Goal: Information Seeking & Learning: Check status

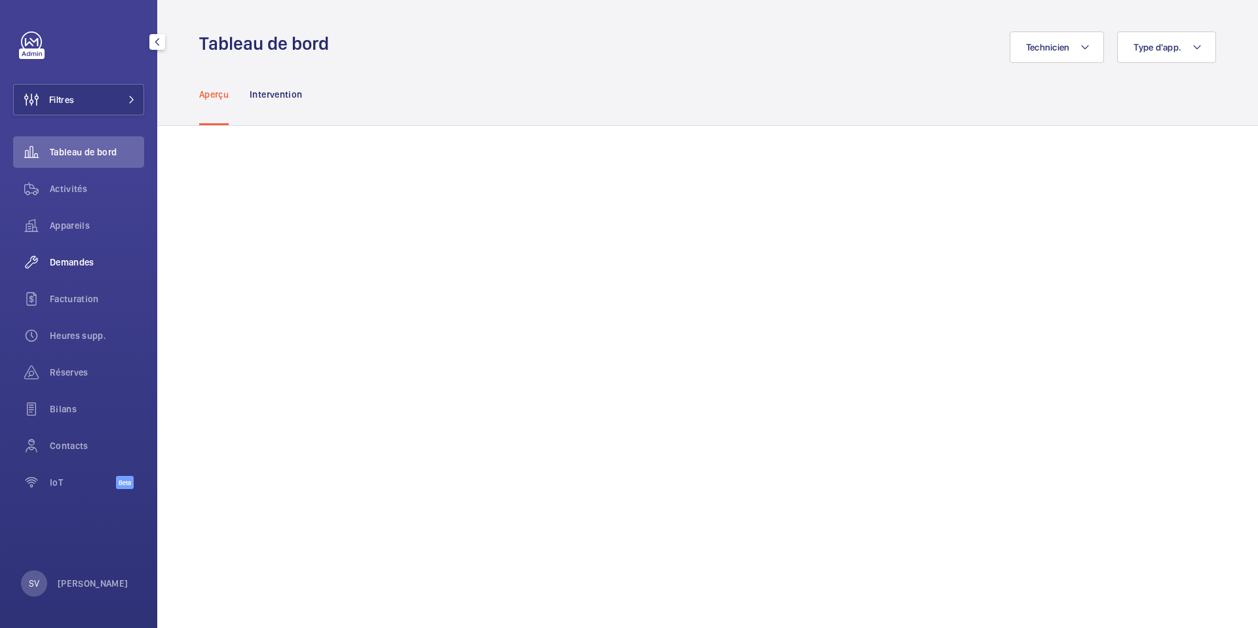
click at [89, 254] on div "Demandes" at bounding box center [78, 261] width 131 height 31
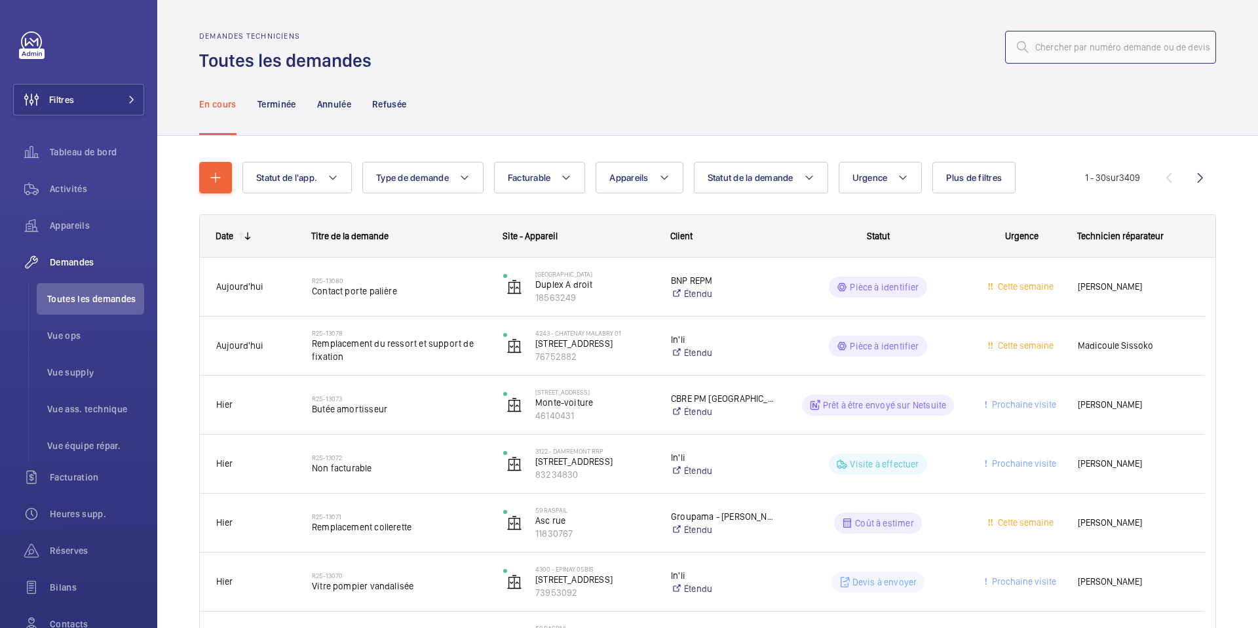
click at [1120, 41] on input "text" at bounding box center [1110, 47] width 211 height 33
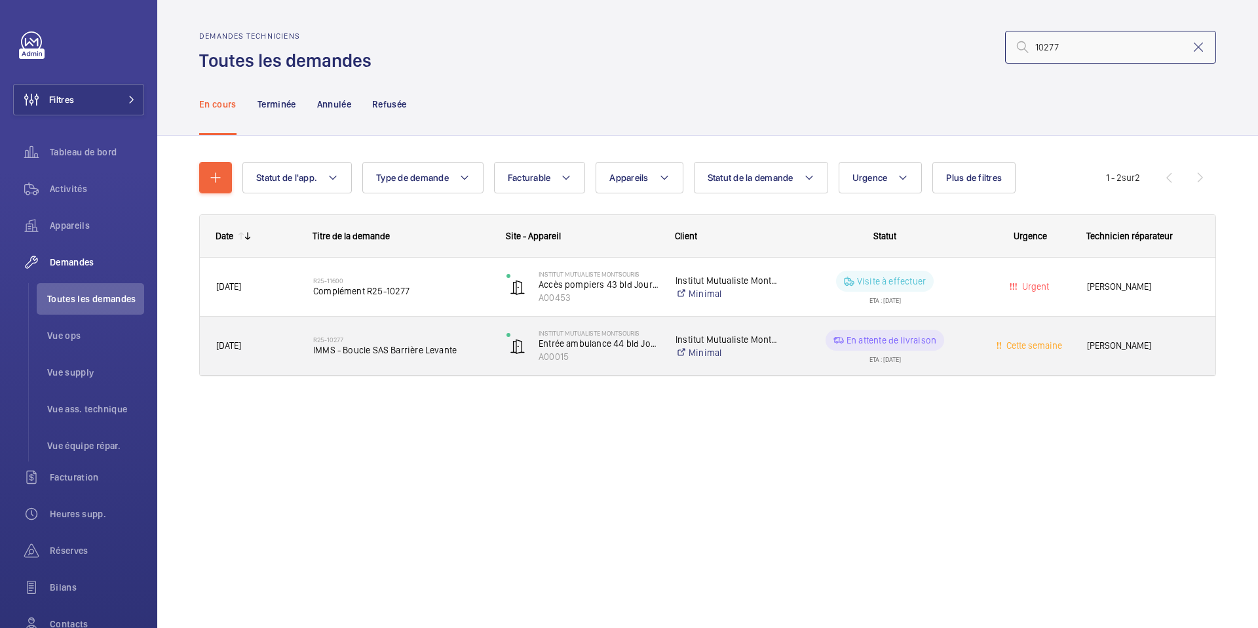
type input "10277"
click at [438, 334] on div "R25-10277 IMMS - Boucle SAS Barrière Levante" at bounding box center [401, 346] width 176 height 38
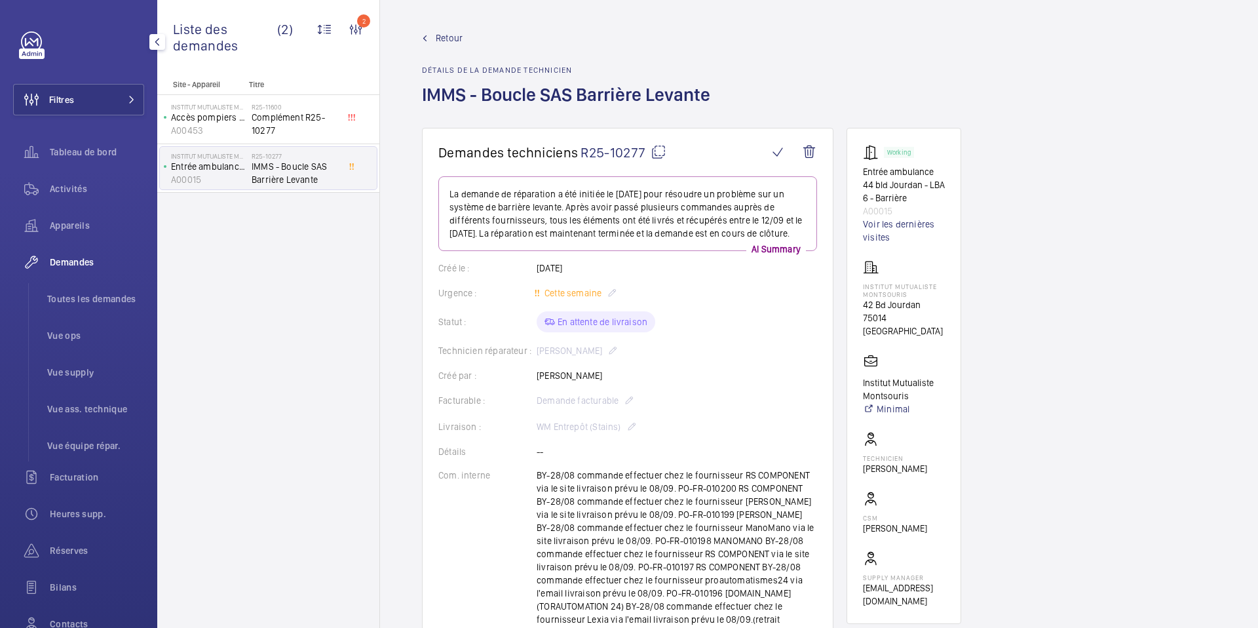
click at [78, 266] on span "Demandes" at bounding box center [97, 262] width 94 height 13
drag, startPoint x: 83, startPoint y: 260, endPoint x: 86, endPoint y: 254, distance: 6.7
click at [85, 257] on span "Demandes" at bounding box center [97, 262] width 94 height 13
click at [424, 39] on mat-icon at bounding box center [425, 38] width 6 height 6
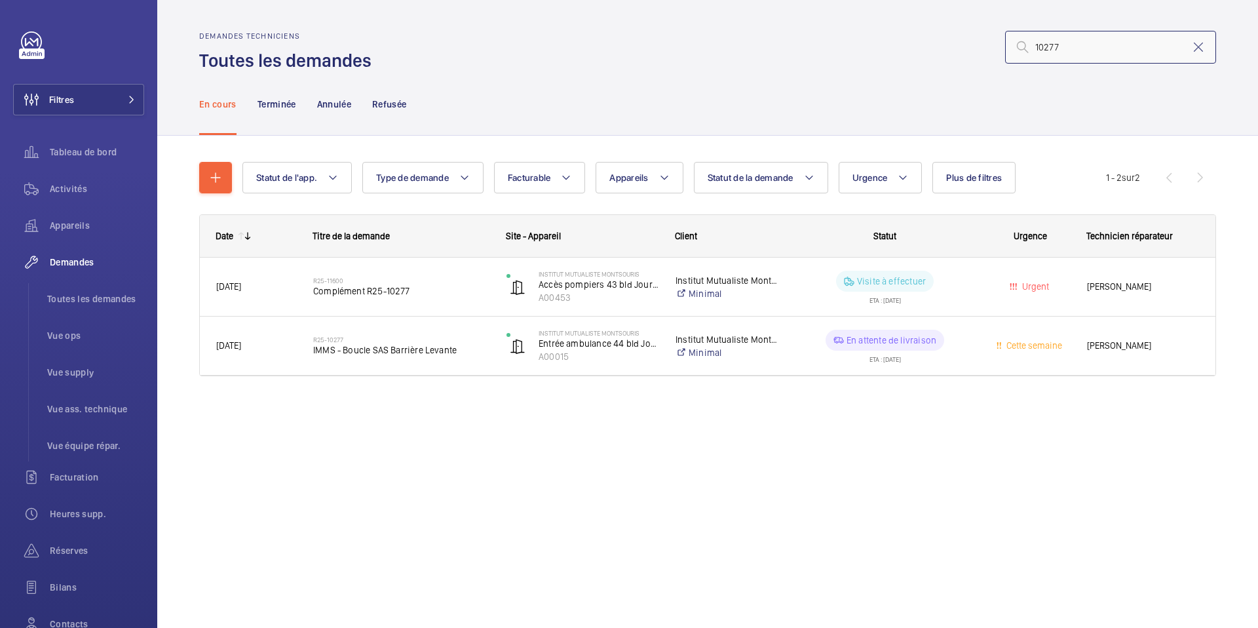
click at [1105, 54] on input "10277" at bounding box center [1110, 47] width 211 height 33
click at [1105, 56] on input "10277" at bounding box center [1110, 47] width 211 height 33
click at [1105, 55] on input "10277" at bounding box center [1110, 47] width 211 height 33
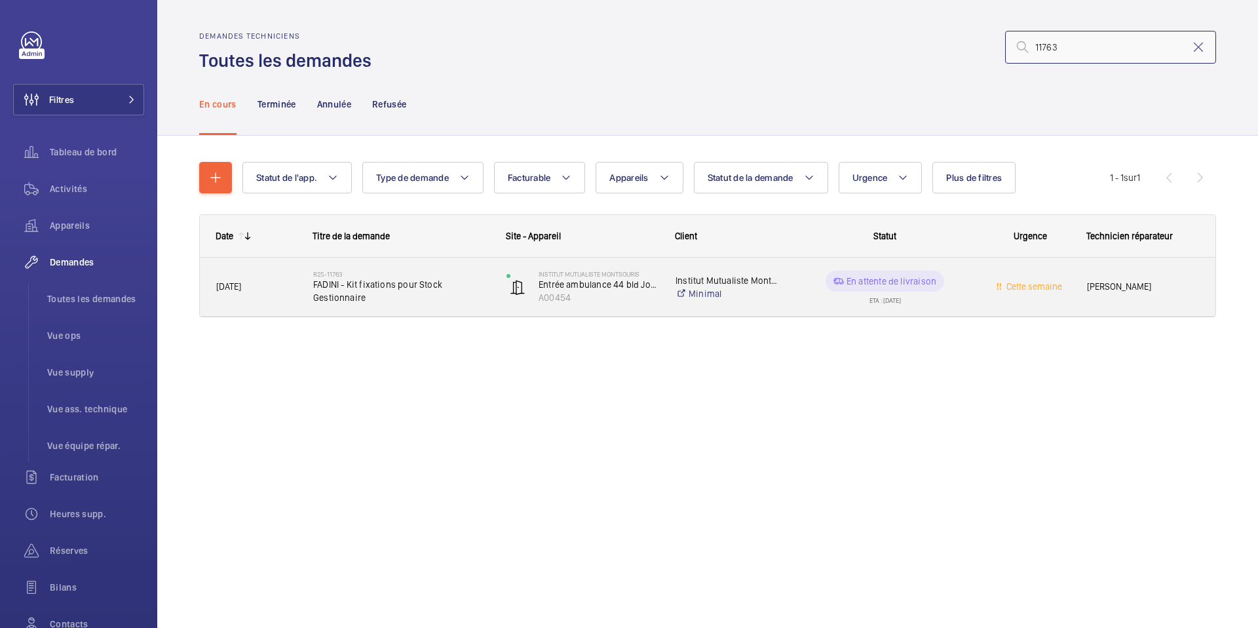
type input "11763"
click at [375, 299] on span "FADINI - Kit fixations pour Stock Gestionnaire" at bounding box center [401, 291] width 176 height 26
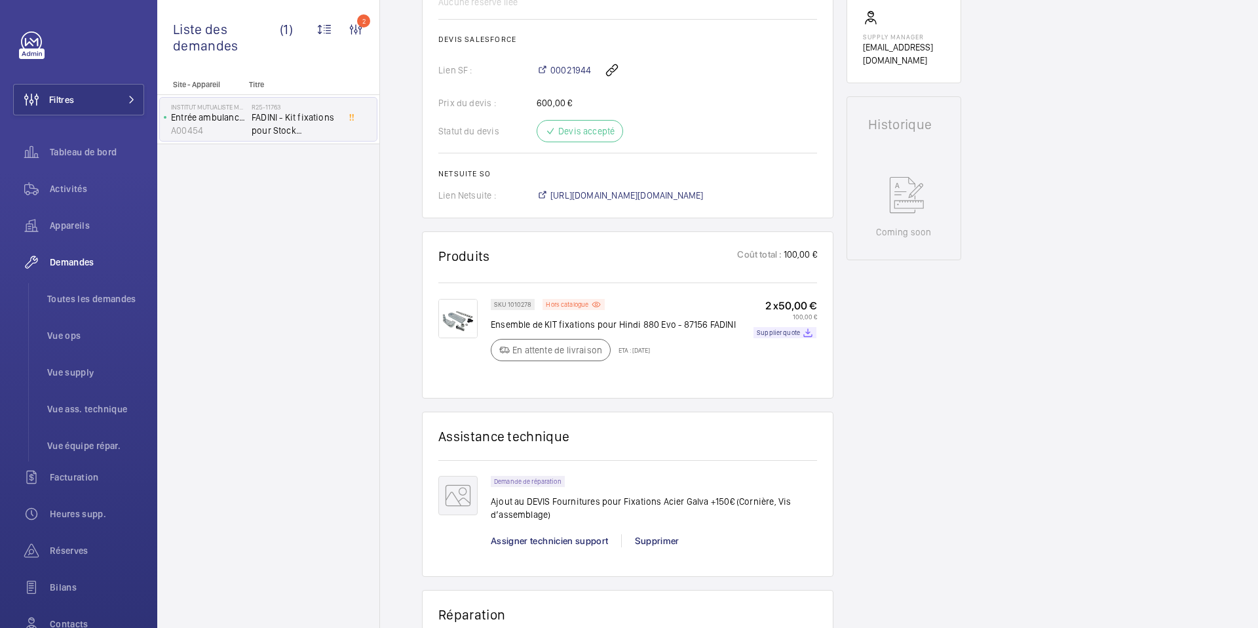
scroll to position [300, 0]
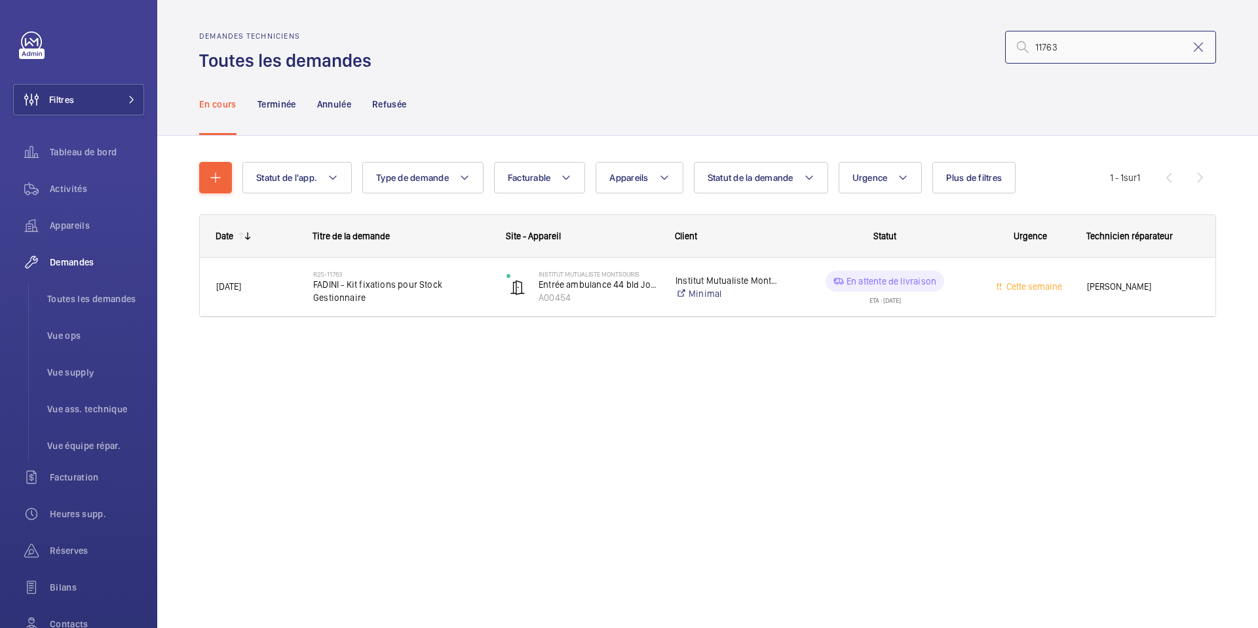
click at [1073, 45] on input "11763" at bounding box center [1110, 47] width 211 height 33
click at [1072, 45] on input "11763" at bounding box center [1110, 47] width 211 height 33
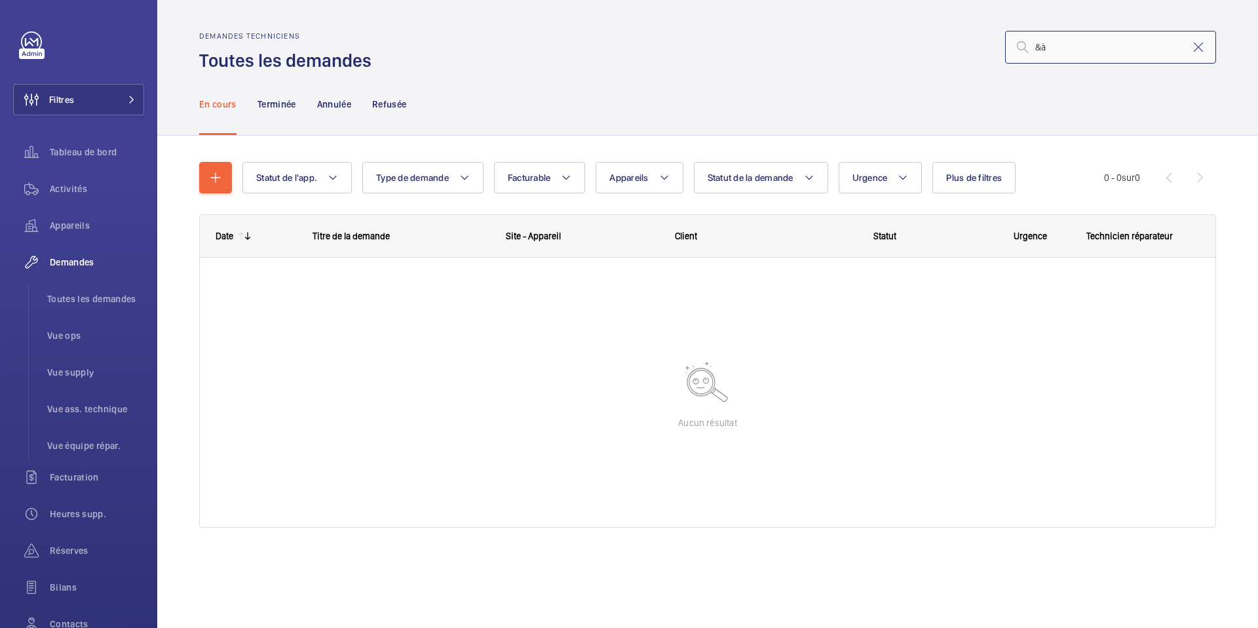
type input "&"
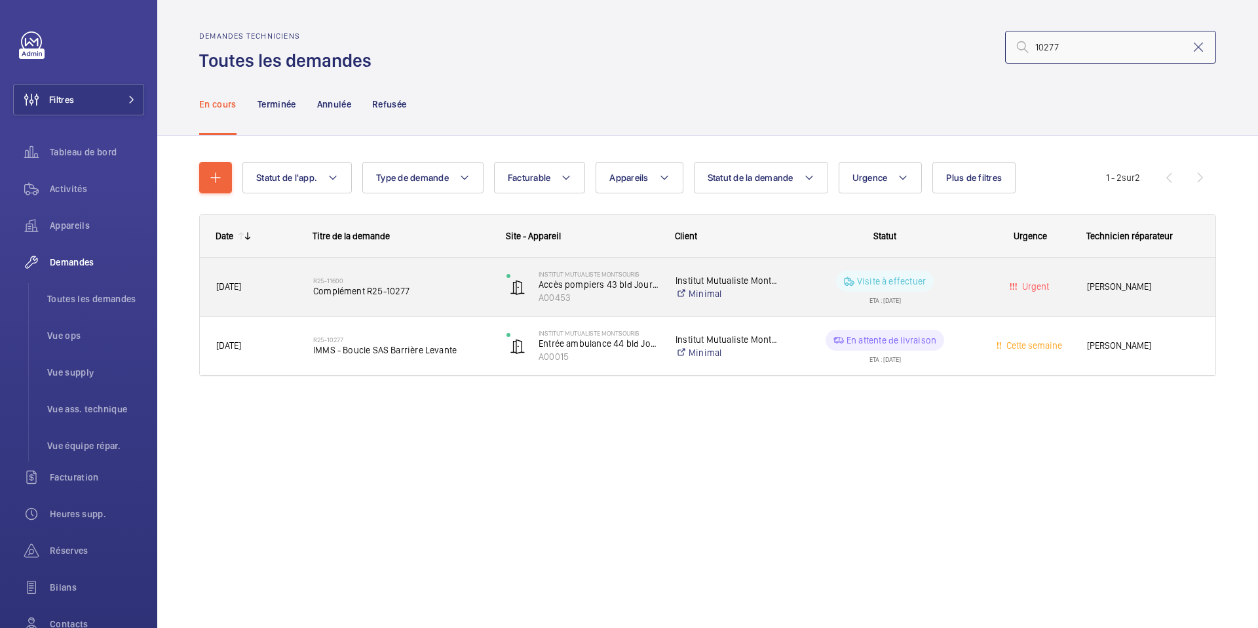
type input "10277"
click at [429, 286] on span "Complément R25-10277" at bounding box center [401, 290] width 176 height 13
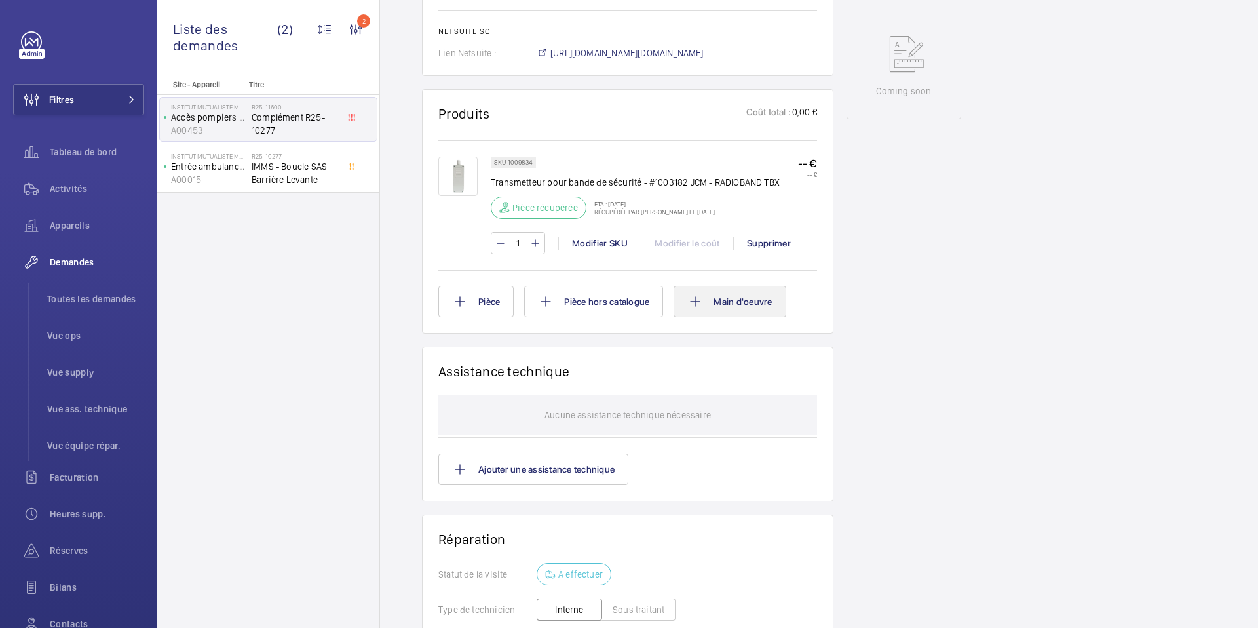
scroll to position [725, 0]
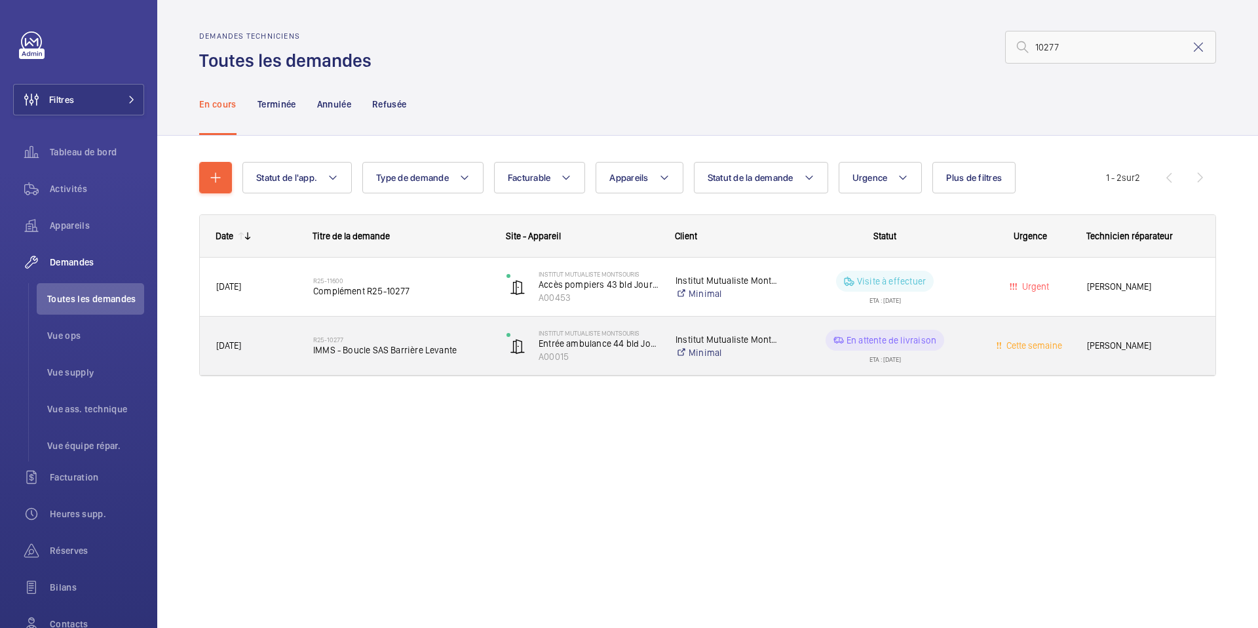
click at [466, 343] on span "IMMS - Boucle SAS Barrière Levante" at bounding box center [401, 349] width 176 height 13
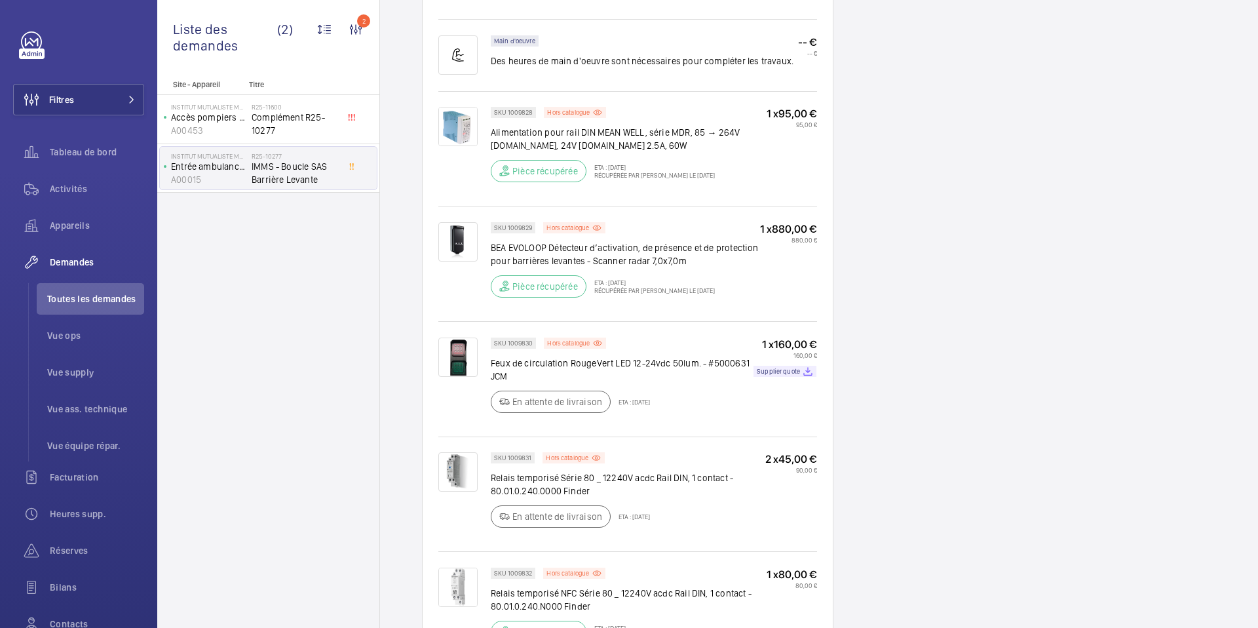
scroll to position [1018, 0]
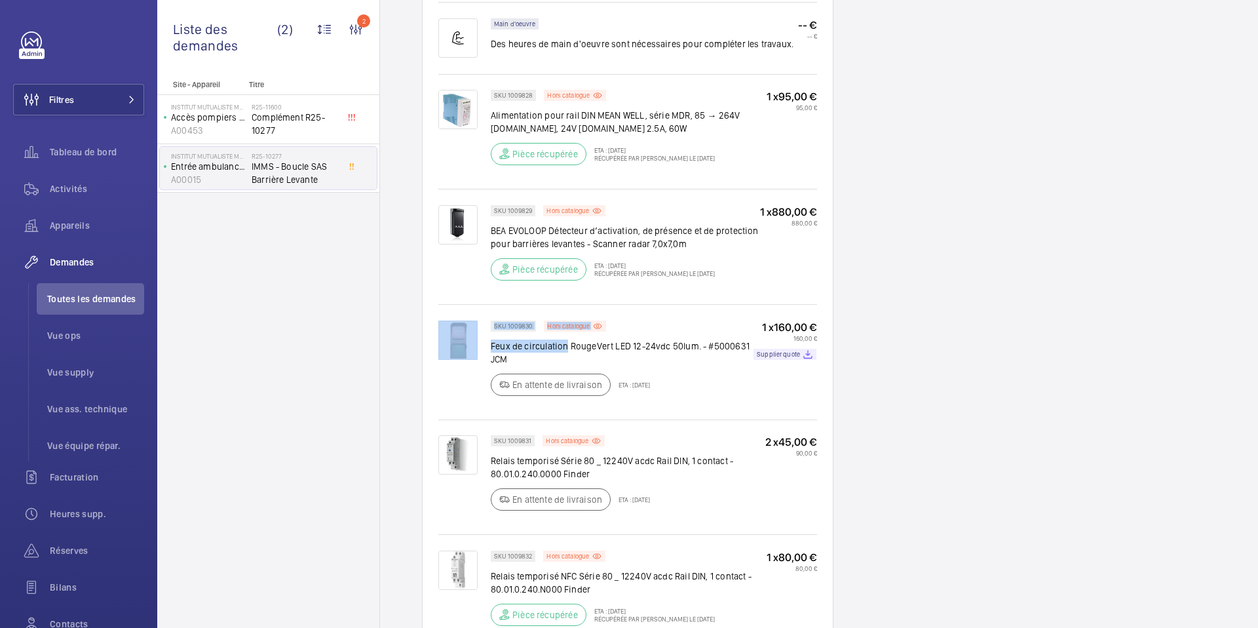
drag, startPoint x: 489, startPoint y: 348, endPoint x: 566, endPoint y: 350, distance: 76.7
click at [566, 350] on div "SKU 1009830 Hors catalogue Feux de circulation RougeVert LED 12-24vdc 50lum. - …" at bounding box center [627, 368] width 379 height 96
copy div "SKU 1009830 Hors catalogue Feux de circulation"
click at [488, 378] on div at bounding box center [464, 361] width 52 height 83
drag, startPoint x: 492, startPoint y: 349, endPoint x: 567, endPoint y: 346, distance: 74.8
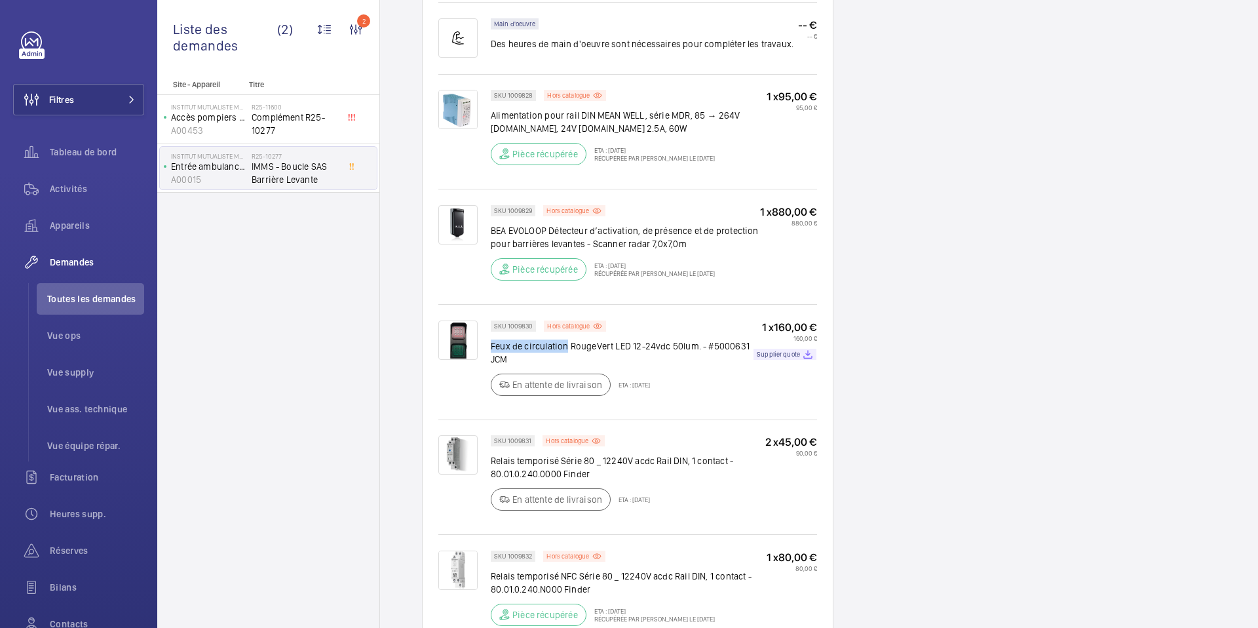
click at [567, 346] on p "Feux de circulation RougeVert LED 12-24vdc 50lum. - #5000631 JCM" at bounding box center [622, 352] width 263 height 26
copy p "Feux de circulation"
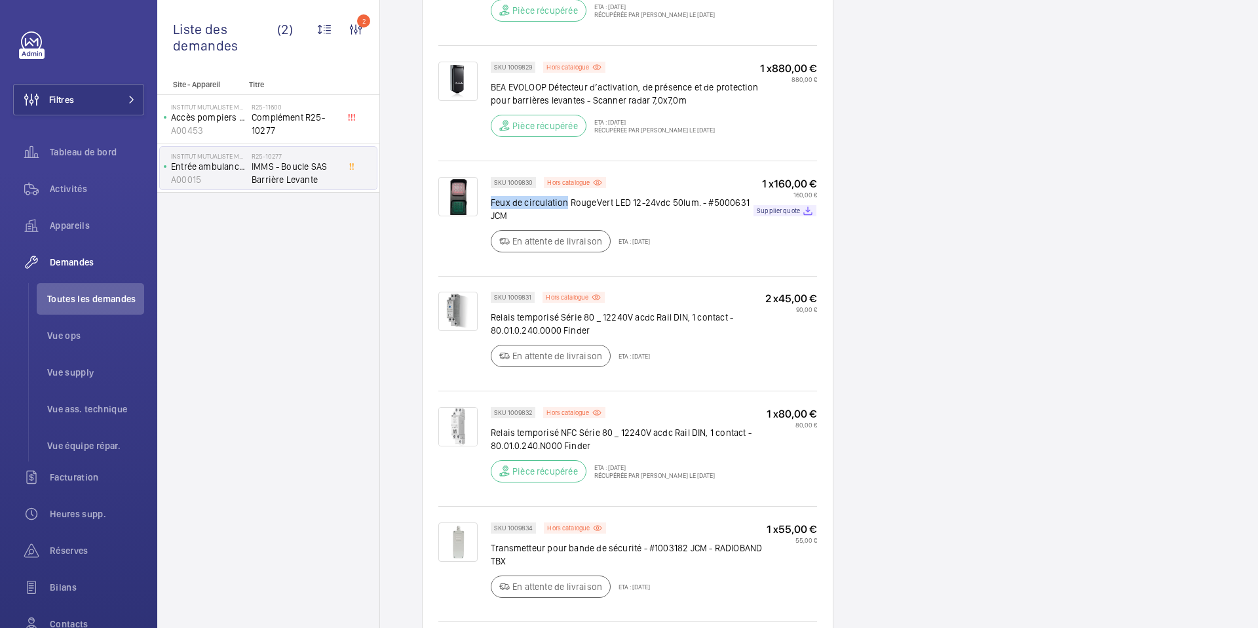
scroll to position [1178, 0]
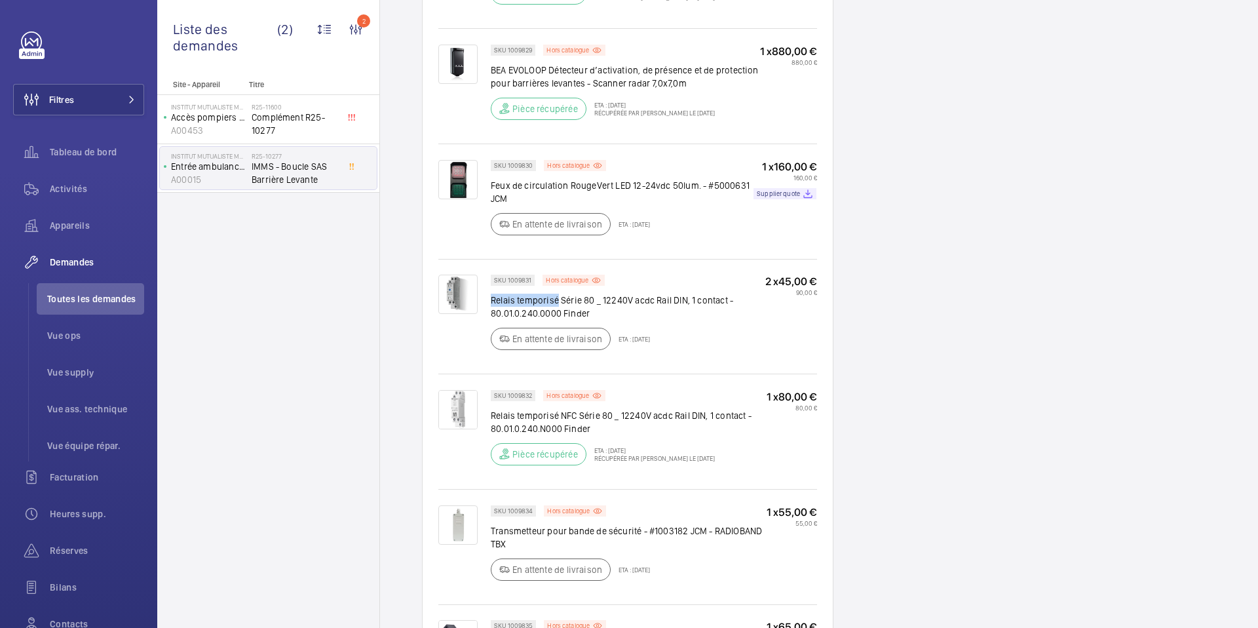
drag, startPoint x: 493, startPoint y: 300, endPoint x: 558, endPoint y: 299, distance: 65.5
click at [558, 299] on p "Relais temporisé Série 80 _ 12240V acdc Rail DIN, 1 contact - 80.01.0.240.0000 …" at bounding box center [628, 307] width 275 height 26
copy p "Relais temporisé"
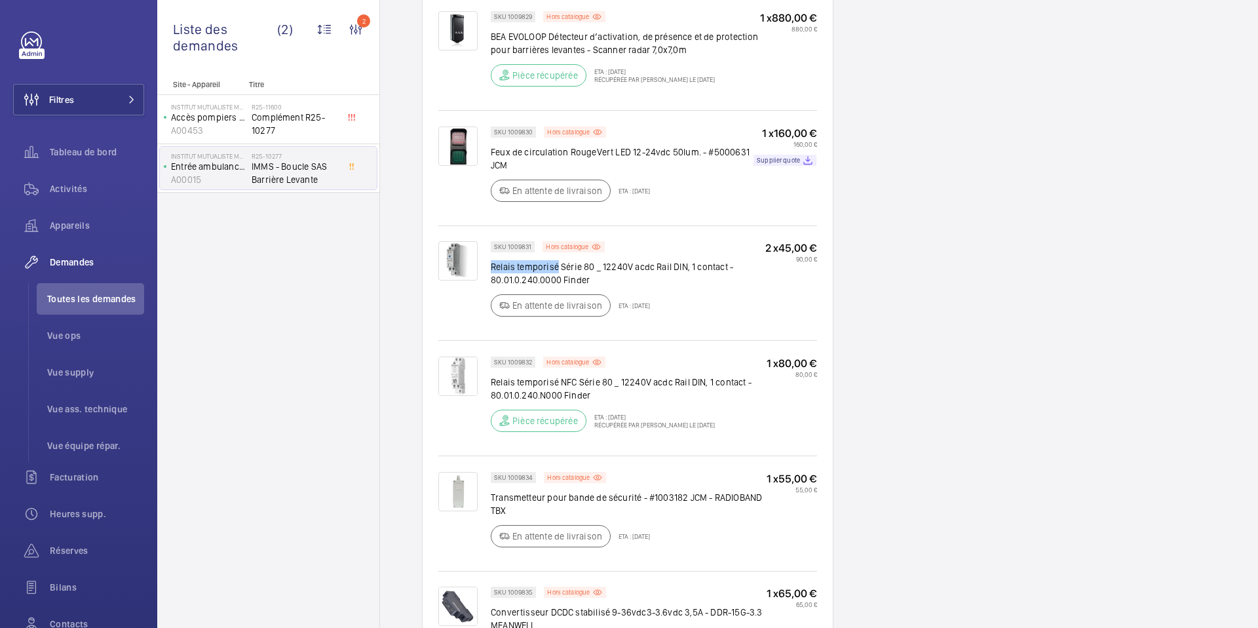
scroll to position [1229, 0]
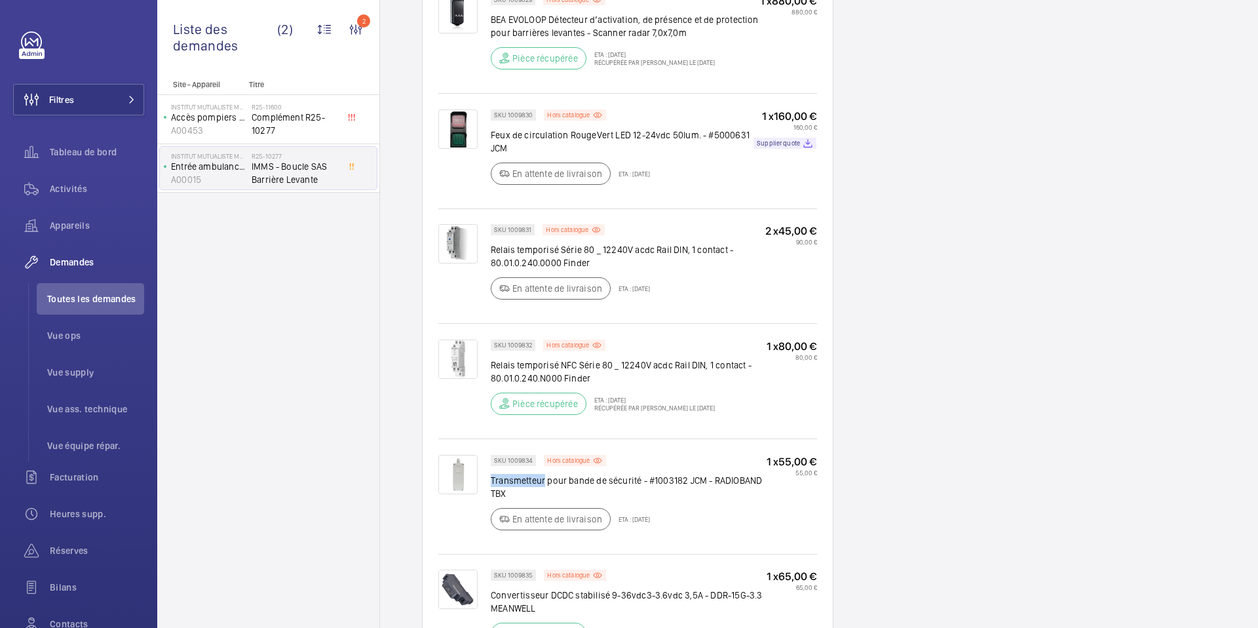
drag, startPoint x: 491, startPoint y: 482, endPoint x: 543, endPoint y: 483, distance: 52.4
click at [543, 483] on p "Transmetteur pour bande de sécurité - #1003182 JCM - RADIOBAND TBX" at bounding box center [629, 487] width 276 height 26
copy p "Transmetteur"
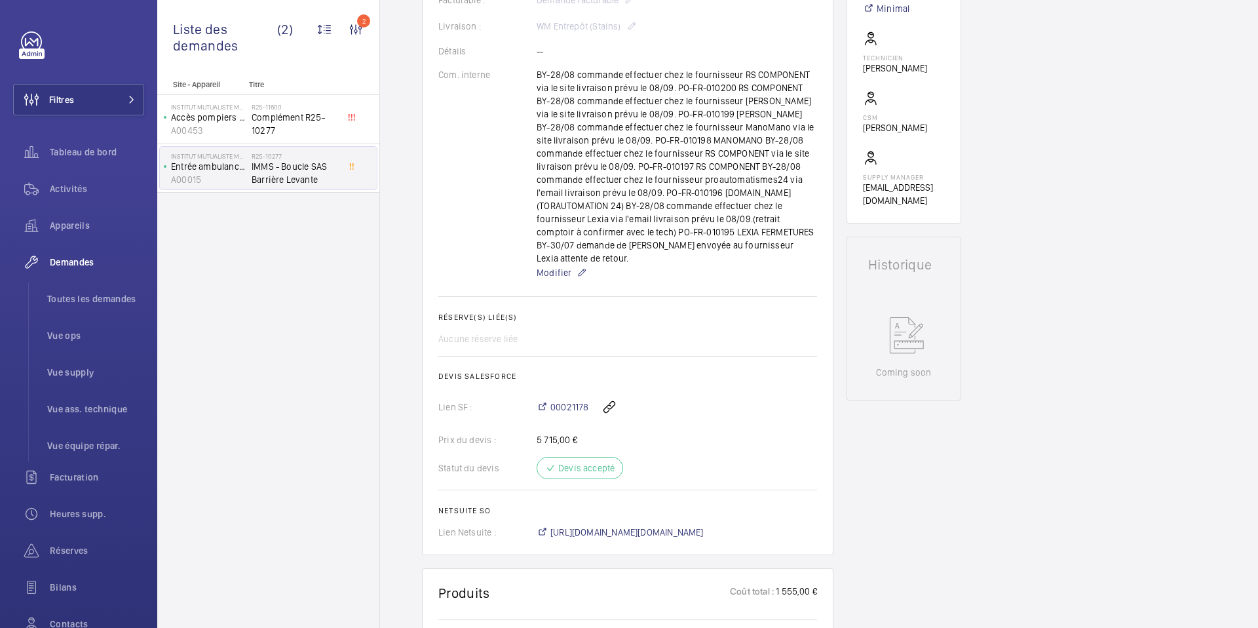
scroll to position [190, 0]
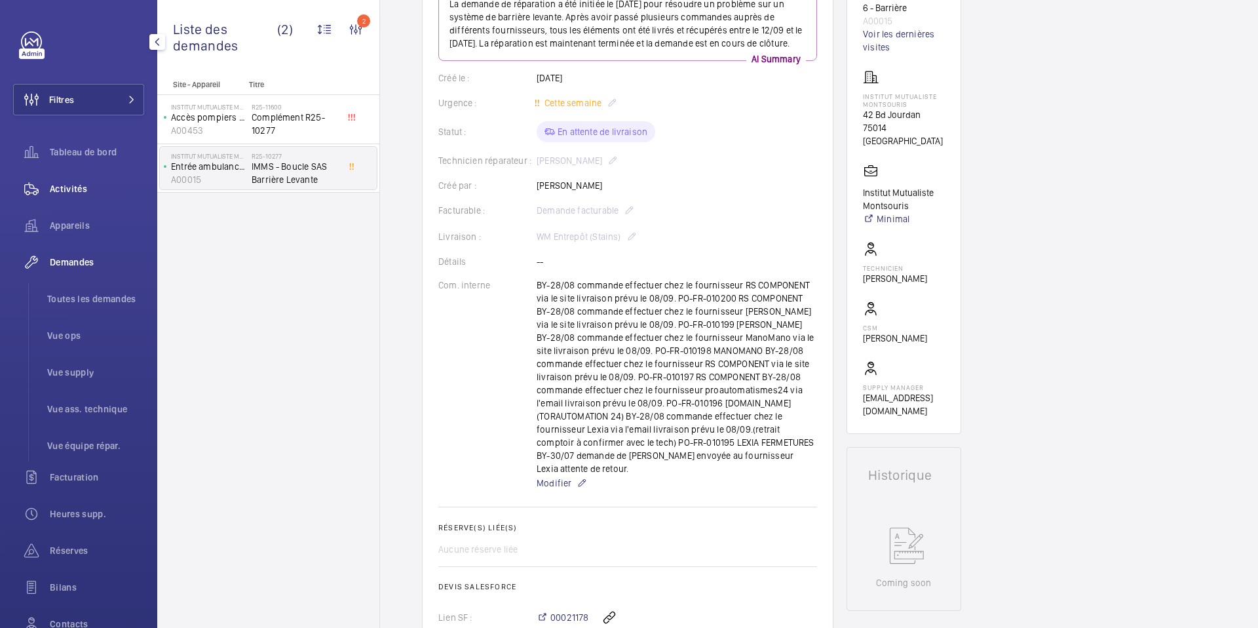
click at [85, 186] on span "Activités" at bounding box center [97, 188] width 94 height 13
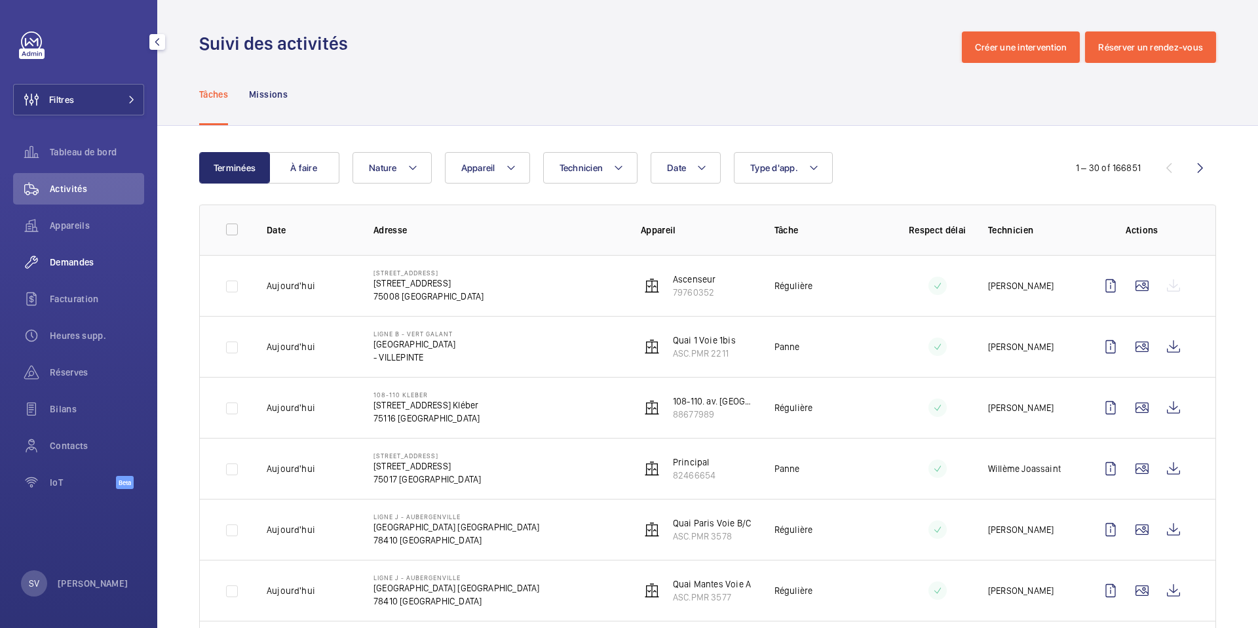
click at [85, 263] on span "Demandes" at bounding box center [97, 262] width 94 height 13
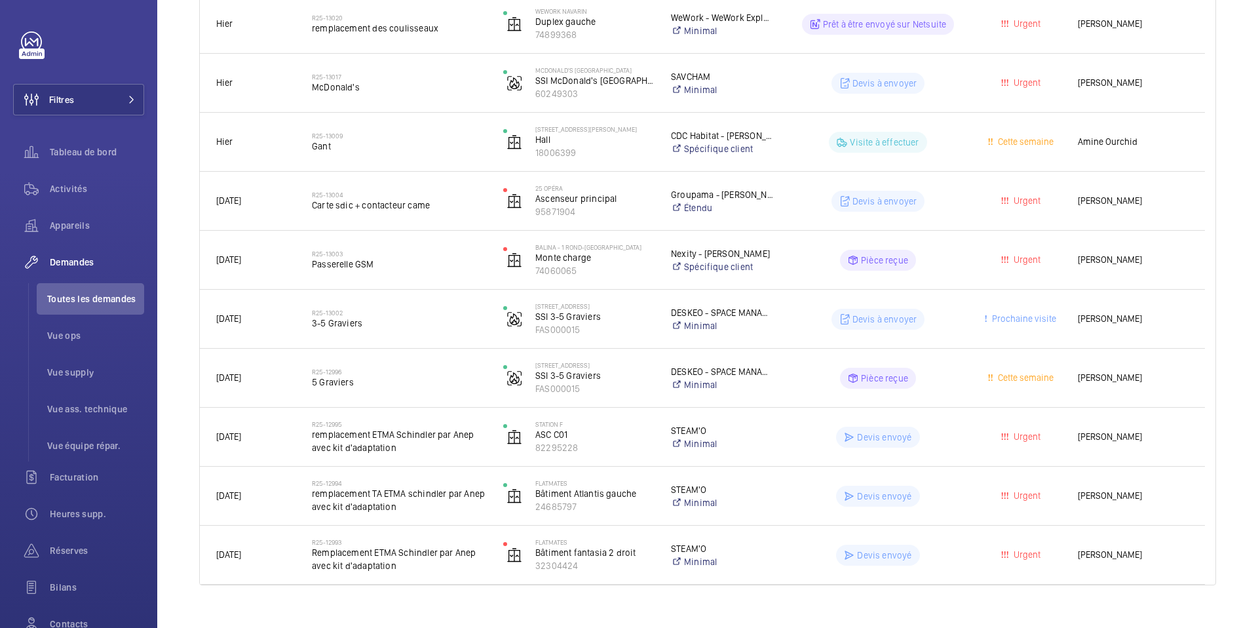
scroll to position [1463, 0]
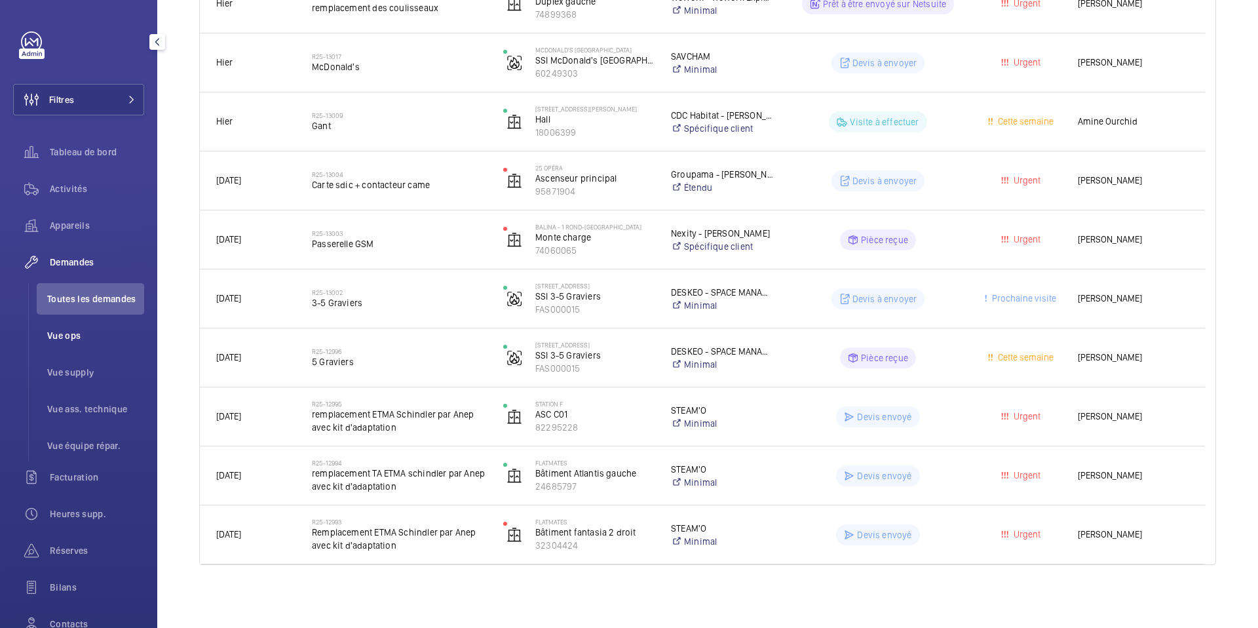
click at [78, 329] on span "Vue ops" at bounding box center [95, 335] width 97 height 13
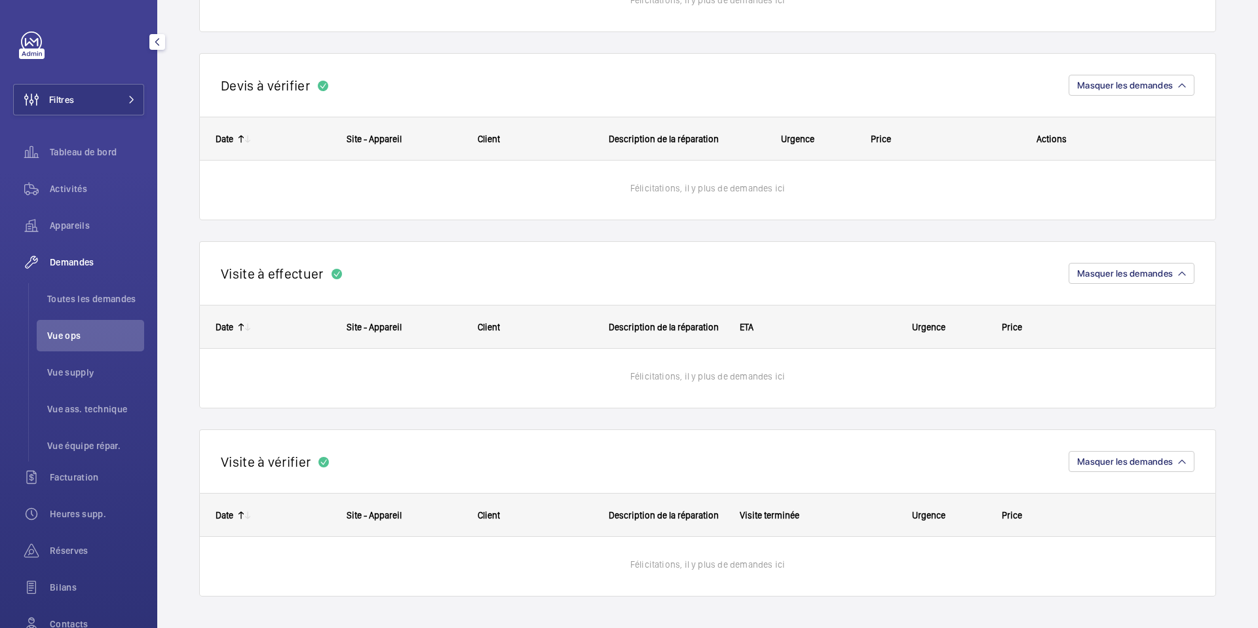
scroll to position [470, 0]
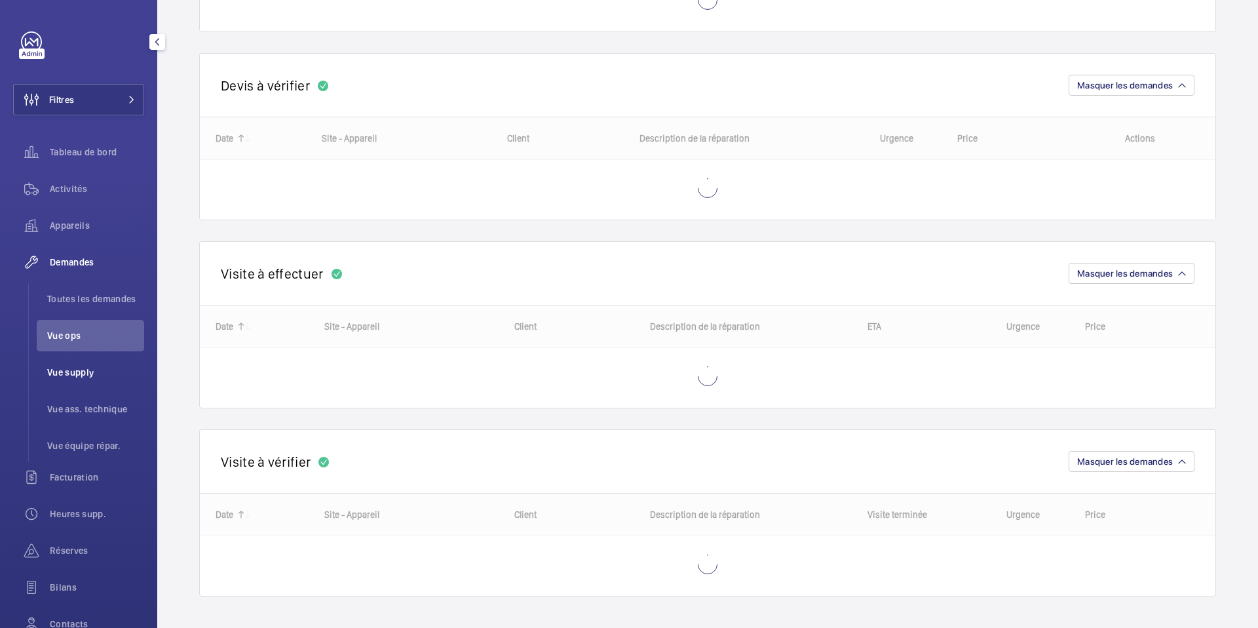
click at [75, 369] on span "Vue supply" at bounding box center [95, 372] width 97 height 13
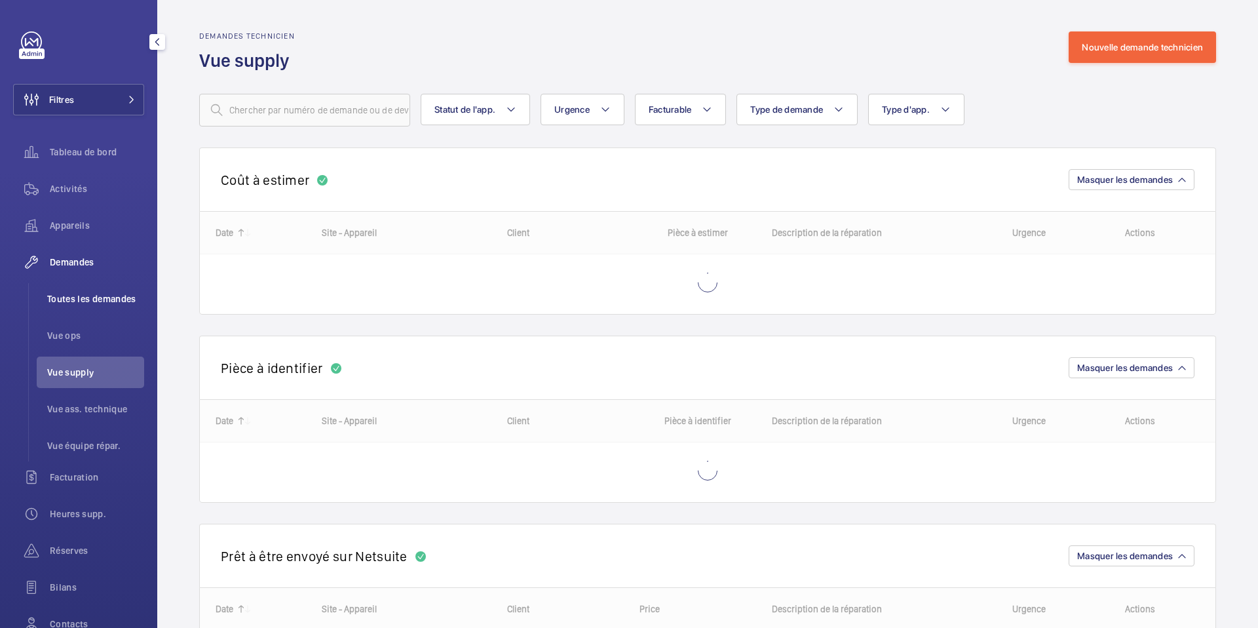
click at [92, 304] on span "Toutes les demandes" at bounding box center [95, 298] width 97 height 13
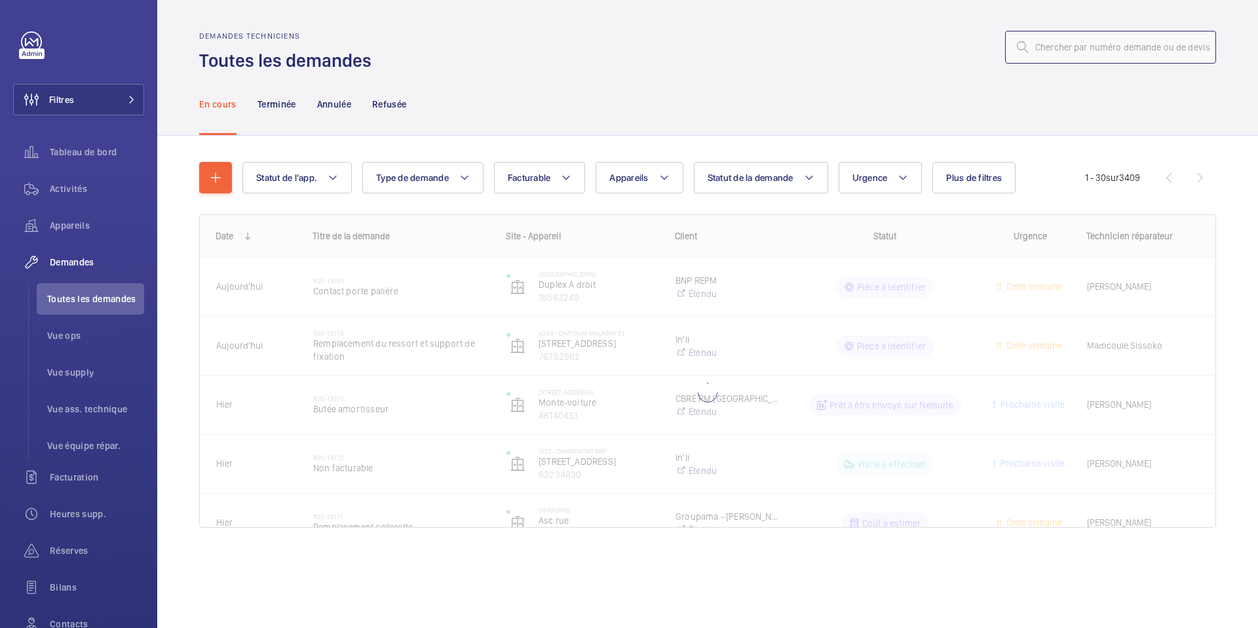
click at [1054, 47] on input "text" at bounding box center [1110, 47] width 211 height 33
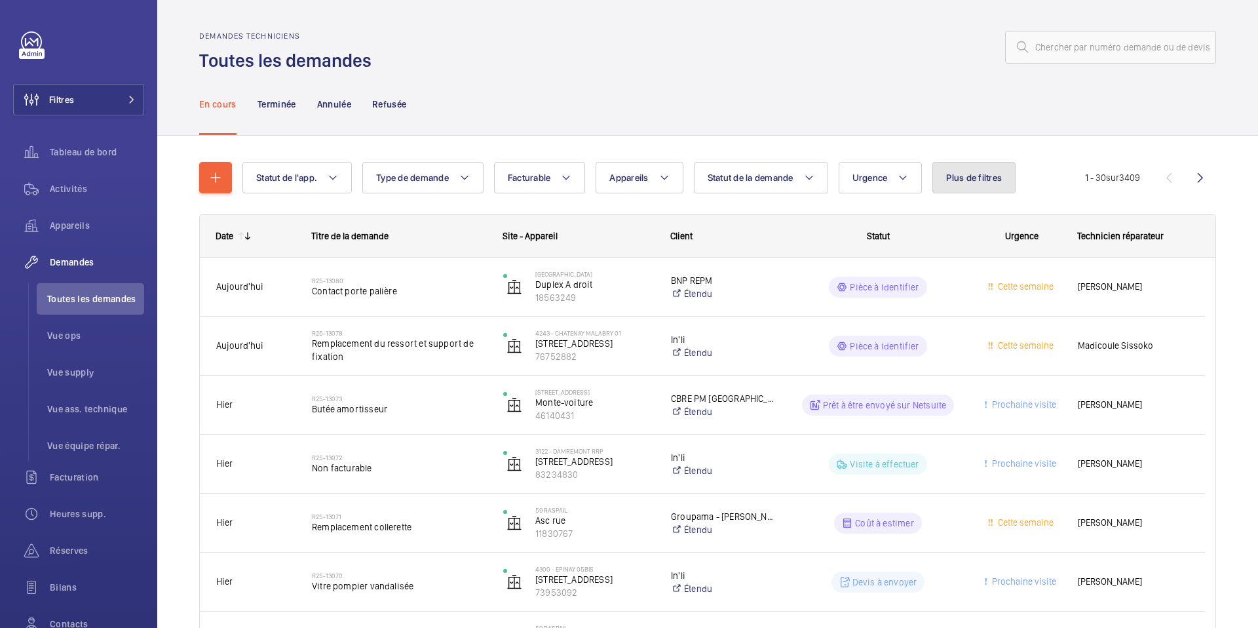
click at [950, 178] on span "Plus de filtres" at bounding box center [974, 177] width 56 height 10
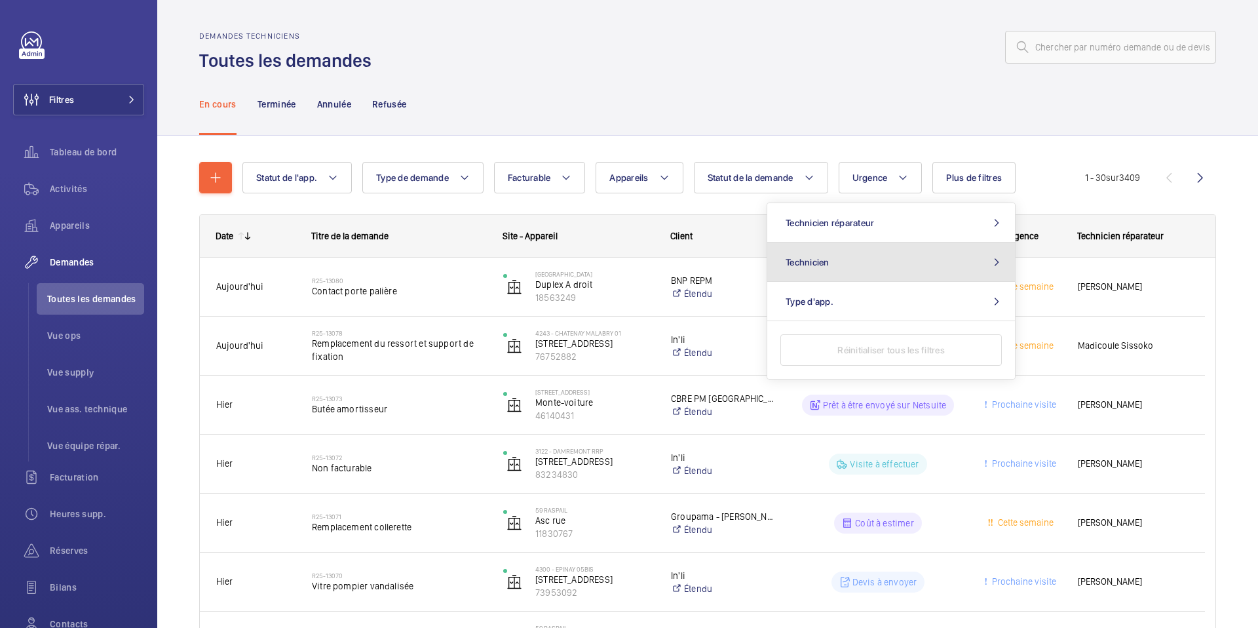
click at [830, 275] on button "Technicien" at bounding box center [891, 261] width 248 height 39
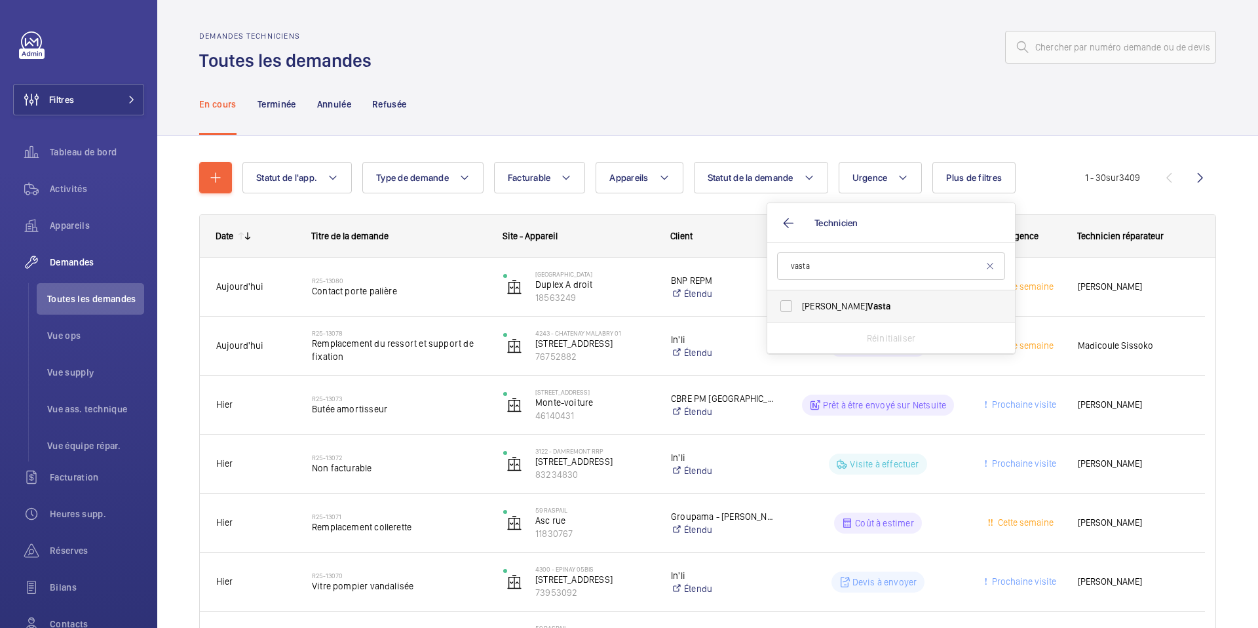
type input "vasta"
click at [832, 294] on label "[PERSON_NAME]" at bounding box center [881, 305] width 228 height 31
click at [799, 294] on input "[PERSON_NAME]" at bounding box center [786, 306] width 26 height 26
checkbox input "true"
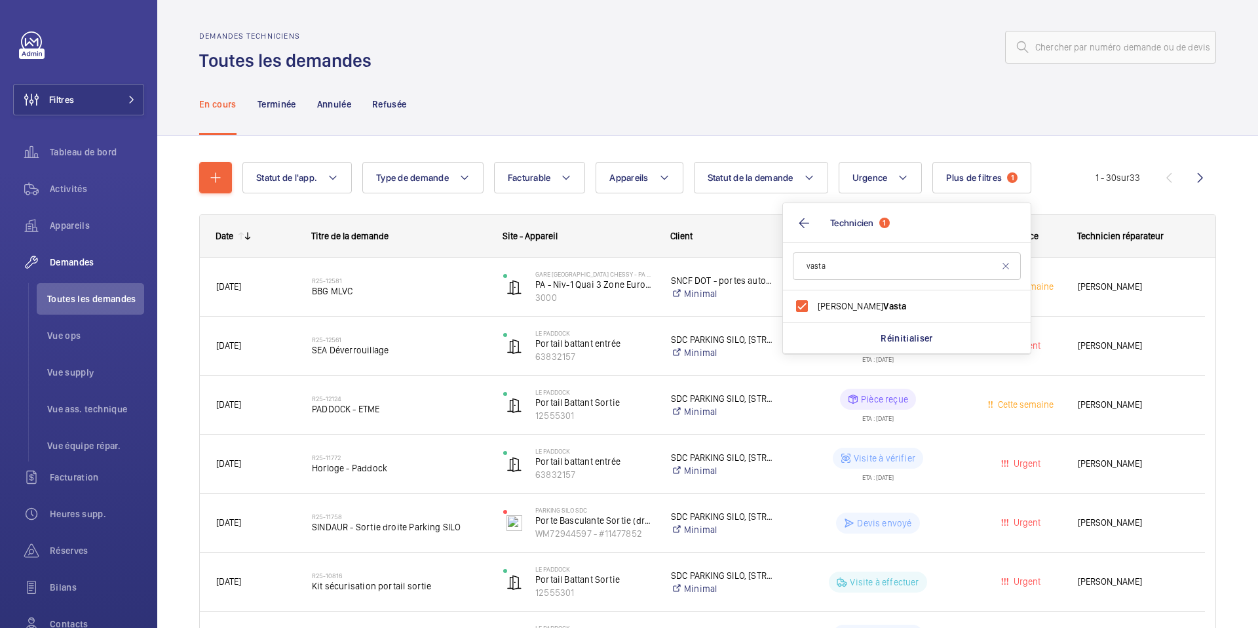
click at [845, 121] on div "En cours Terminée Annulée Refusée" at bounding box center [707, 104] width 1017 height 62
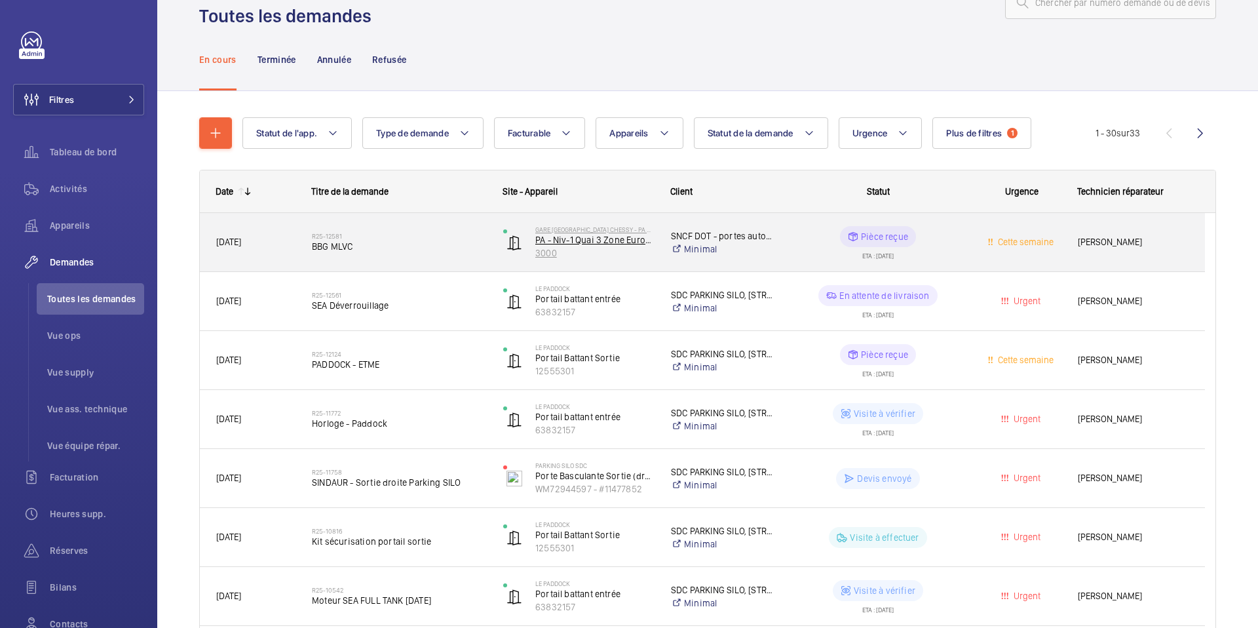
scroll to position [52, 0]
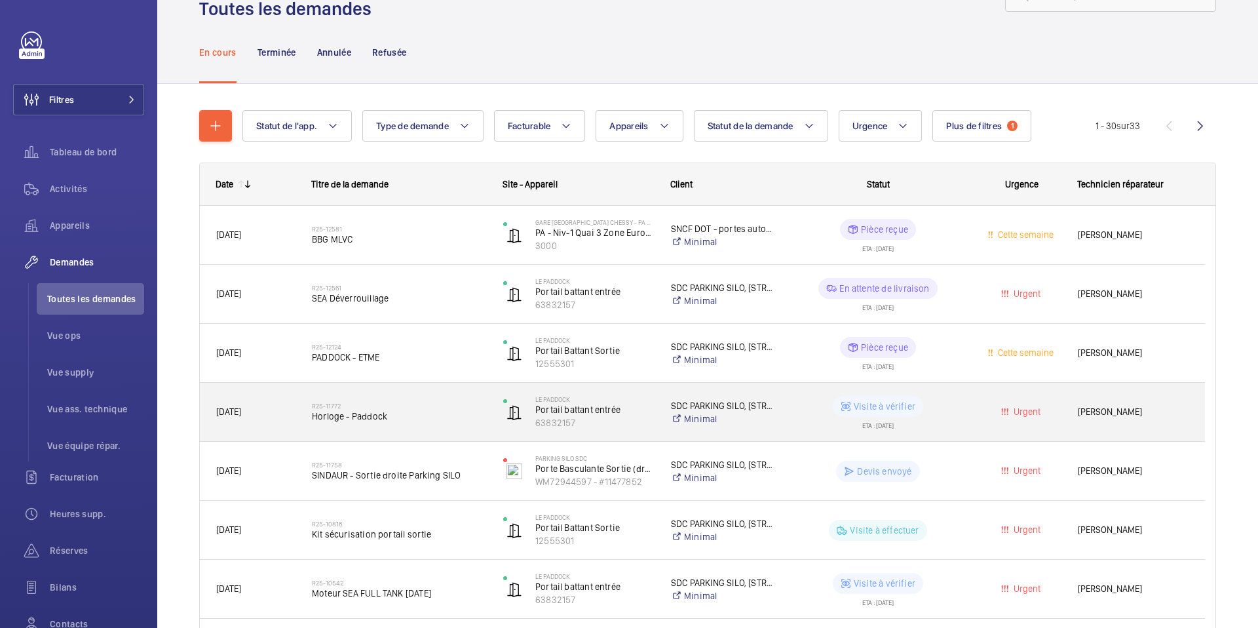
click at [417, 434] on div "R25-11772 Horloge - Paddock" at bounding box center [391, 412] width 190 height 59
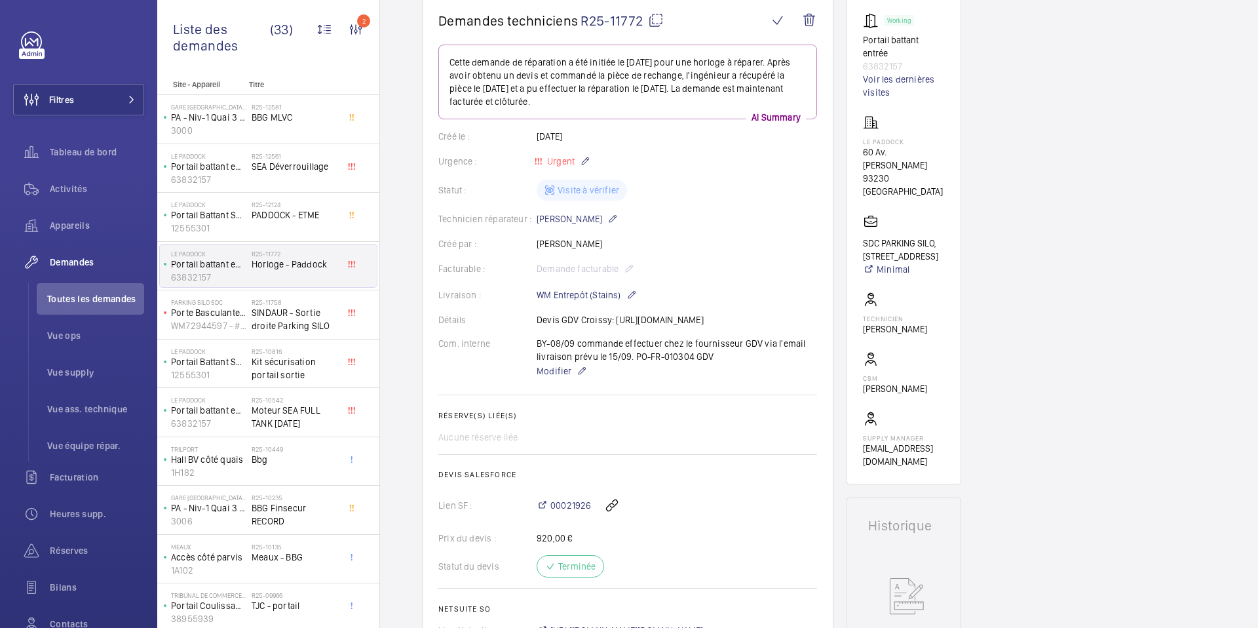
scroll to position [100, 0]
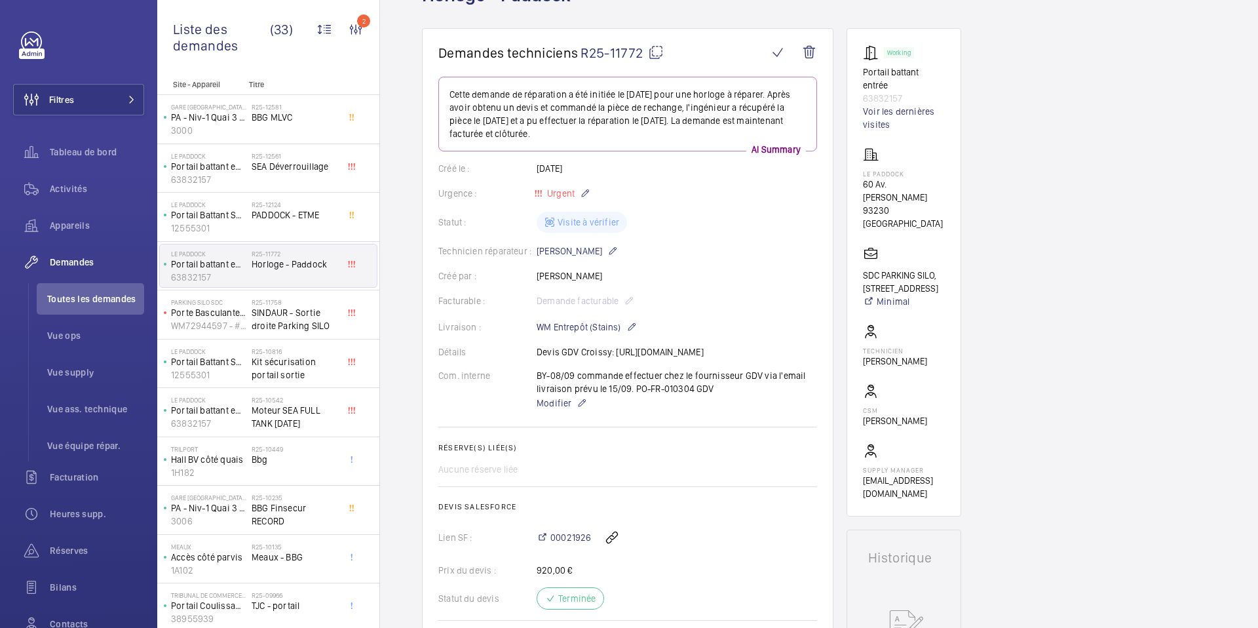
click at [657, 50] on mat-icon at bounding box center [656, 53] width 16 height 16
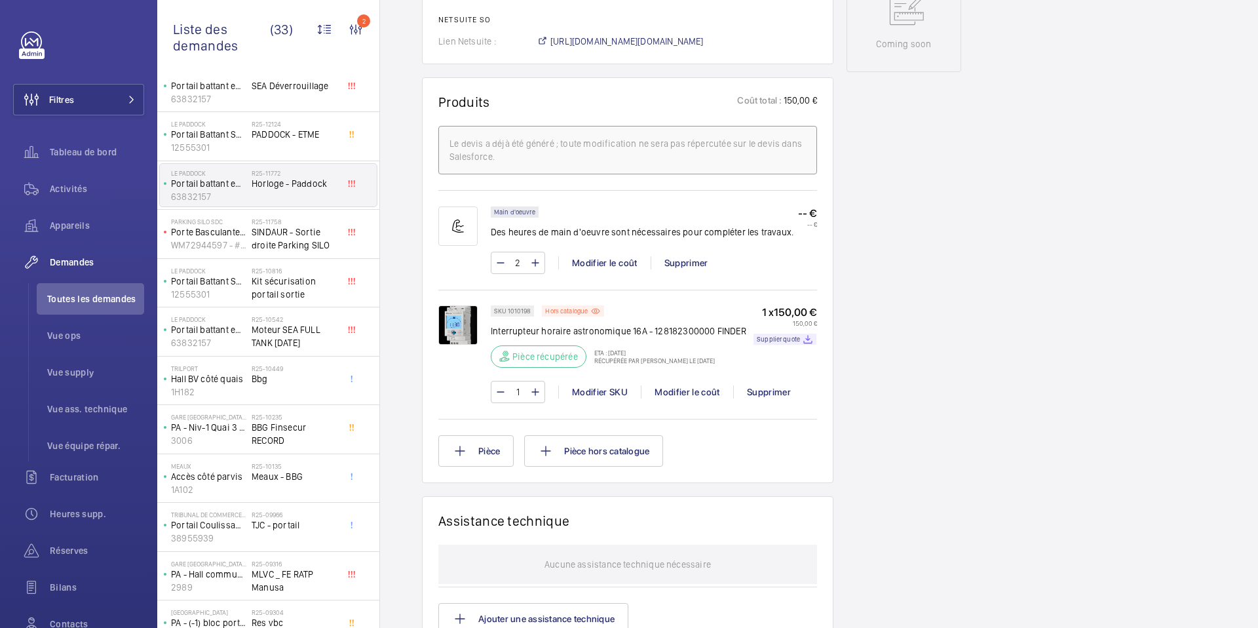
scroll to position [721, 0]
click at [303, 149] on div "R25-12124 PADDOCK - ETME" at bounding box center [295, 139] width 86 height 38
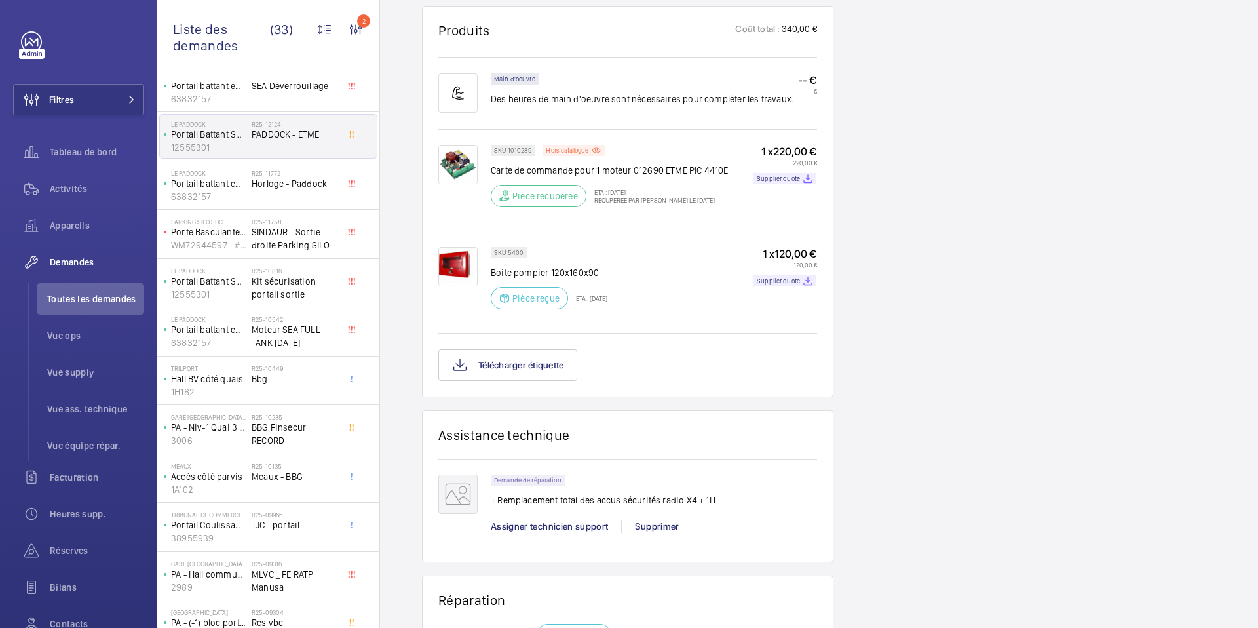
scroll to position [853, 0]
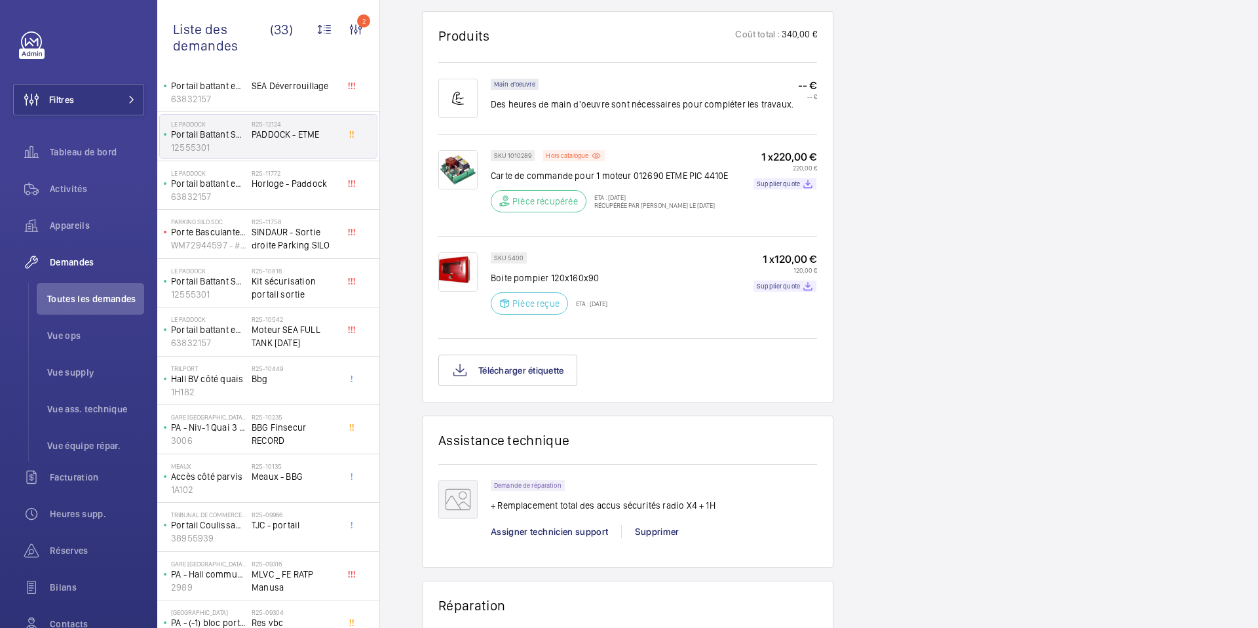
click at [463, 292] on img at bounding box center [457, 271] width 39 height 39
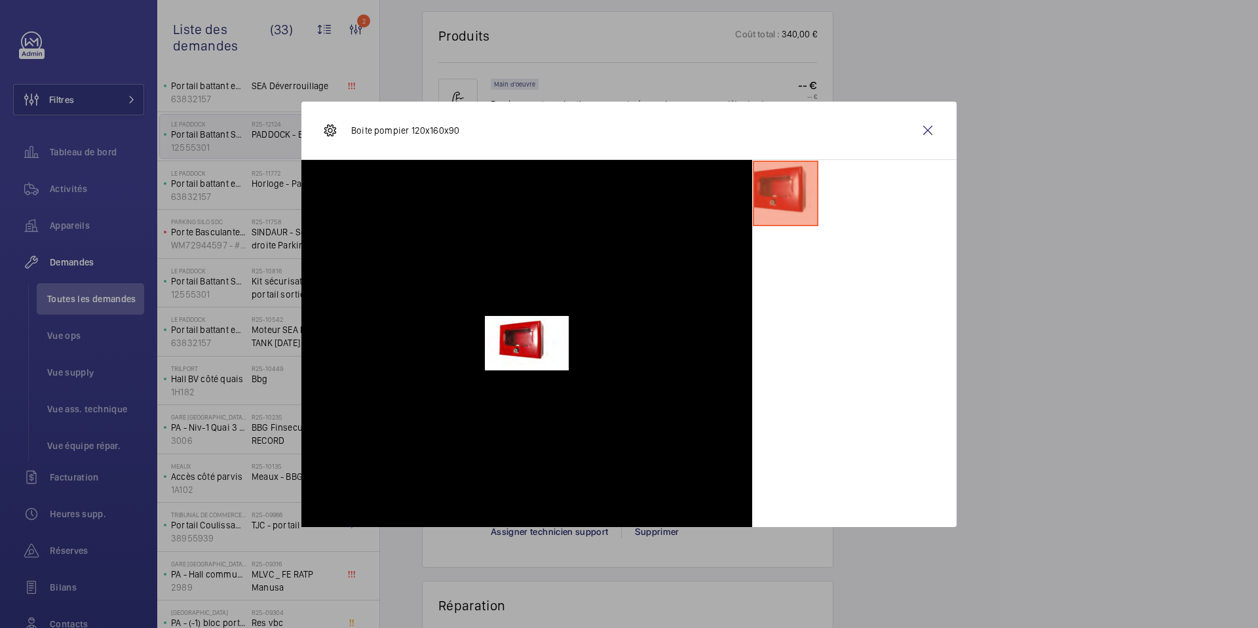
click at [953, 104] on div "Boite pompier 120x160x90" at bounding box center [628, 131] width 655 height 58
click at [930, 141] on wm-front-icon-button at bounding box center [927, 130] width 31 height 31
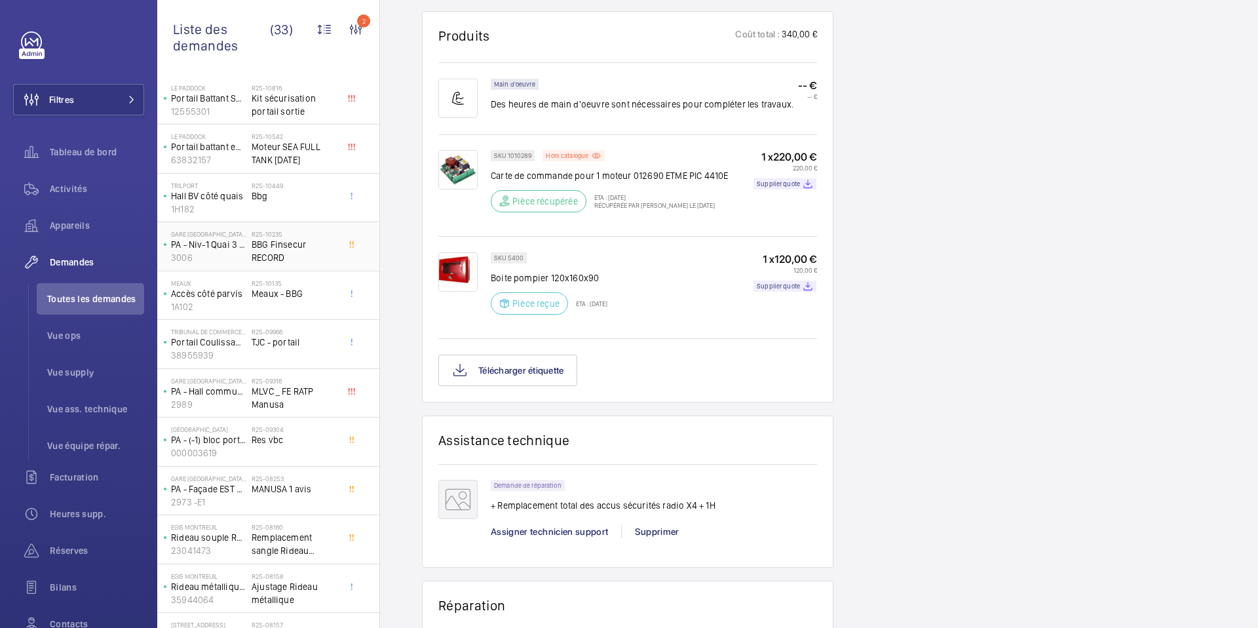
scroll to position [271, 0]
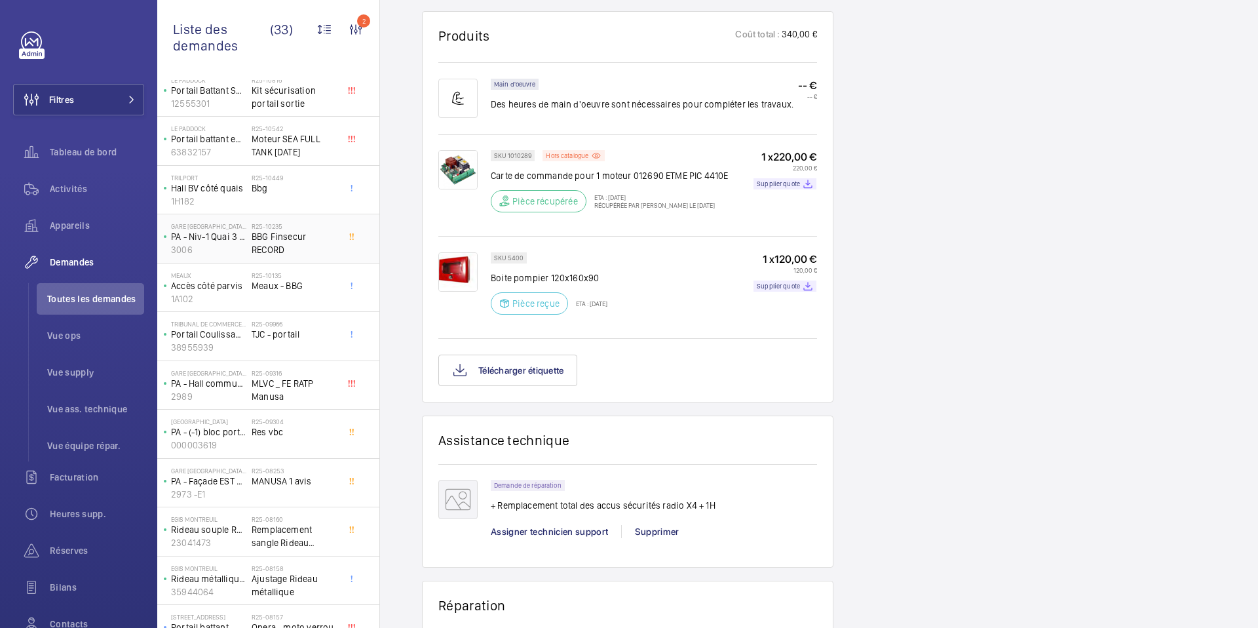
click at [311, 246] on span "BBG Finsecur RECORD" at bounding box center [295, 243] width 86 height 26
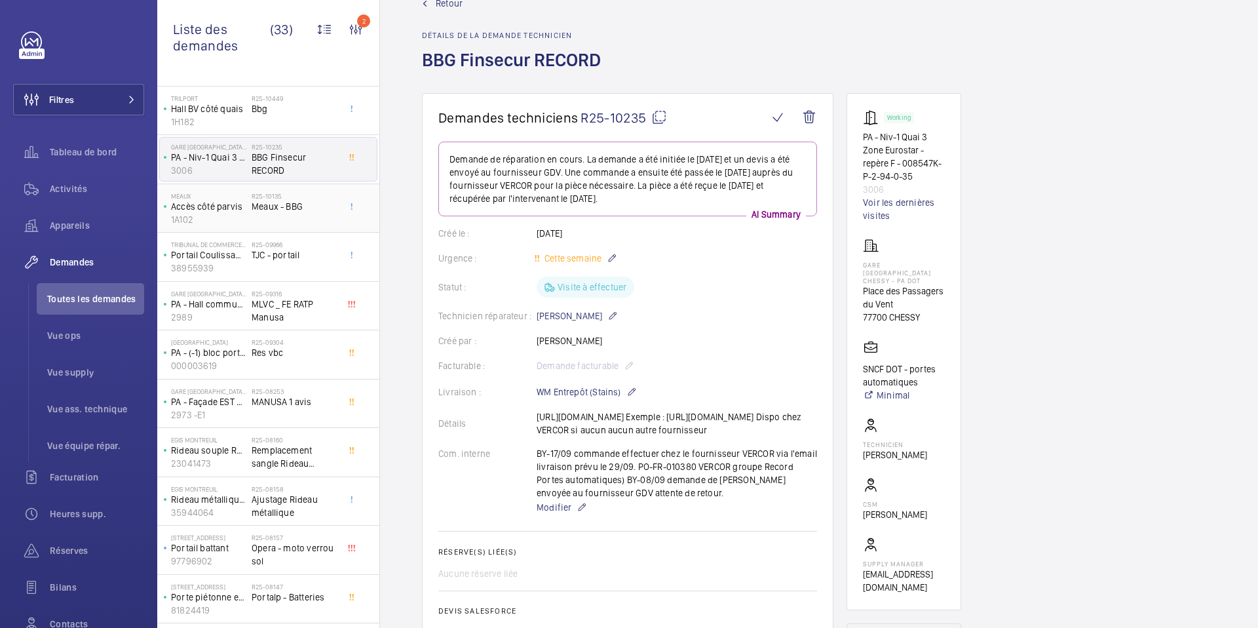
scroll to position [362, 0]
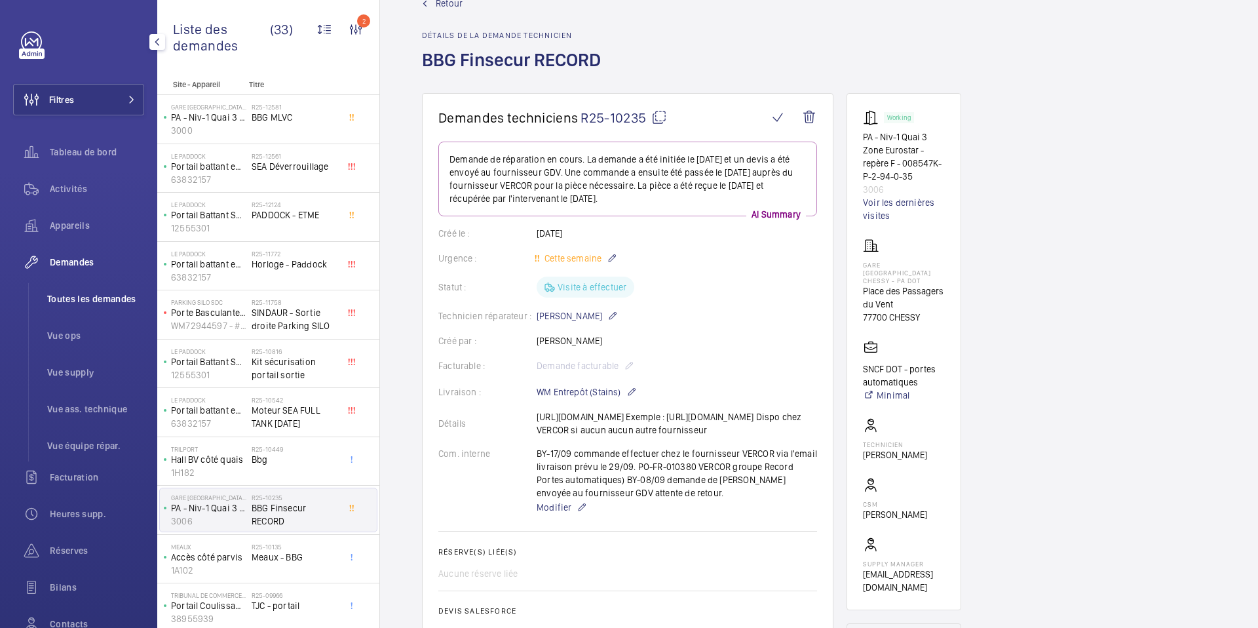
click at [113, 303] on span "Toutes les demandes" at bounding box center [95, 298] width 97 height 13
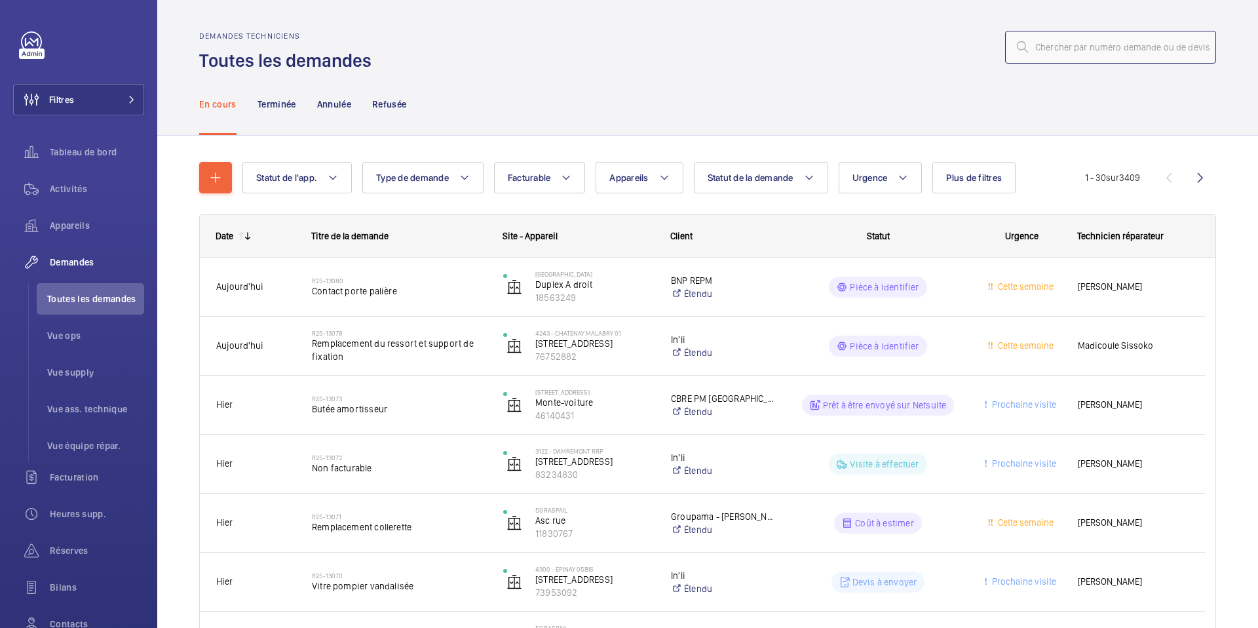
click at [1073, 51] on input "text" at bounding box center [1110, 47] width 211 height 33
type input "wc"
click at [995, 183] on button "Plus de filtres" at bounding box center [973, 177] width 83 height 31
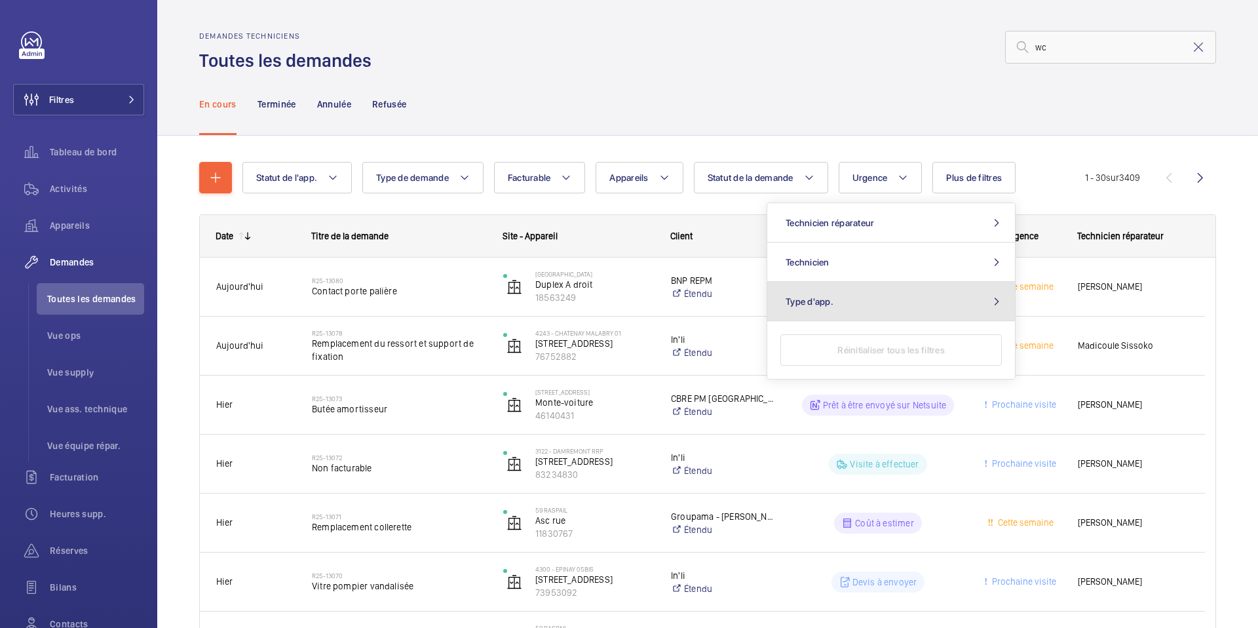
click at [930, 297] on button "Type d'app." at bounding box center [891, 301] width 248 height 39
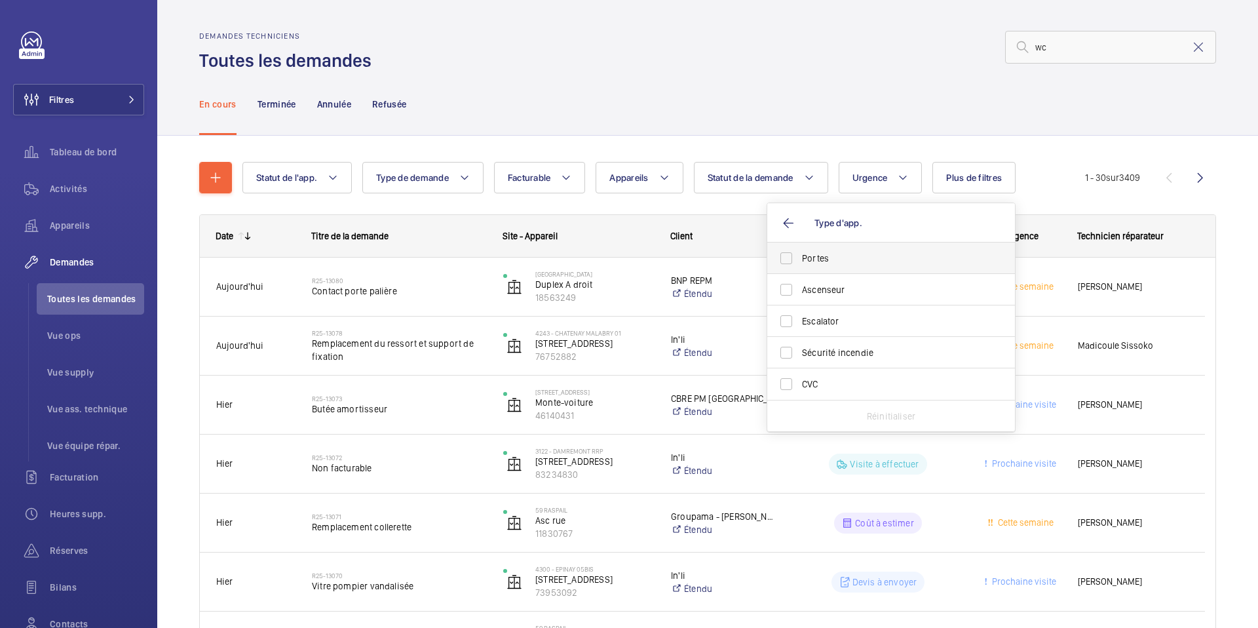
click at [936, 252] on span "Portes" at bounding box center [892, 258] width 180 height 13
click at [799, 251] on input "Portes" at bounding box center [786, 258] width 26 height 26
checkbox input "true"
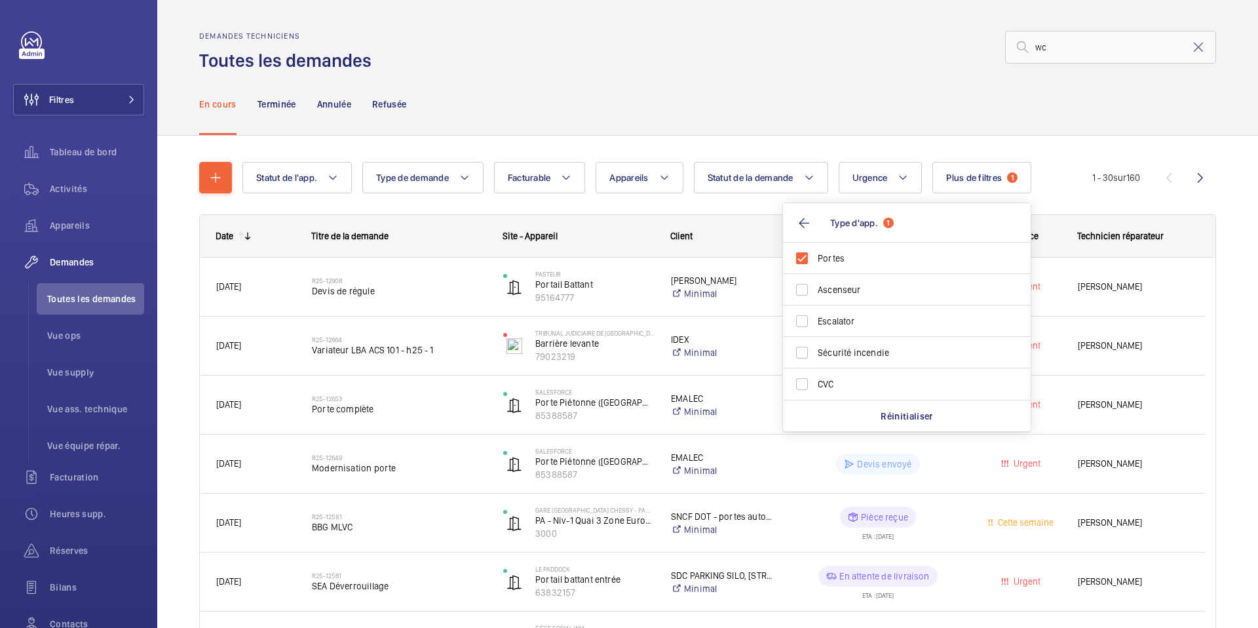
click at [794, 78] on div "En cours Terminée Annulée Refusée" at bounding box center [707, 104] width 1017 height 62
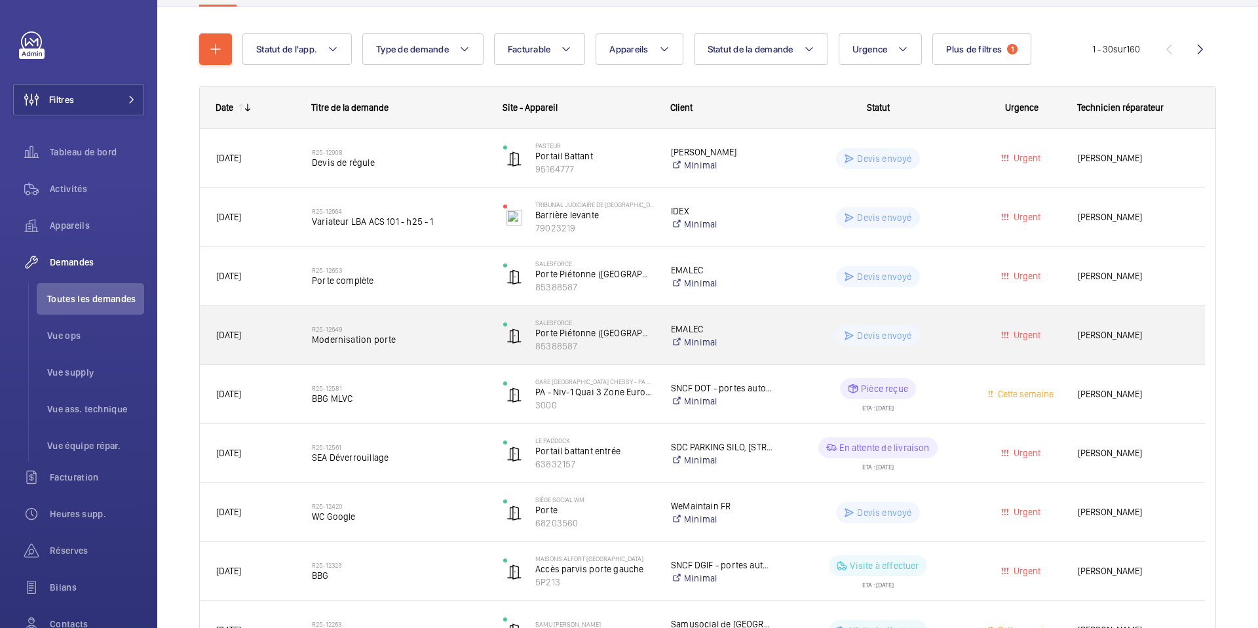
scroll to position [137, 0]
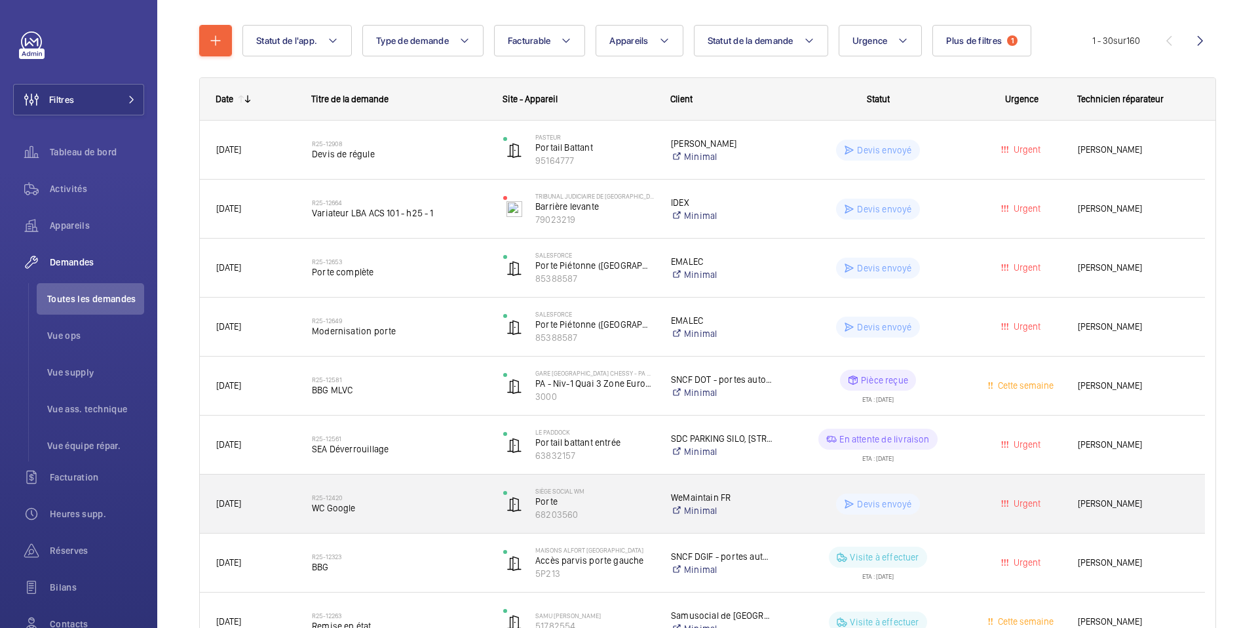
click at [434, 505] on span "WC Google" at bounding box center [399, 507] width 174 height 13
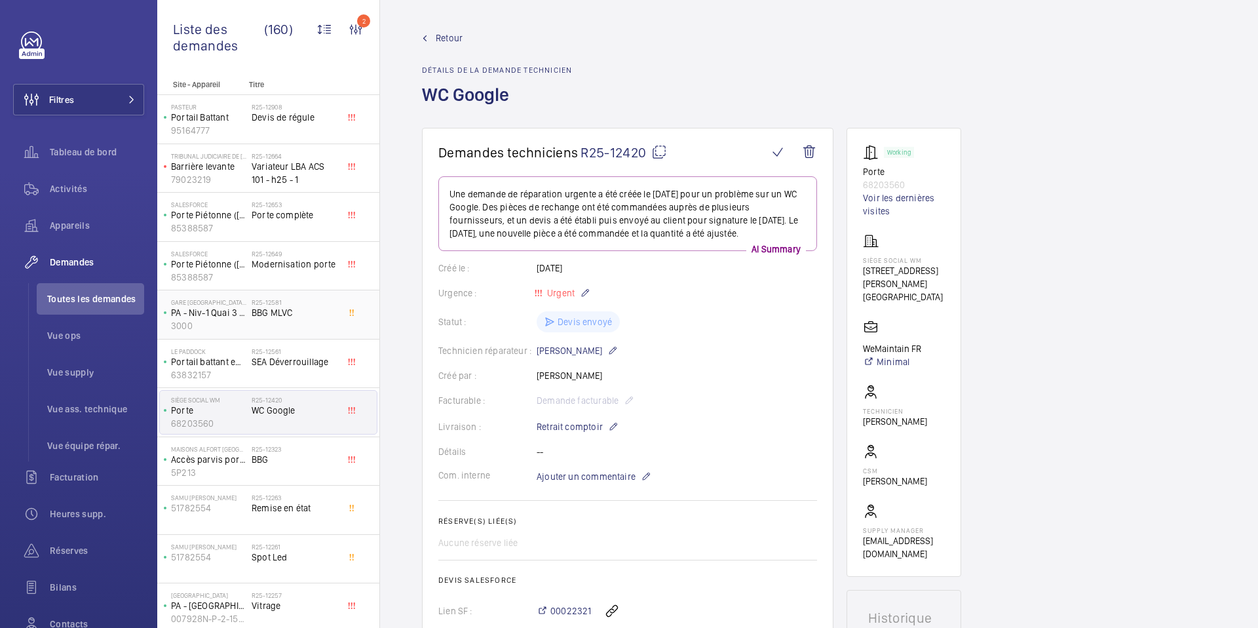
click at [313, 324] on div "R25-12581 BBG MLVC" at bounding box center [295, 317] width 86 height 38
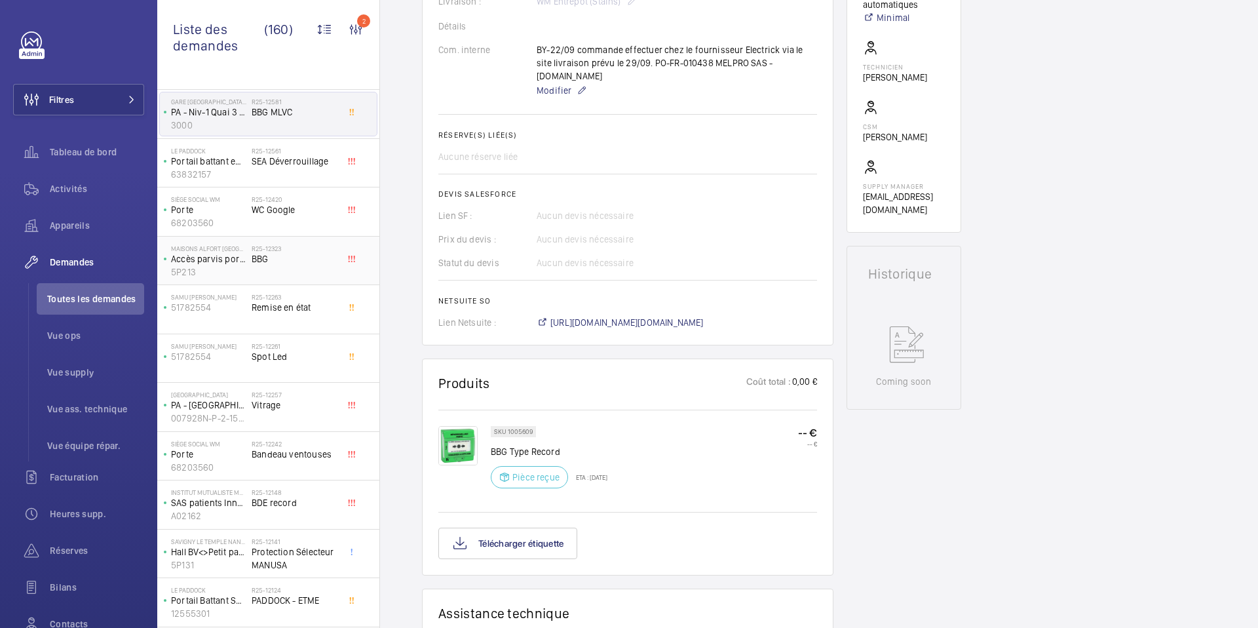
scroll to position [208, 0]
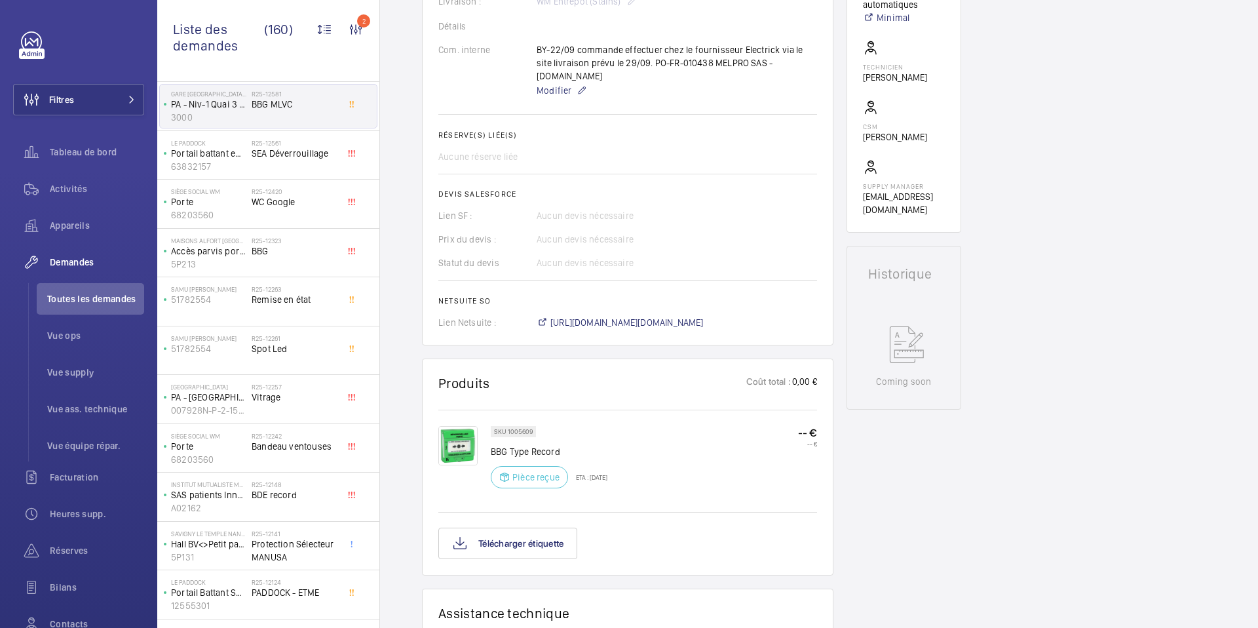
click at [460, 442] on img at bounding box center [457, 445] width 39 height 39
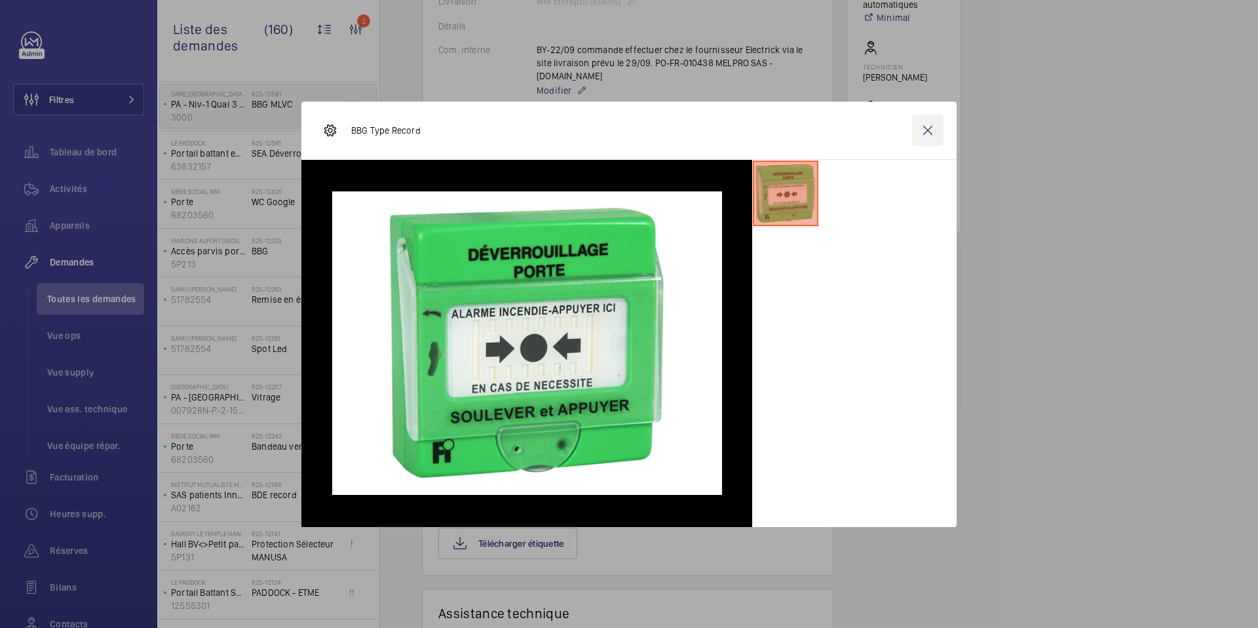
click at [922, 136] on wm-front-icon-button at bounding box center [927, 130] width 31 height 31
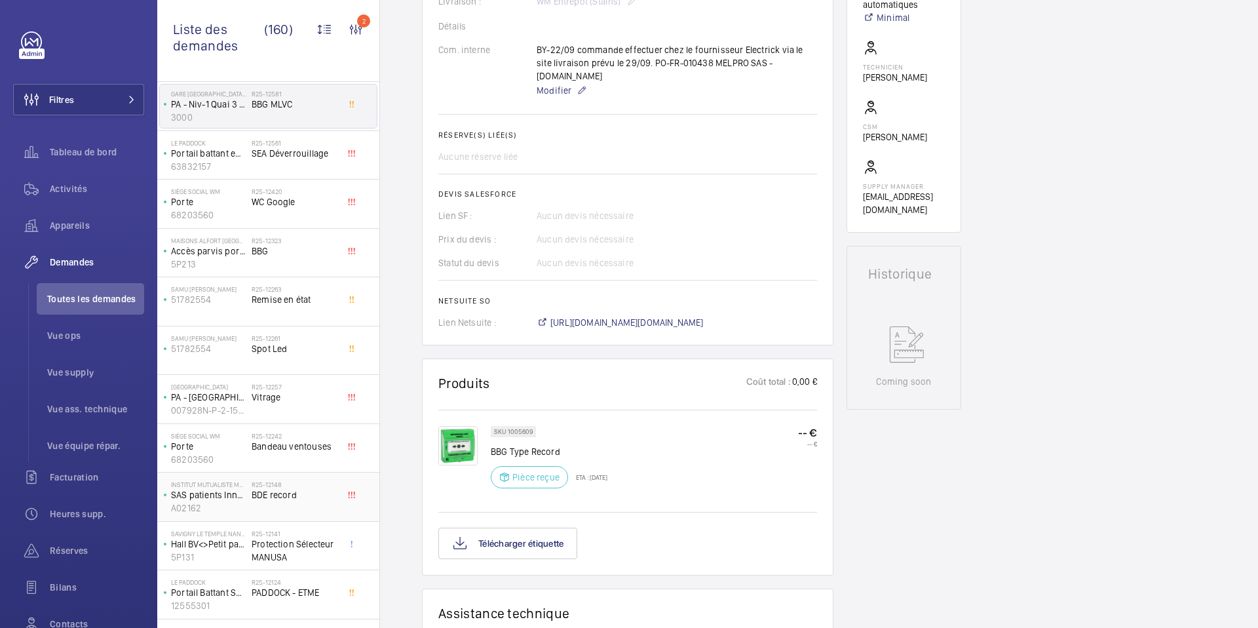
click at [321, 492] on span "BDE record" at bounding box center [295, 494] width 86 height 13
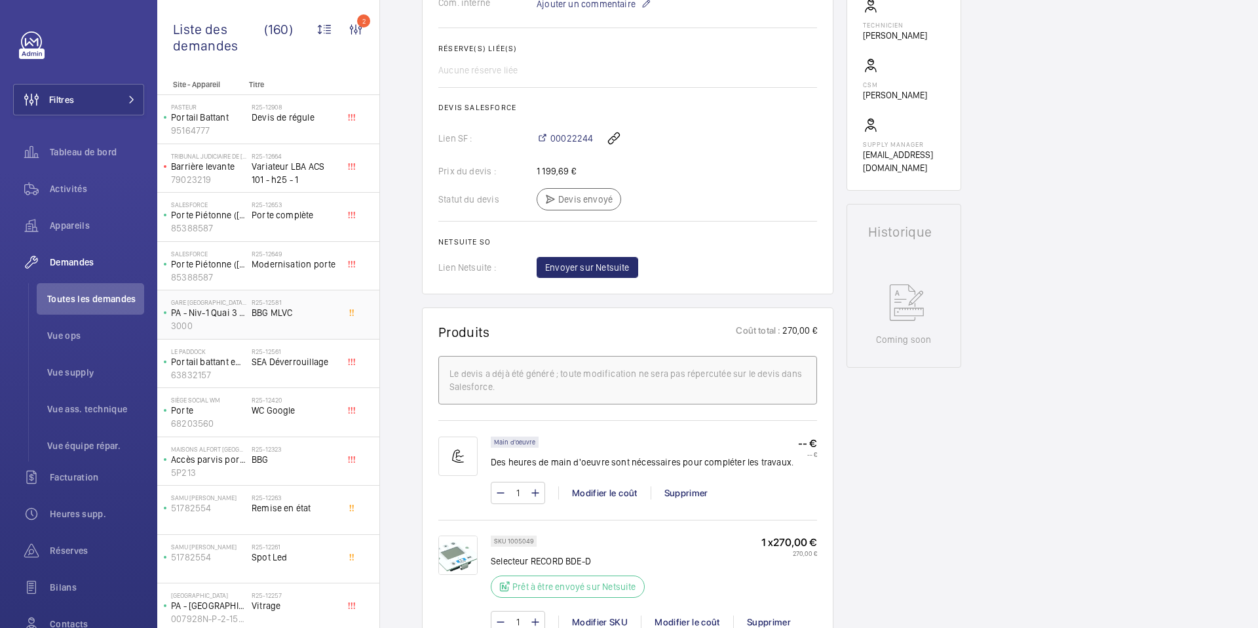
click at [314, 331] on div "R25-12581 BBG MLVC" at bounding box center [295, 317] width 86 height 38
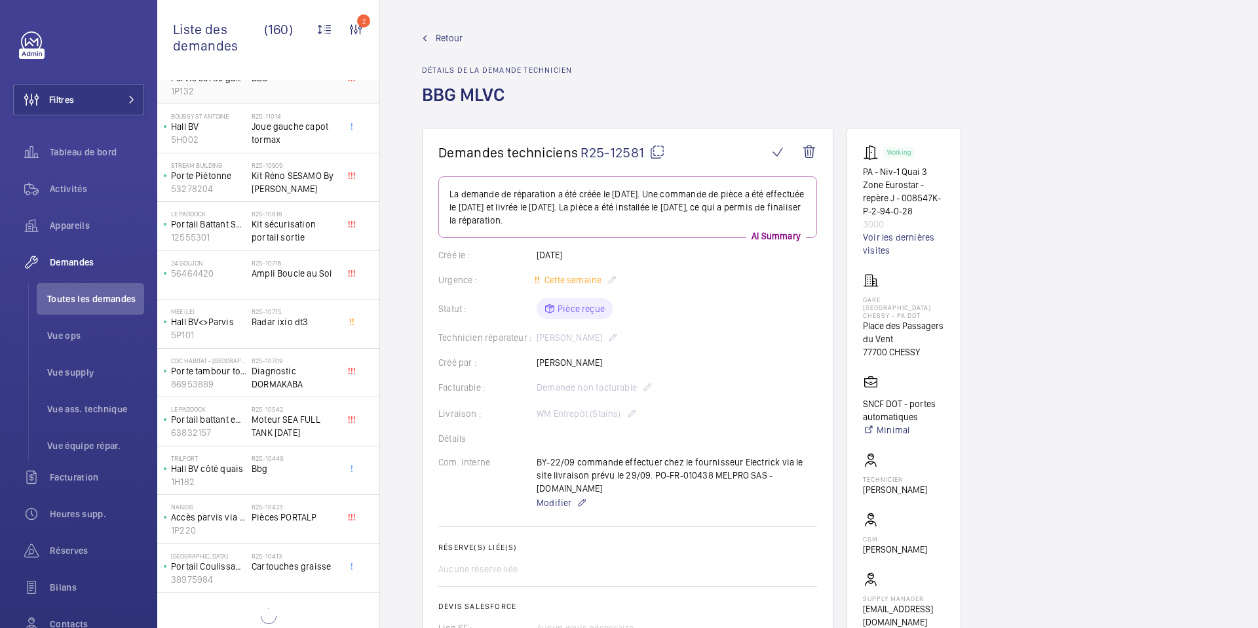
scroll to position [1468, 0]
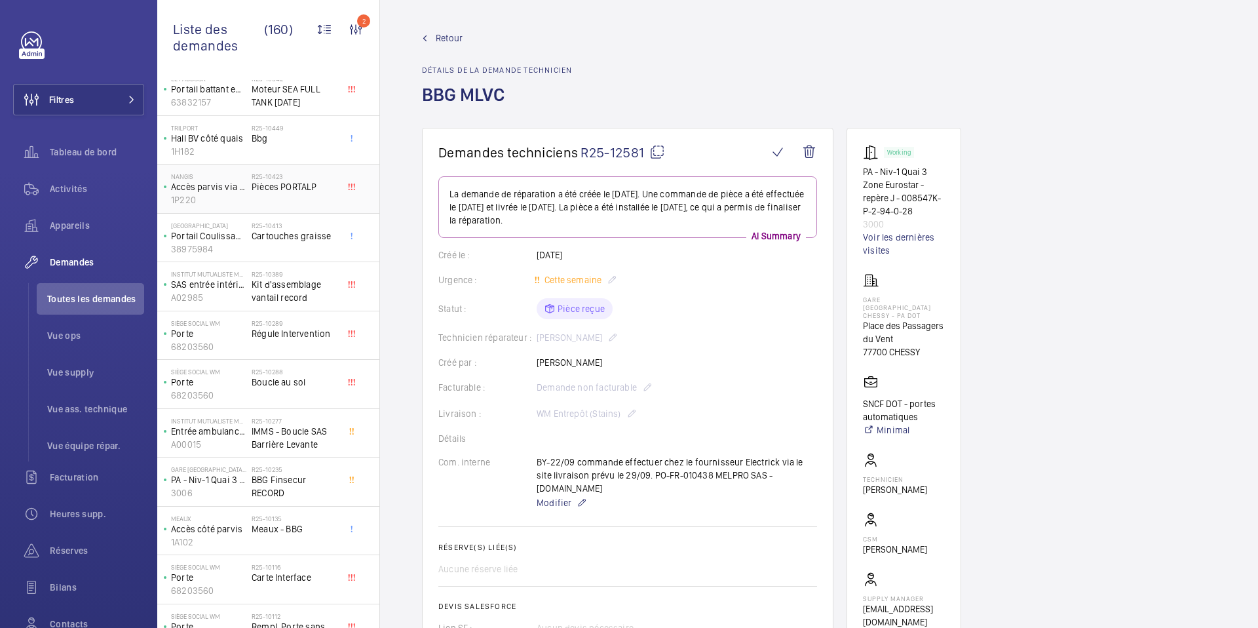
scroll to position [1787, 0]
click at [315, 476] on span "BBG Finsecur RECORD" at bounding box center [295, 485] width 86 height 26
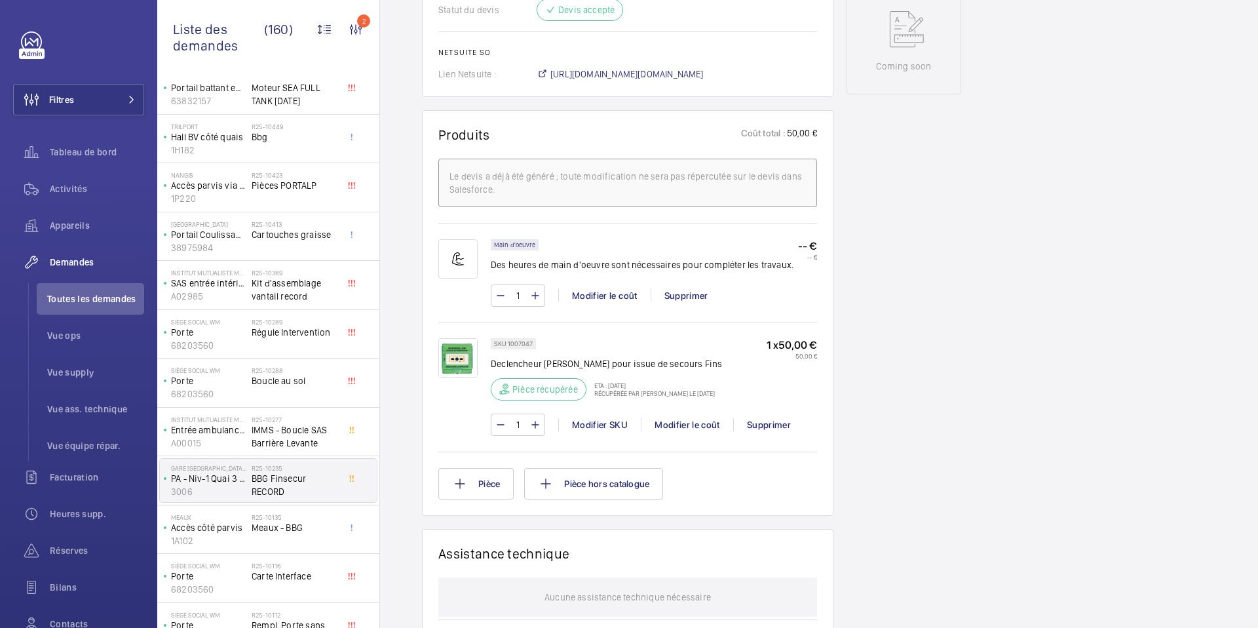
scroll to position [751, 0]
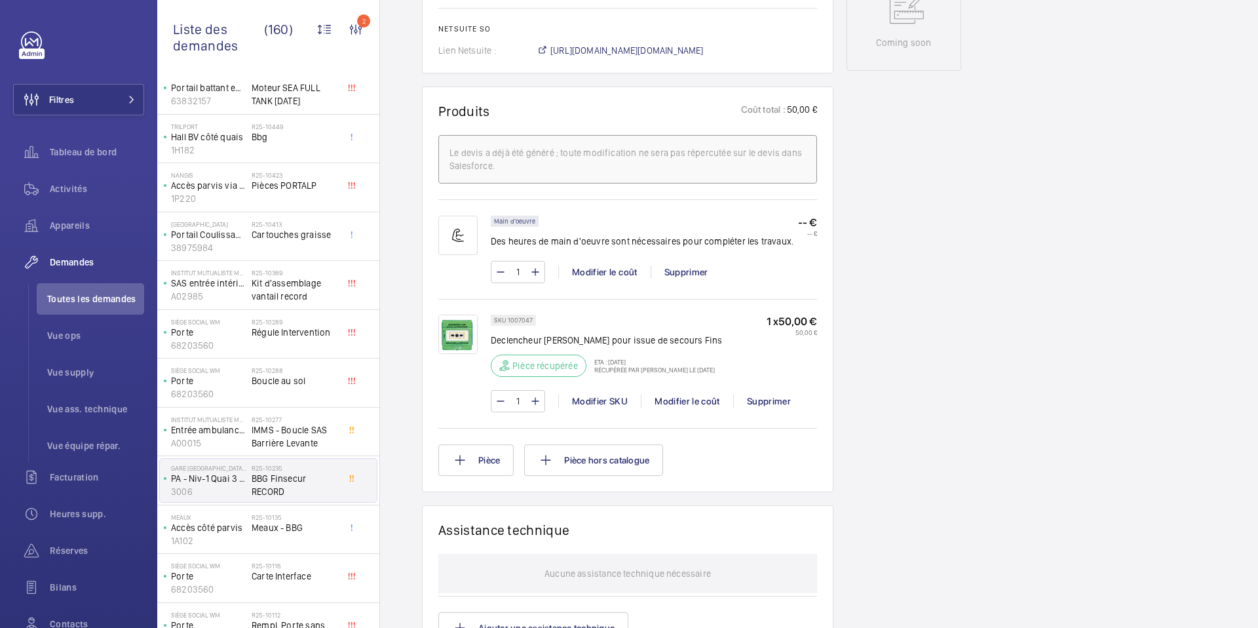
click at [708, 345] on div "SKU 1007047 Declencheur manuel VERT pour issue de secours Fins Pièce récupérée …" at bounding box center [606, 350] width 231 height 70
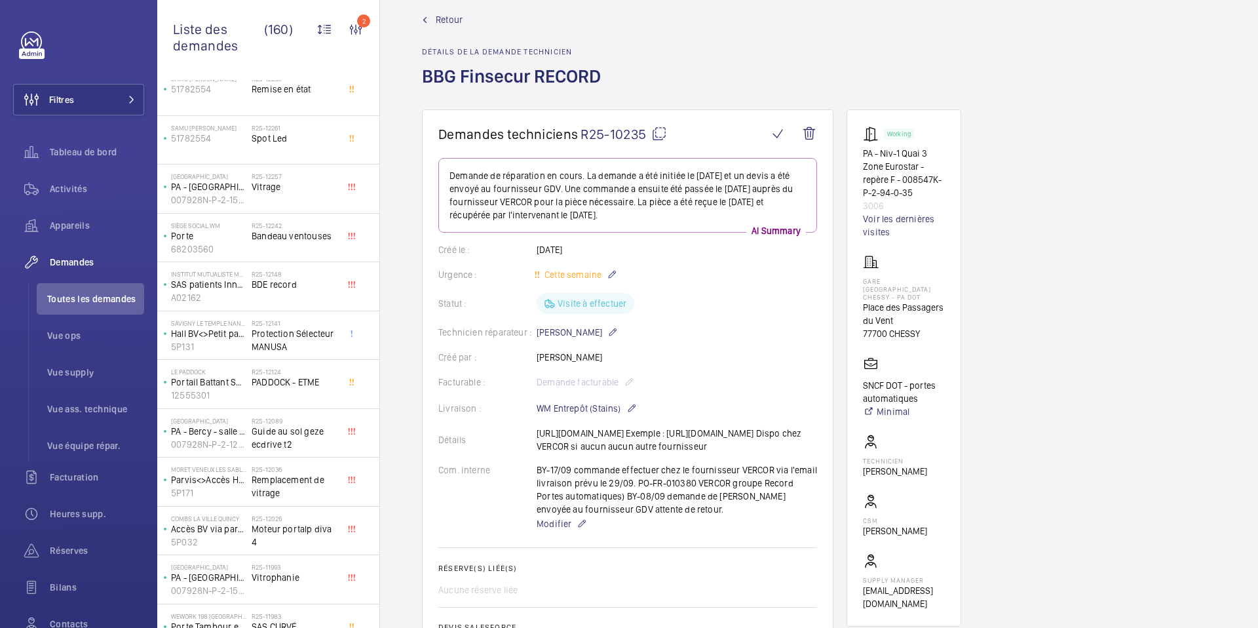
scroll to position [412, 0]
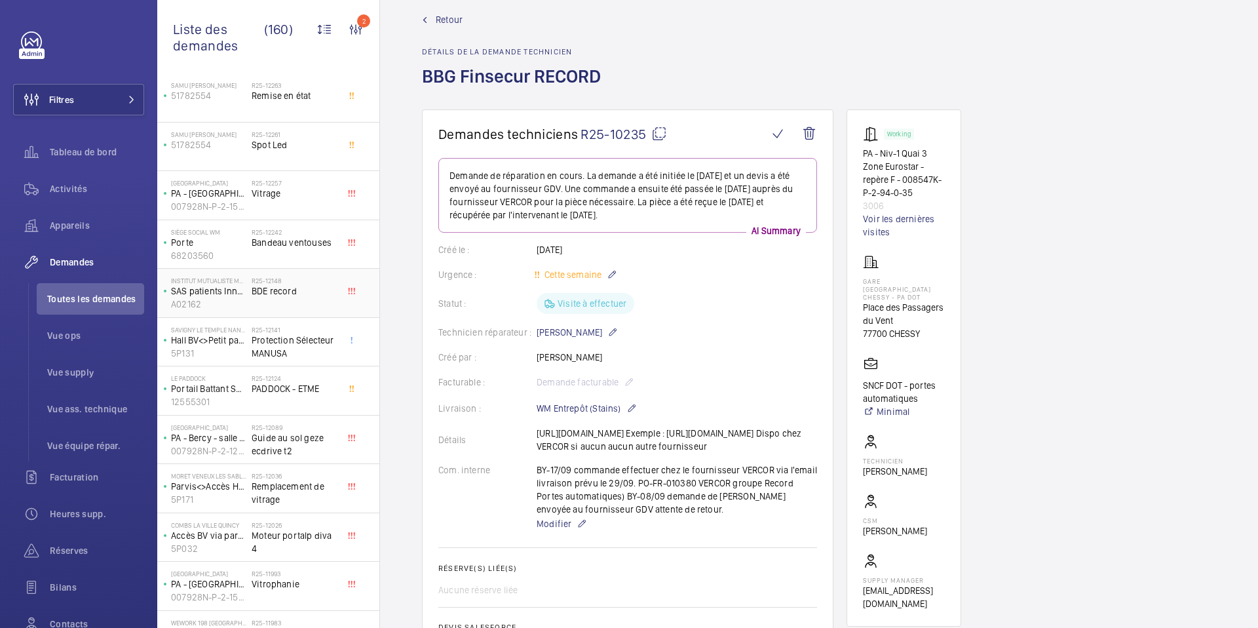
click at [332, 296] on span "BDE record" at bounding box center [295, 290] width 86 height 13
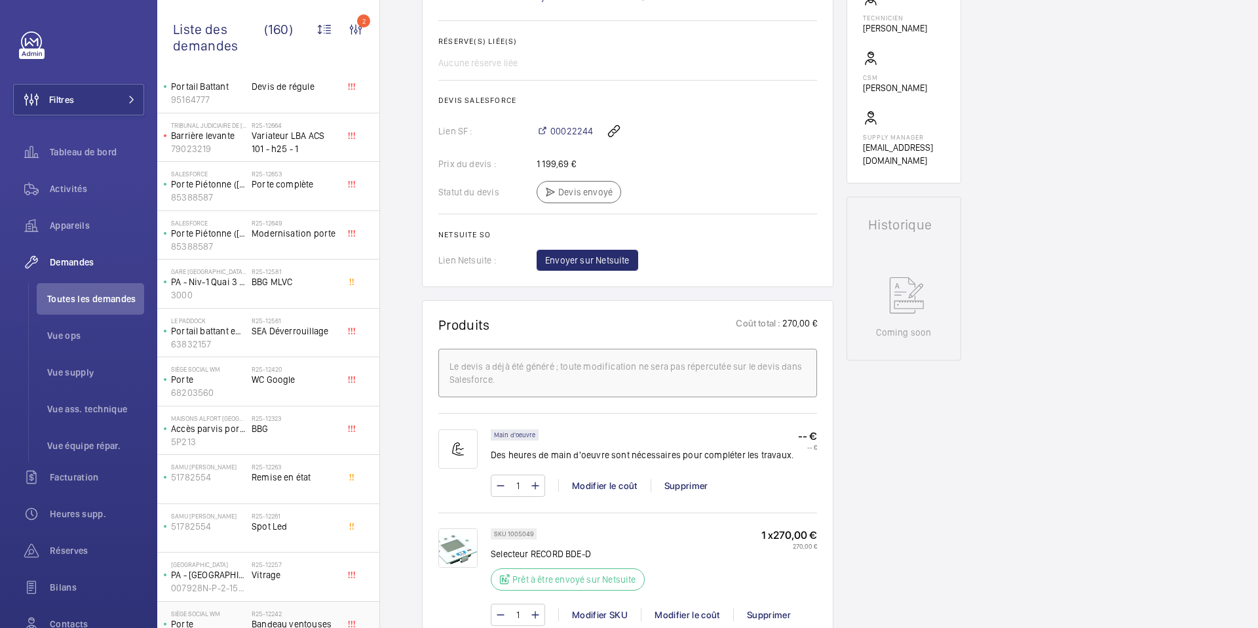
scroll to position [30, 0]
click at [319, 287] on span "BBG MLVC" at bounding box center [295, 282] width 86 height 13
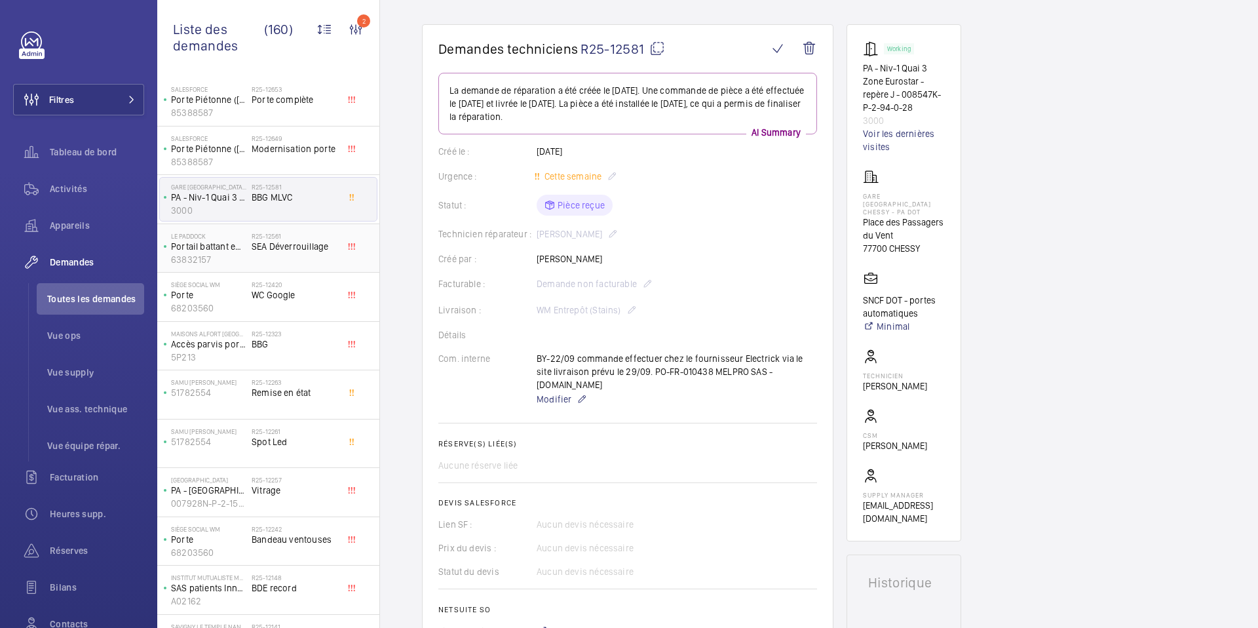
scroll to position [64, 0]
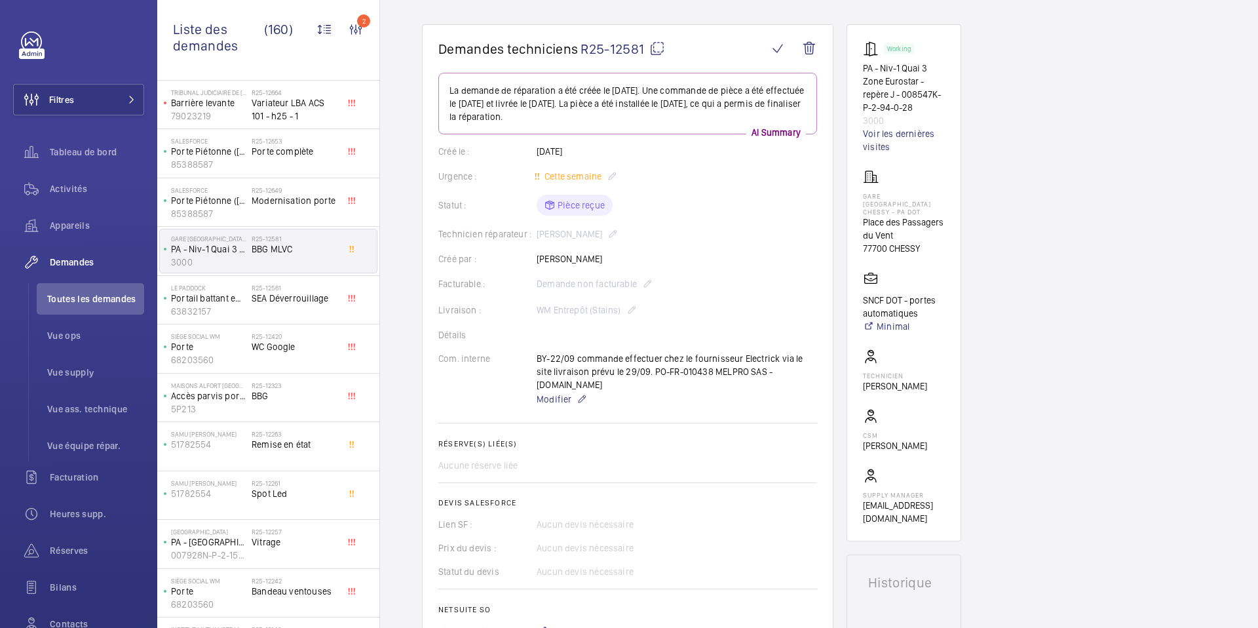
click at [735, 370] on div "BY-22/09 commande effectuer chez le fournisseur Electrick via le site livraison…" at bounding box center [677, 379] width 280 height 55
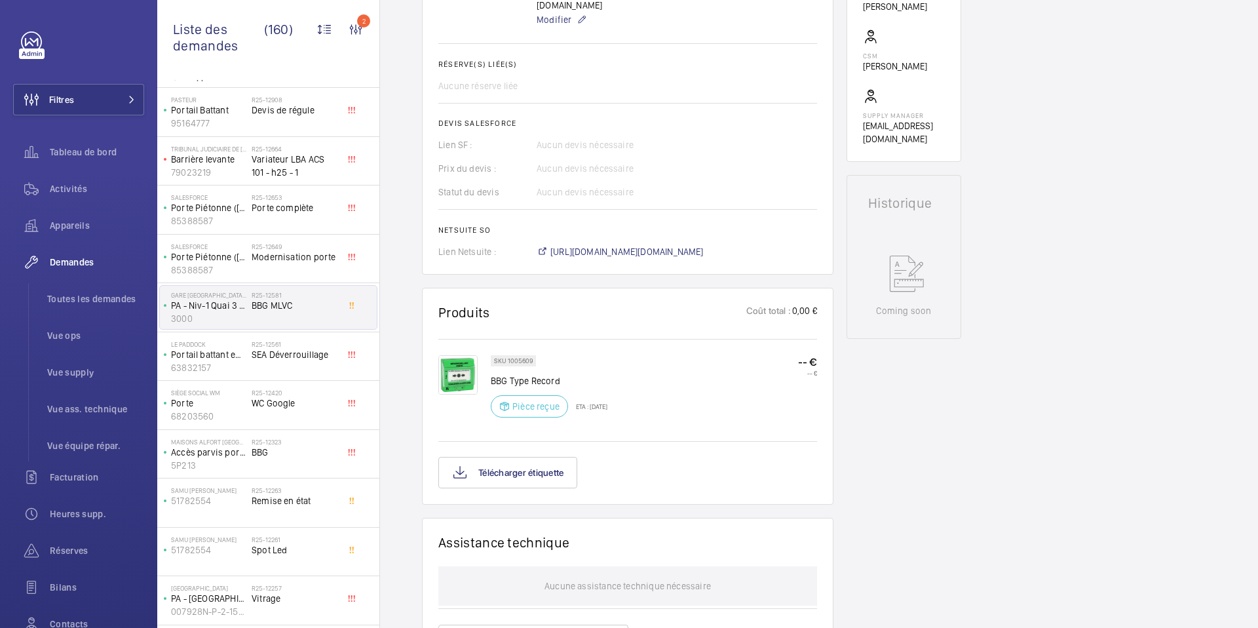
scroll to position [488, 0]
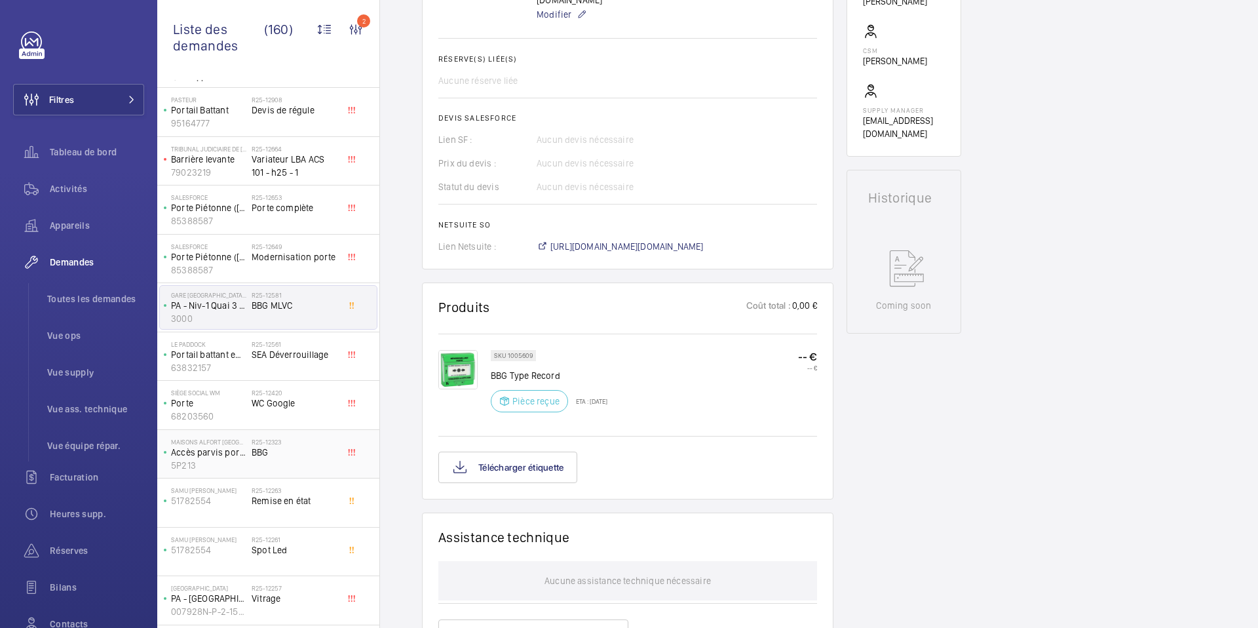
click at [303, 447] on span "BBG" at bounding box center [295, 452] width 86 height 13
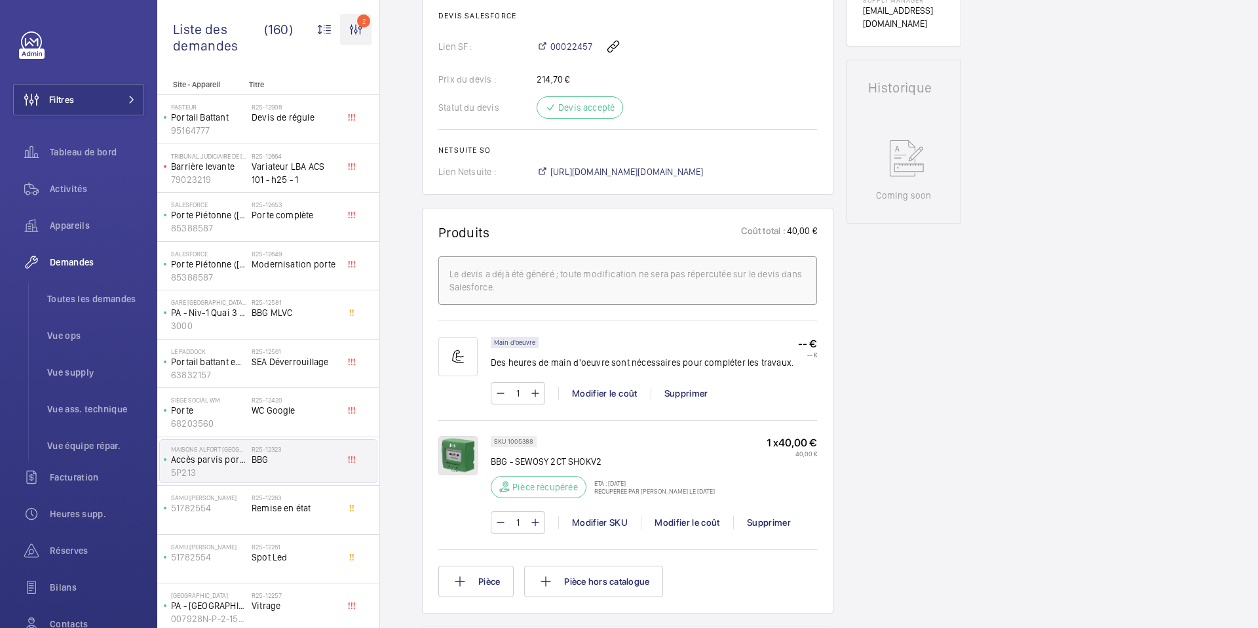
click at [360, 35] on wm-front-icon-button "2" at bounding box center [355, 29] width 31 height 31
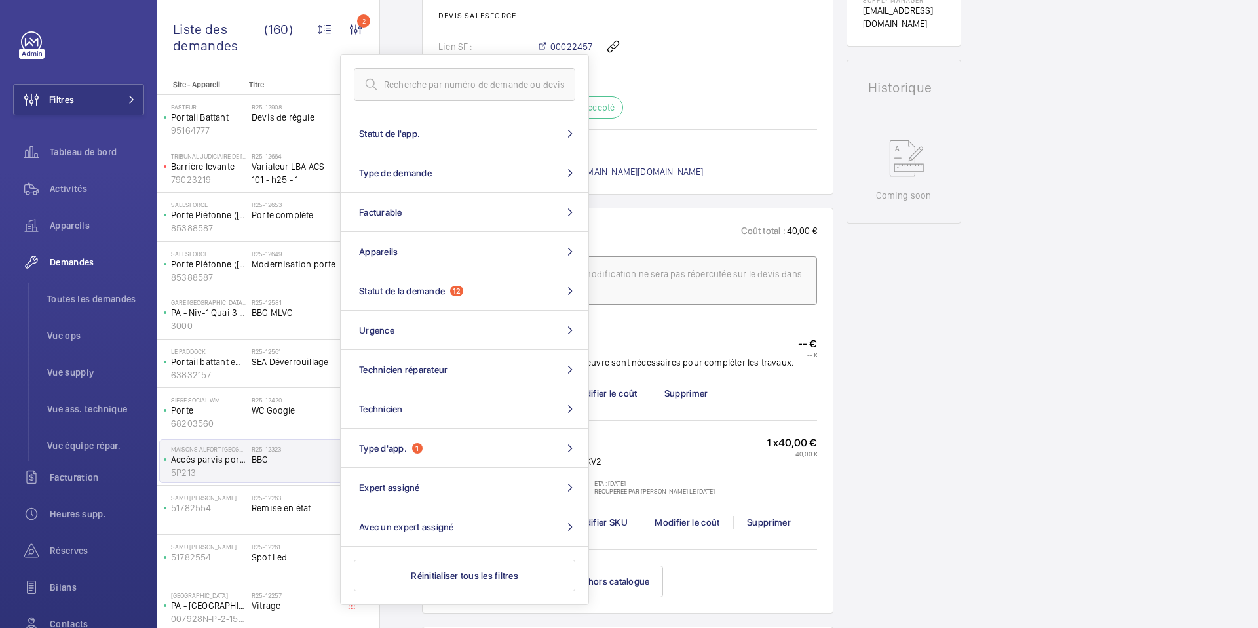
click at [772, 57] on div "00022457" at bounding box center [677, 46] width 280 height 31
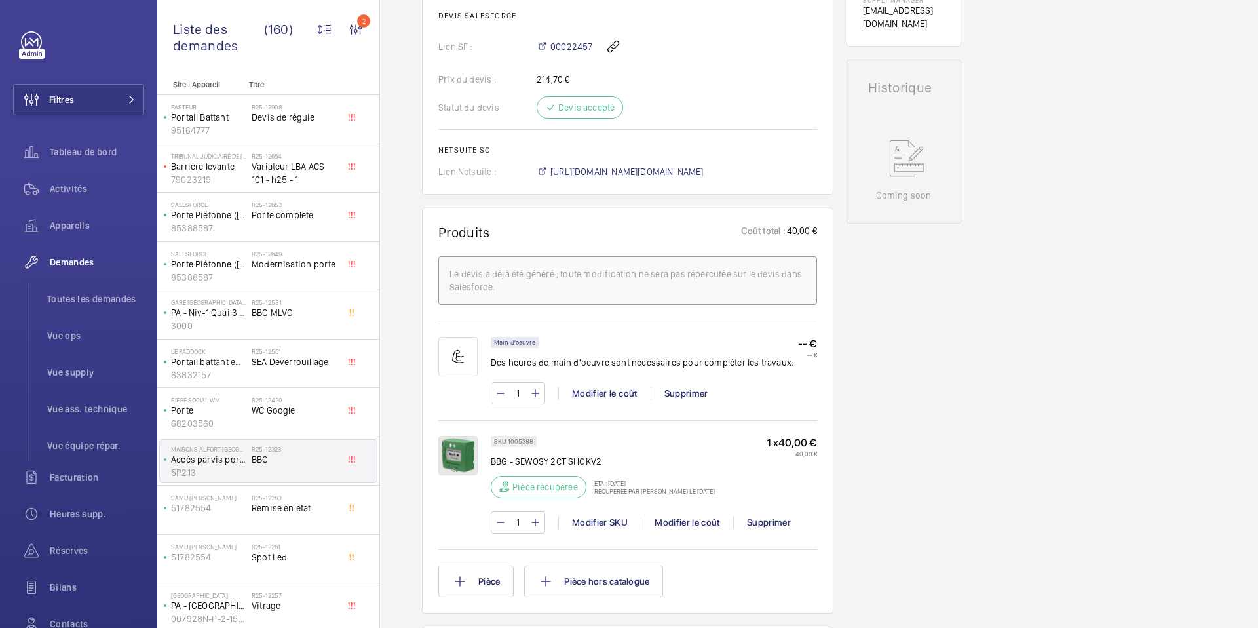
scroll to position [577, 0]
click at [106, 265] on span "Demandes" at bounding box center [97, 262] width 94 height 13
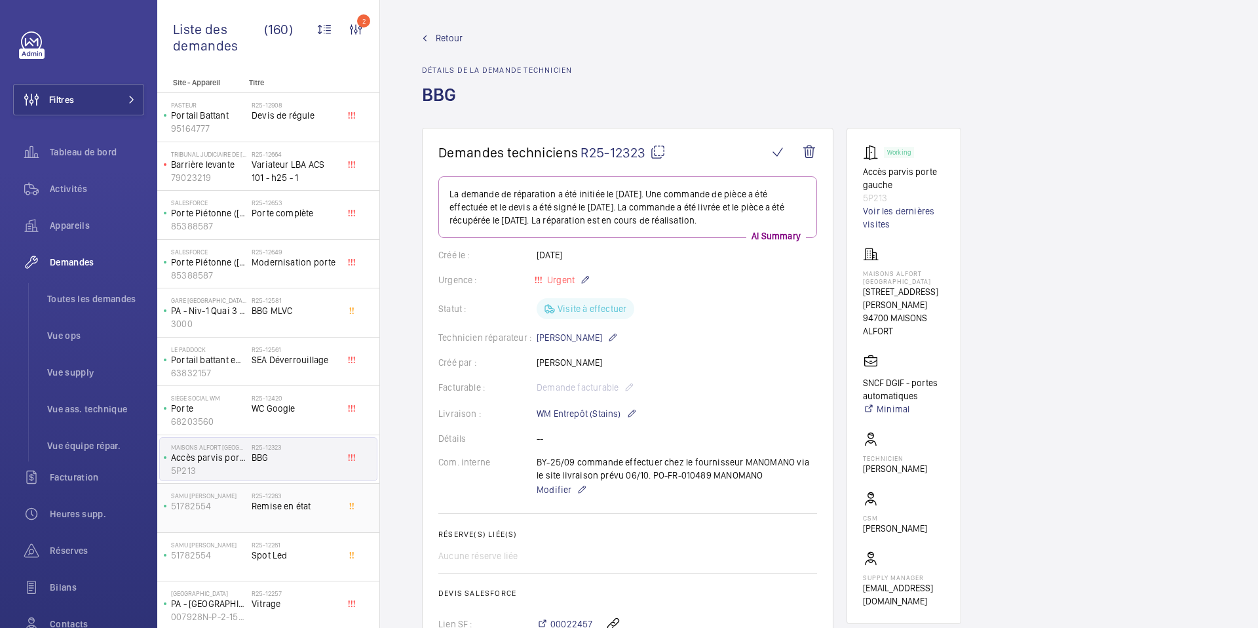
scroll to position [0, 0]
click at [357, 37] on wm-front-icon-button "2" at bounding box center [355, 29] width 31 height 31
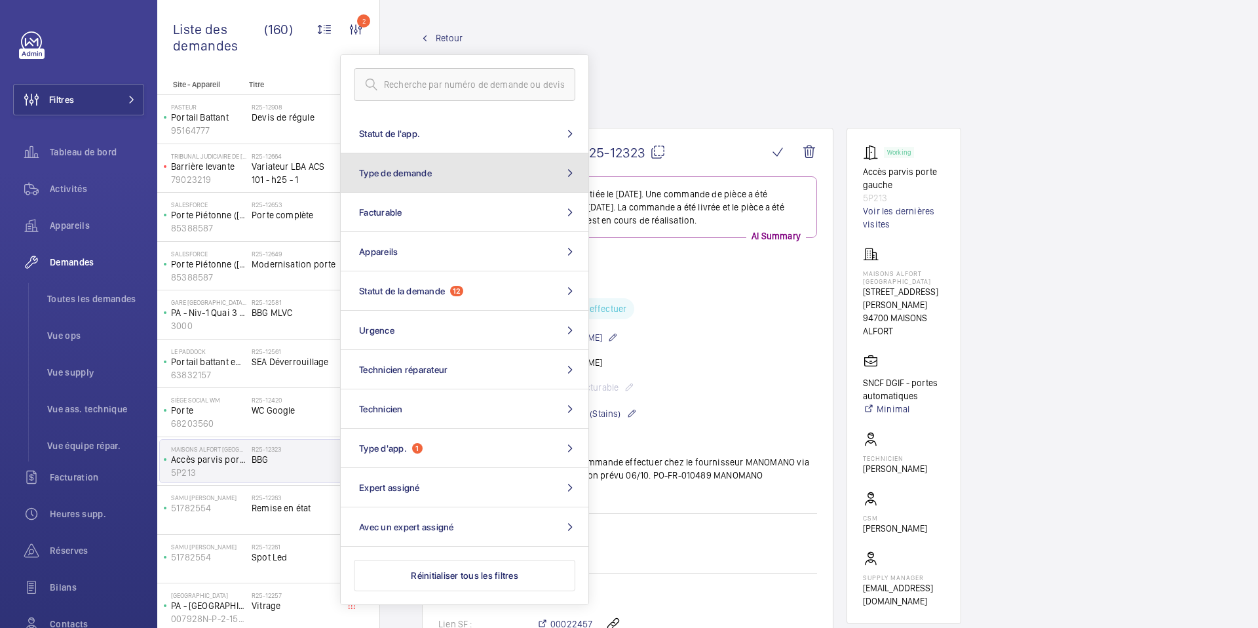
click at [570, 172] on mat-icon at bounding box center [570, 173] width 16 height 10
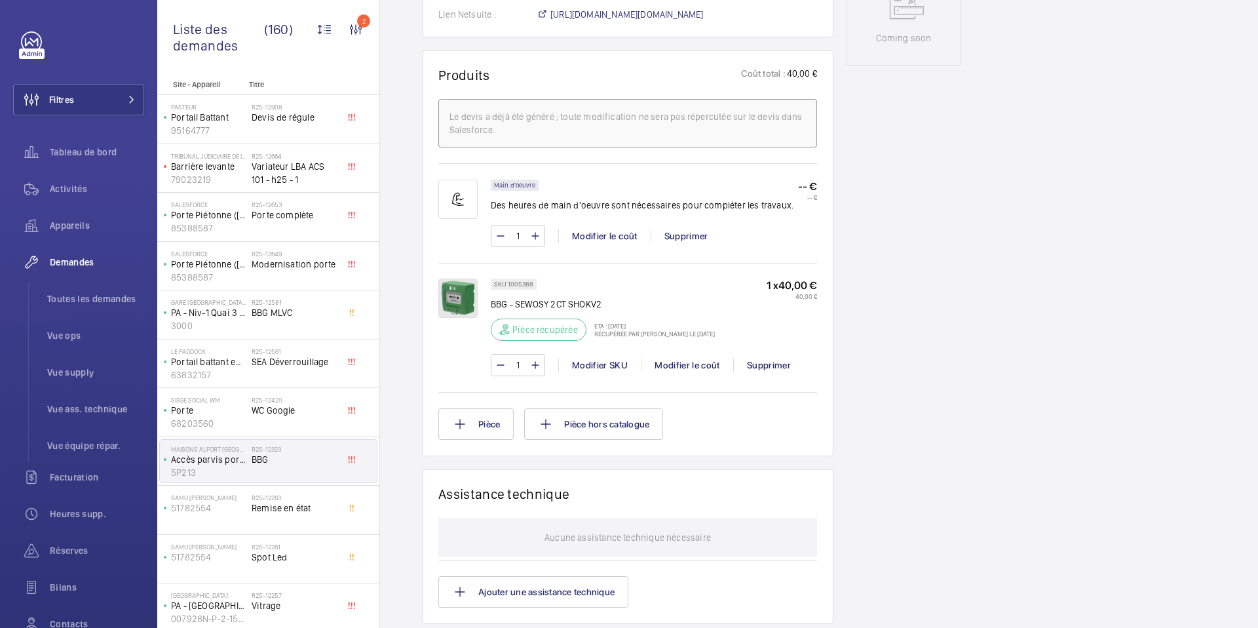
scroll to position [864, 0]
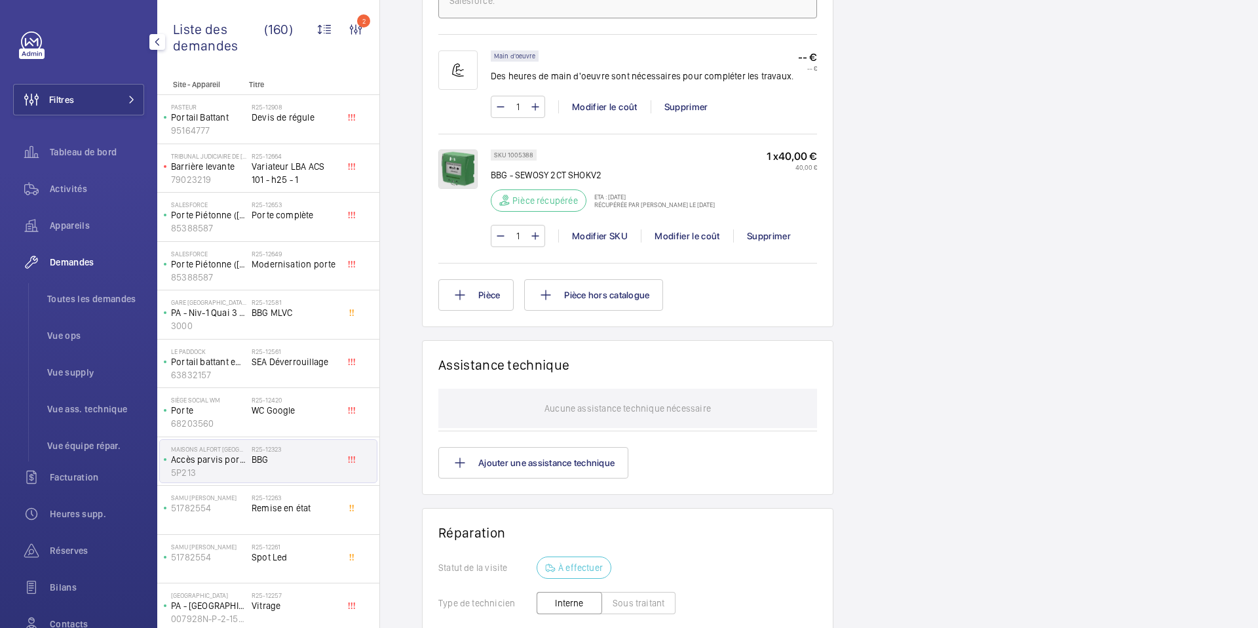
click at [102, 265] on span "Demandes" at bounding box center [97, 262] width 94 height 13
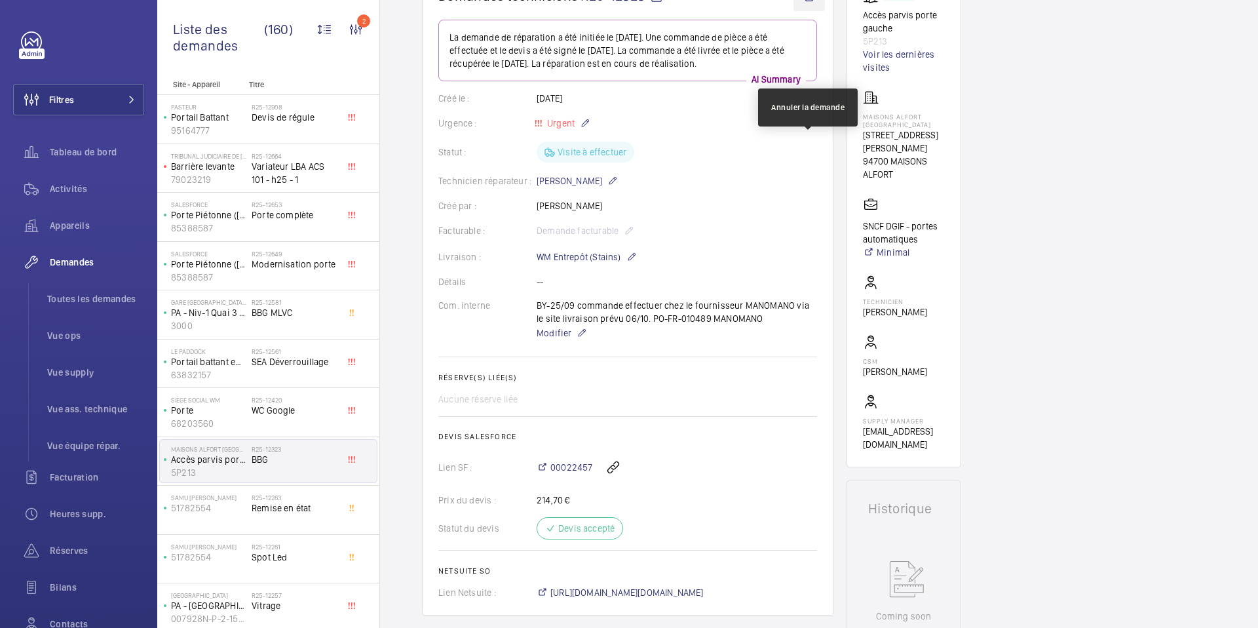
scroll to position [0, 0]
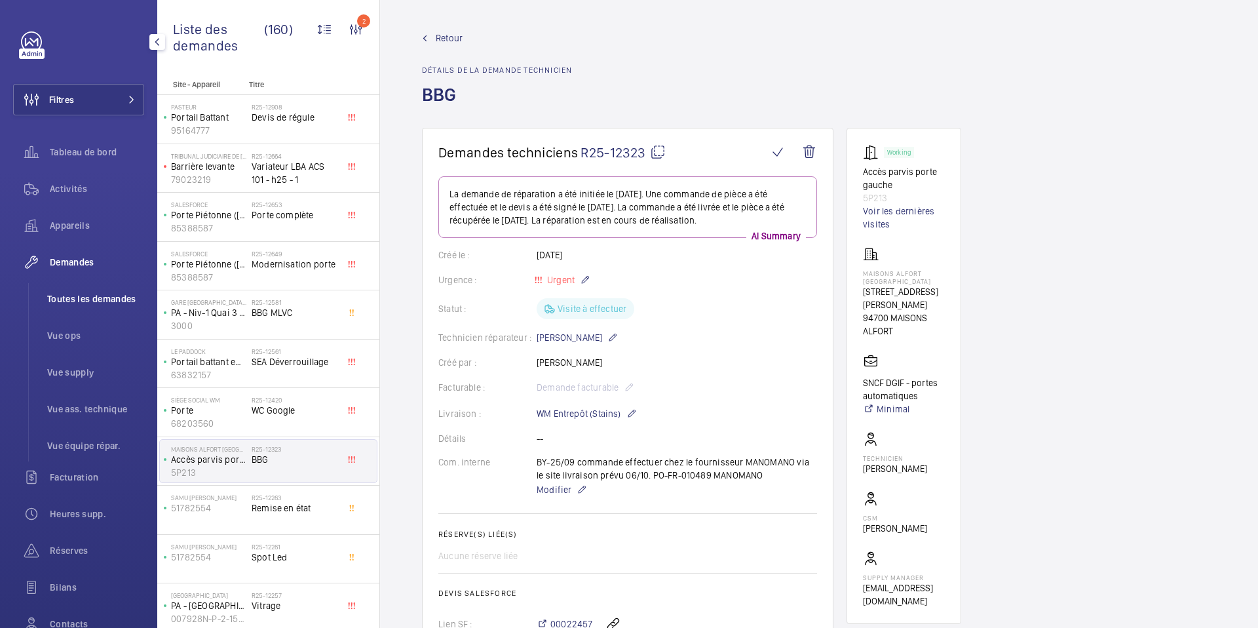
click at [70, 298] on span "Toutes les demandes" at bounding box center [95, 298] width 97 height 13
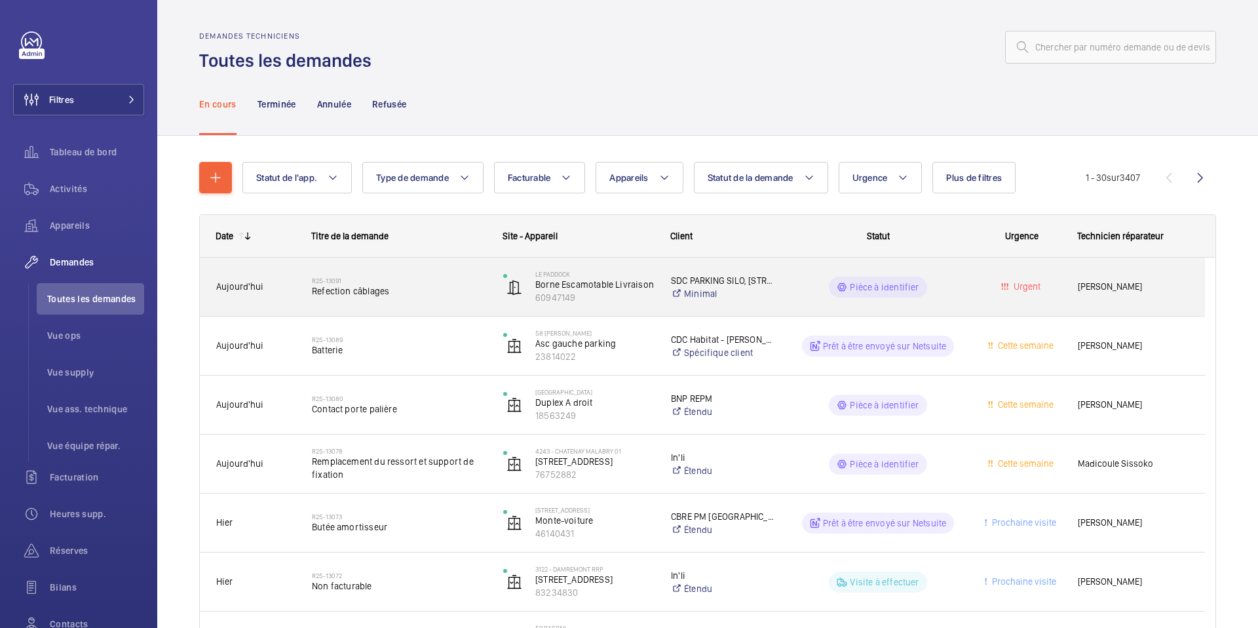
click at [402, 290] on span "Refection câblages" at bounding box center [399, 290] width 174 height 13
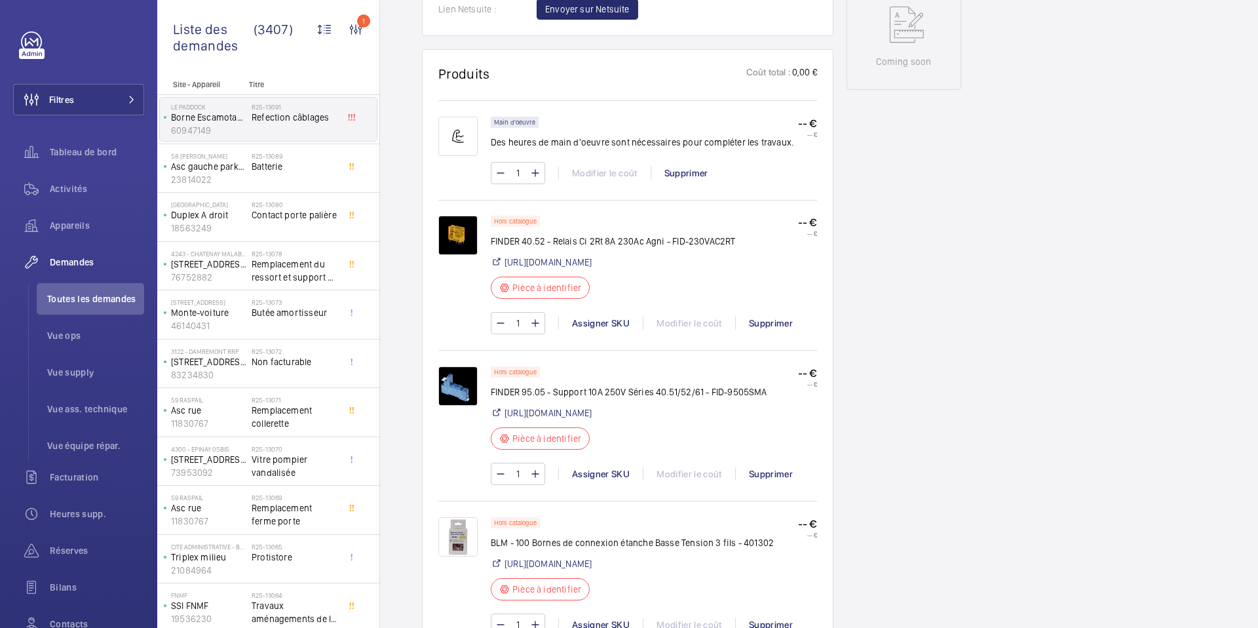
scroll to position [719, 0]
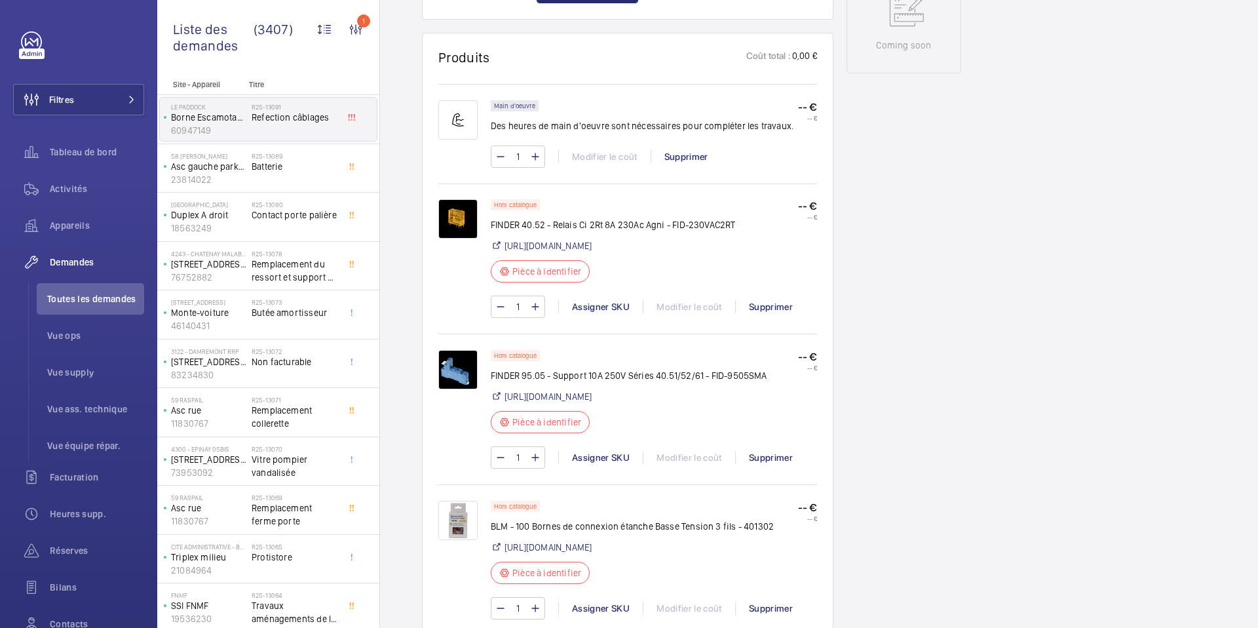
click at [467, 219] on img at bounding box center [457, 218] width 39 height 39
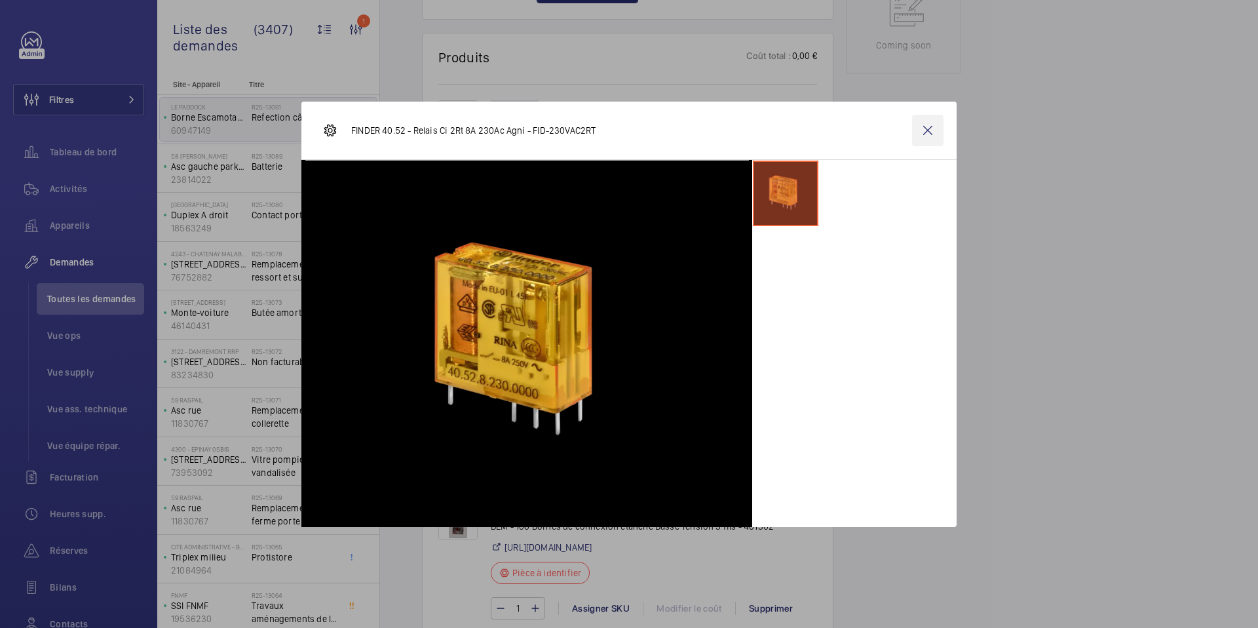
click at [931, 129] on wm-front-icon-button at bounding box center [927, 130] width 31 height 31
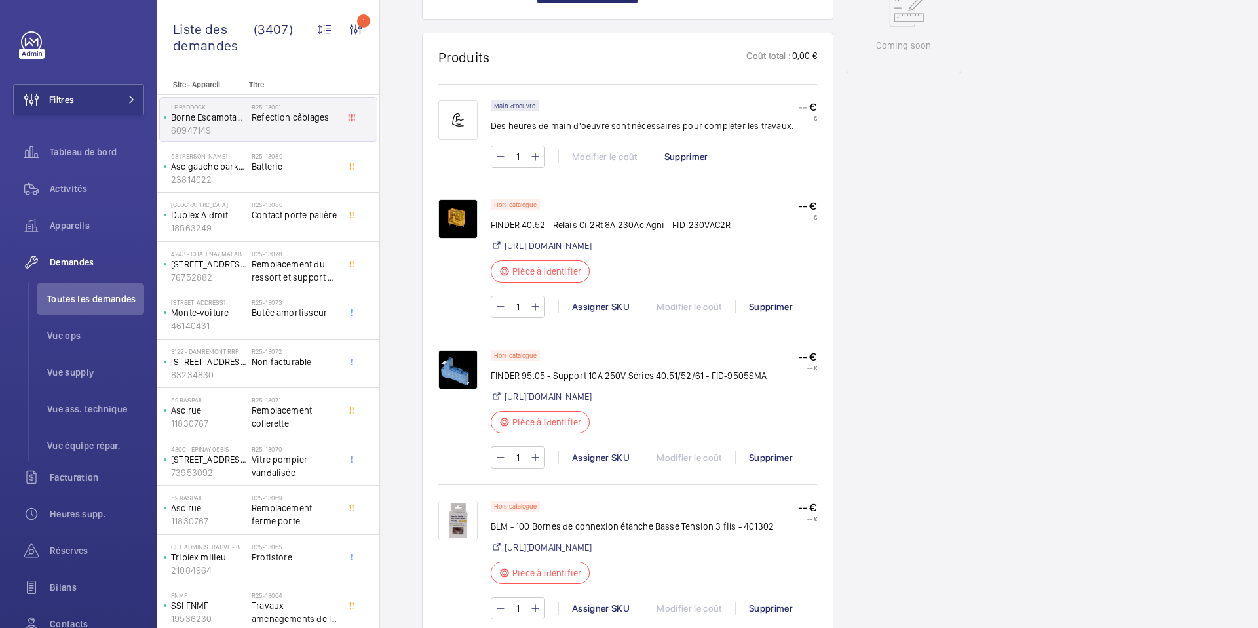
click at [455, 380] on img at bounding box center [457, 369] width 39 height 39
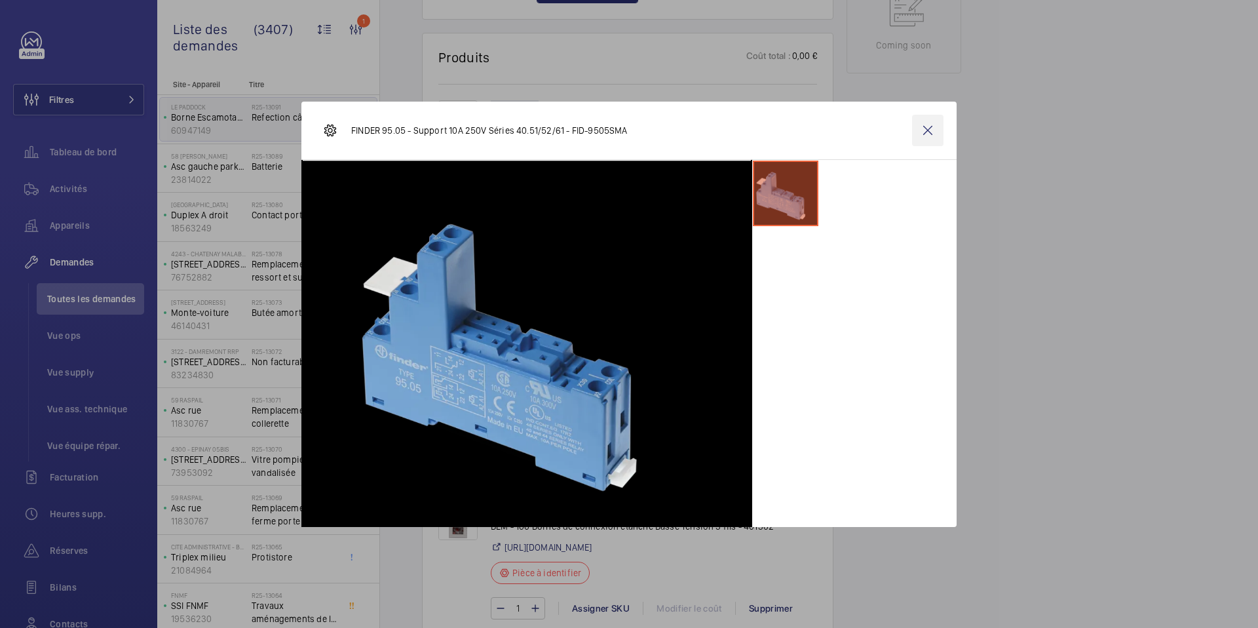
click at [921, 127] on wm-front-icon-button at bounding box center [927, 130] width 31 height 31
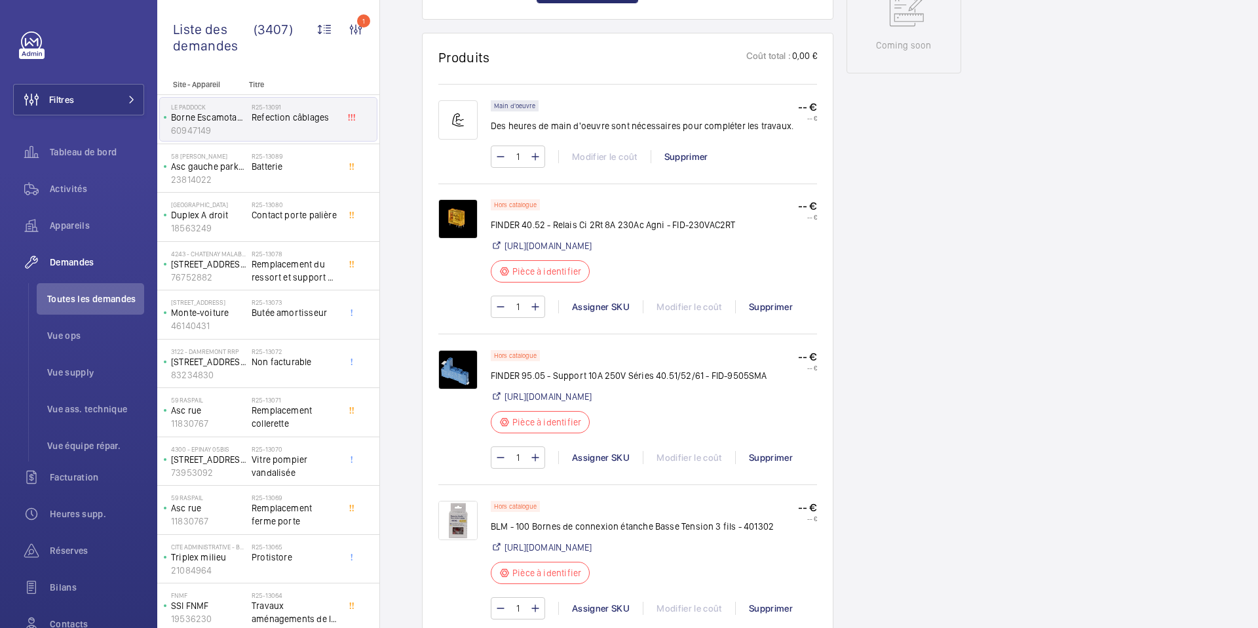
click at [461, 538] on img at bounding box center [457, 520] width 39 height 39
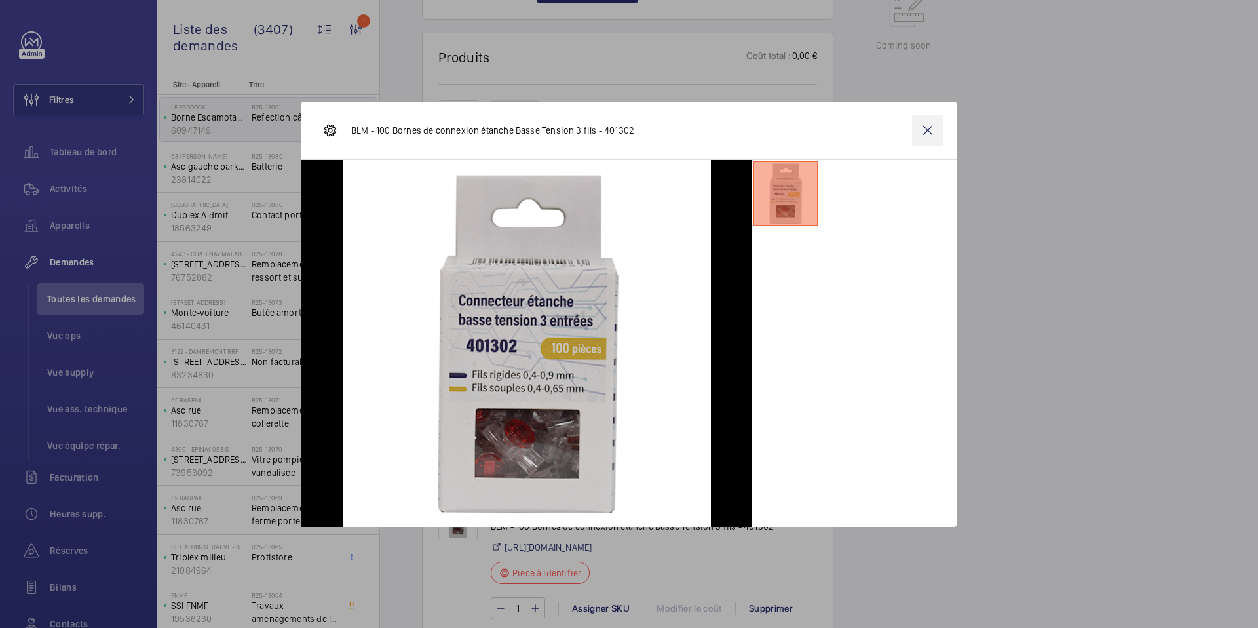
click at [936, 130] on wm-front-icon-button at bounding box center [927, 130] width 31 height 31
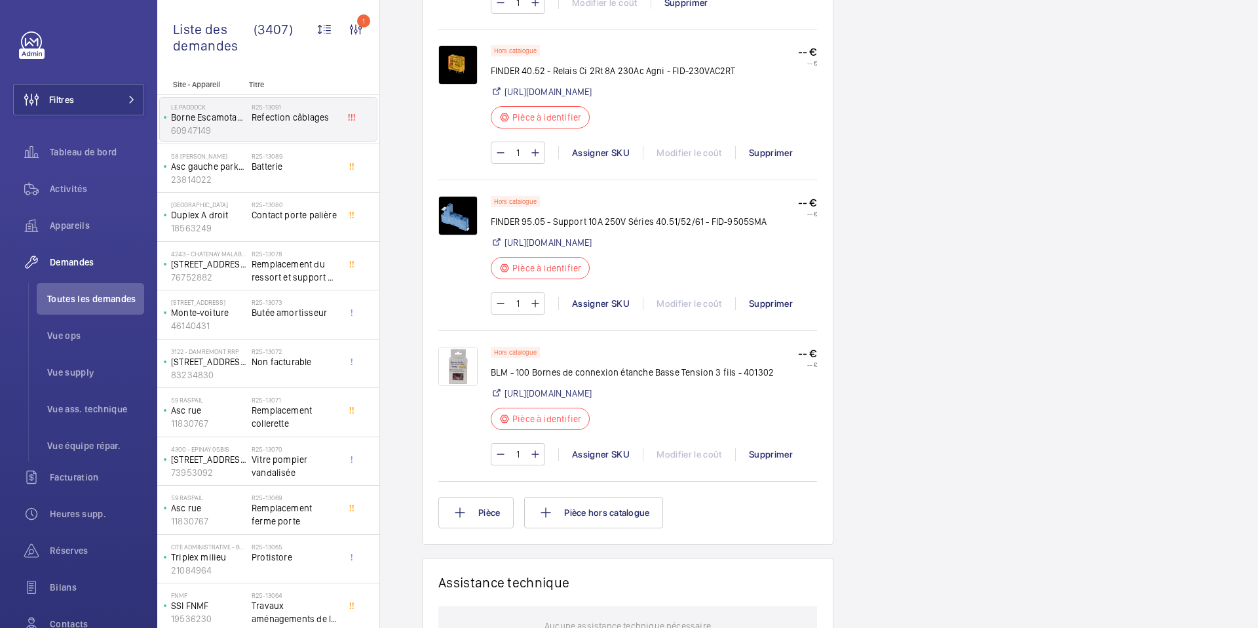
scroll to position [969, 0]
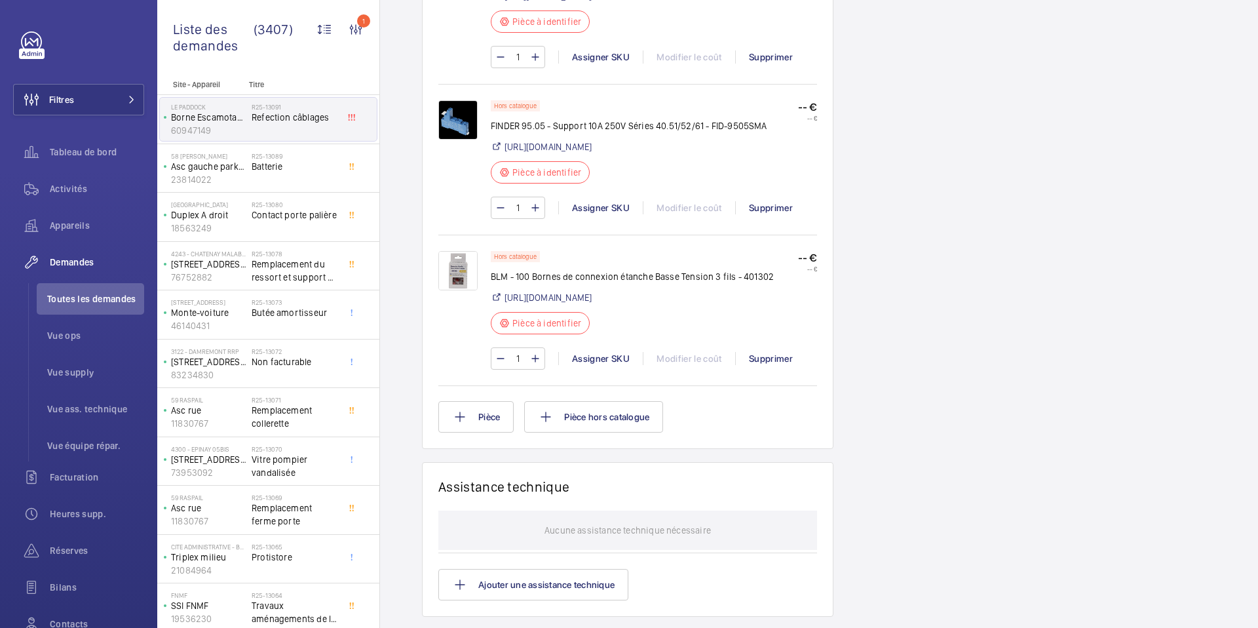
click at [455, 288] on img at bounding box center [457, 270] width 39 height 39
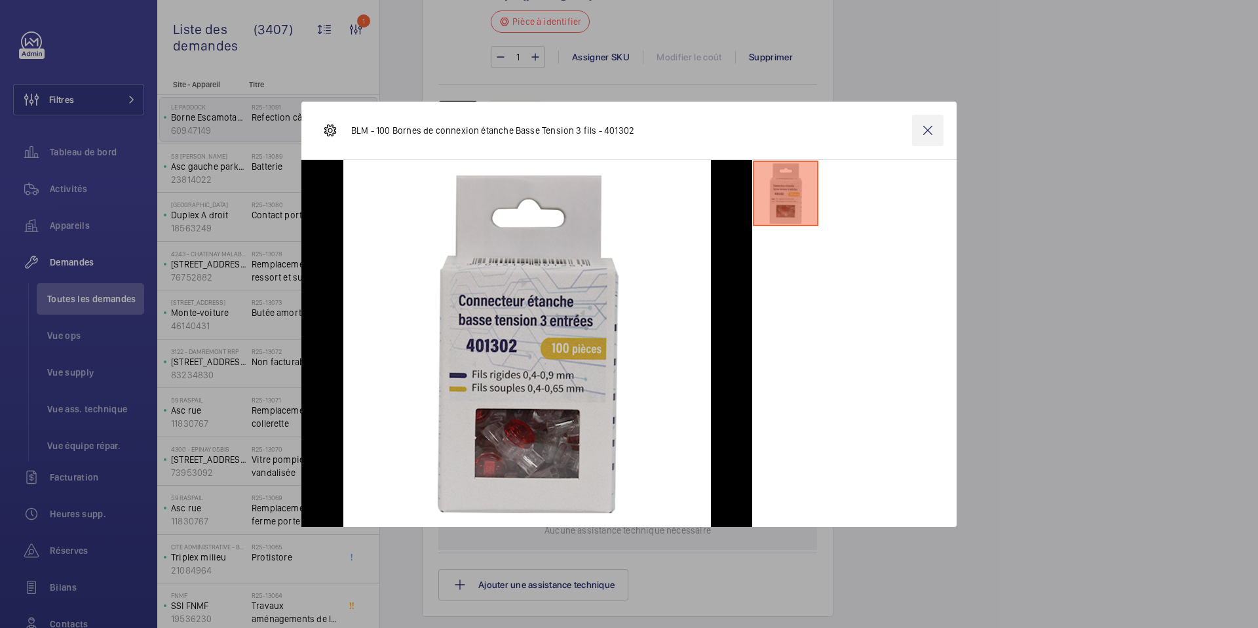
click at [924, 134] on wm-front-icon-button at bounding box center [927, 130] width 31 height 31
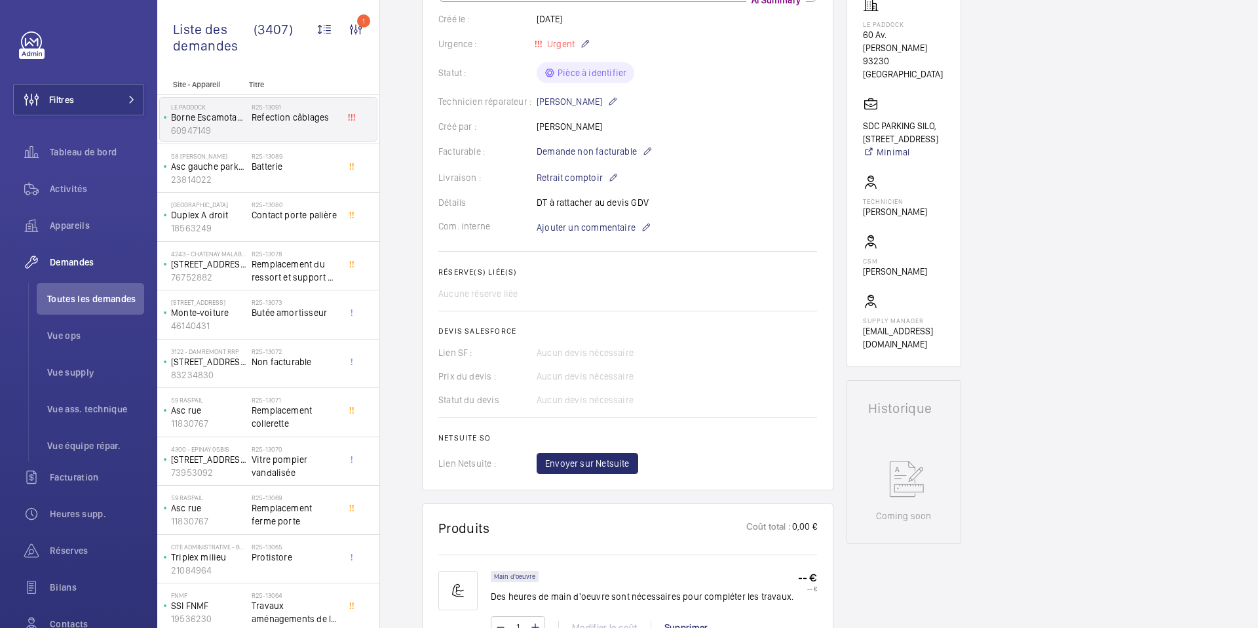
scroll to position [53, 0]
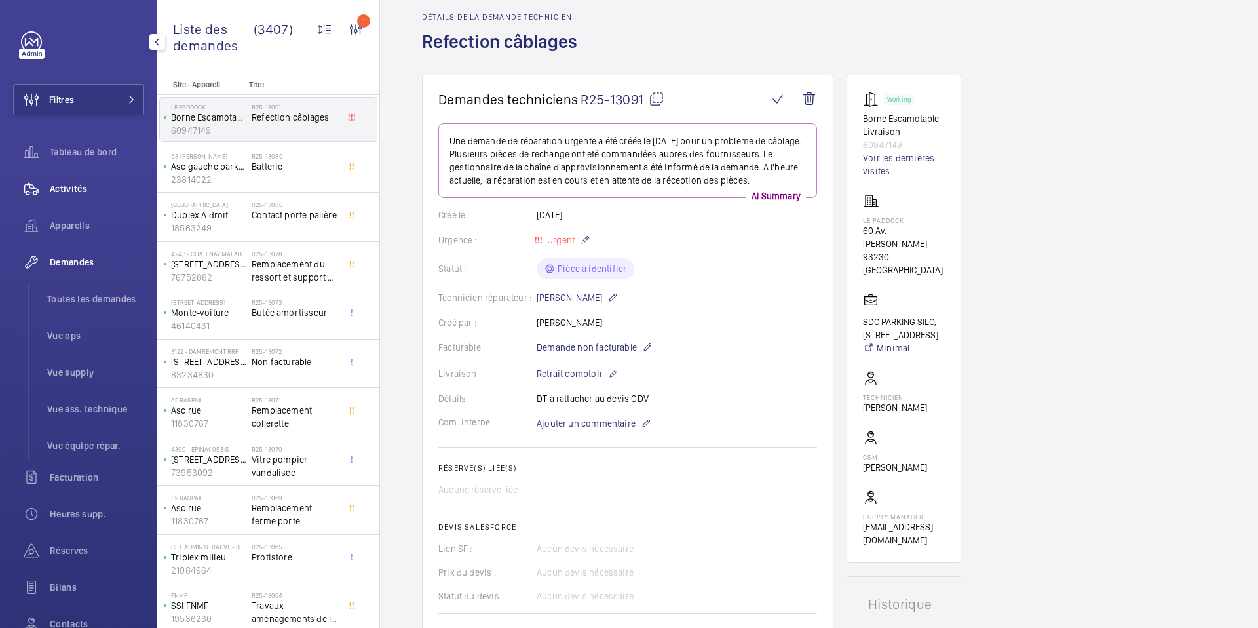
click at [79, 191] on span "Activités" at bounding box center [97, 188] width 94 height 13
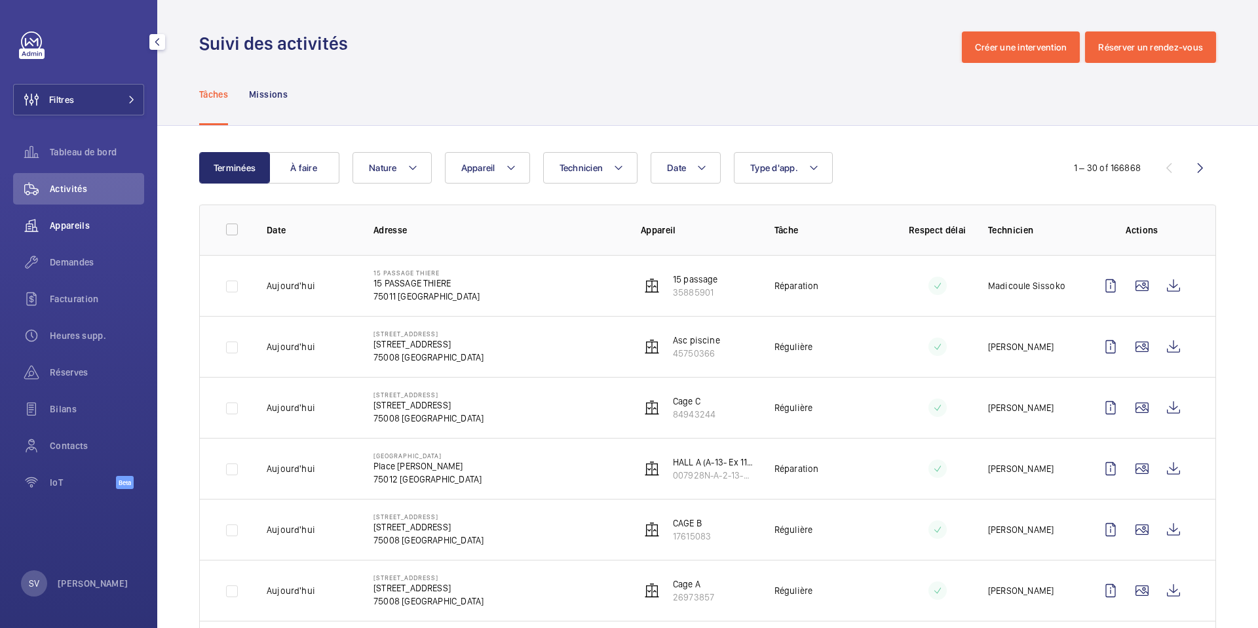
click at [88, 224] on span "Appareils" at bounding box center [97, 225] width 94 height 13
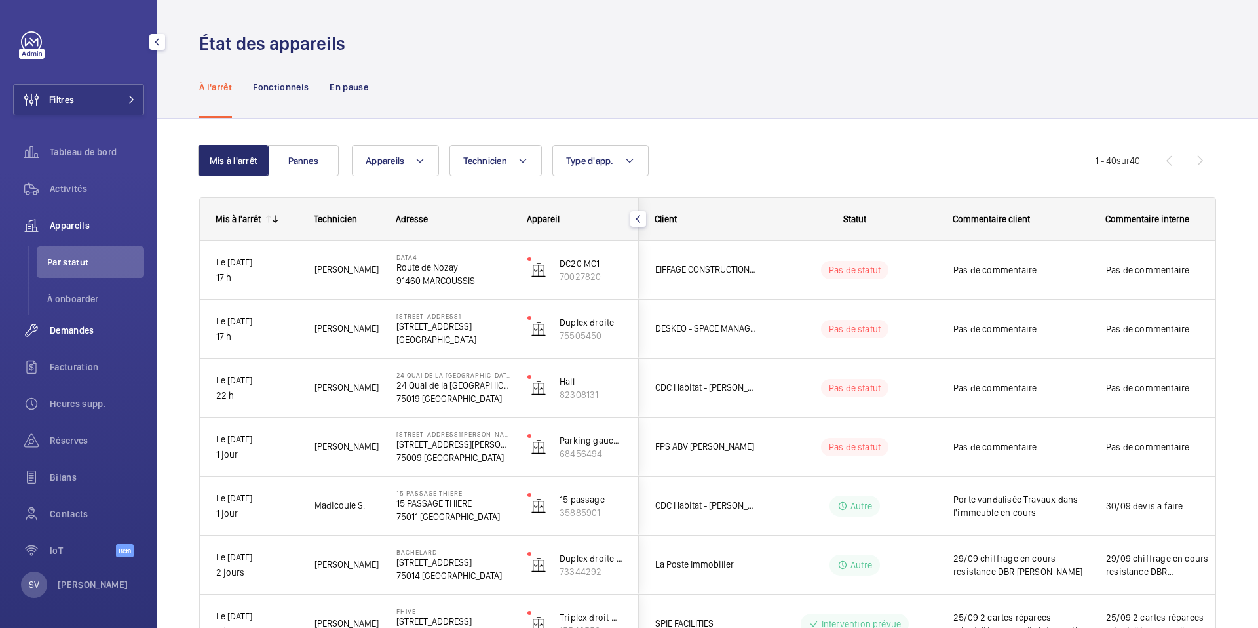
click at [98, 328] on span "Demandes" at bounding box center [97, 330] width 94 height 13
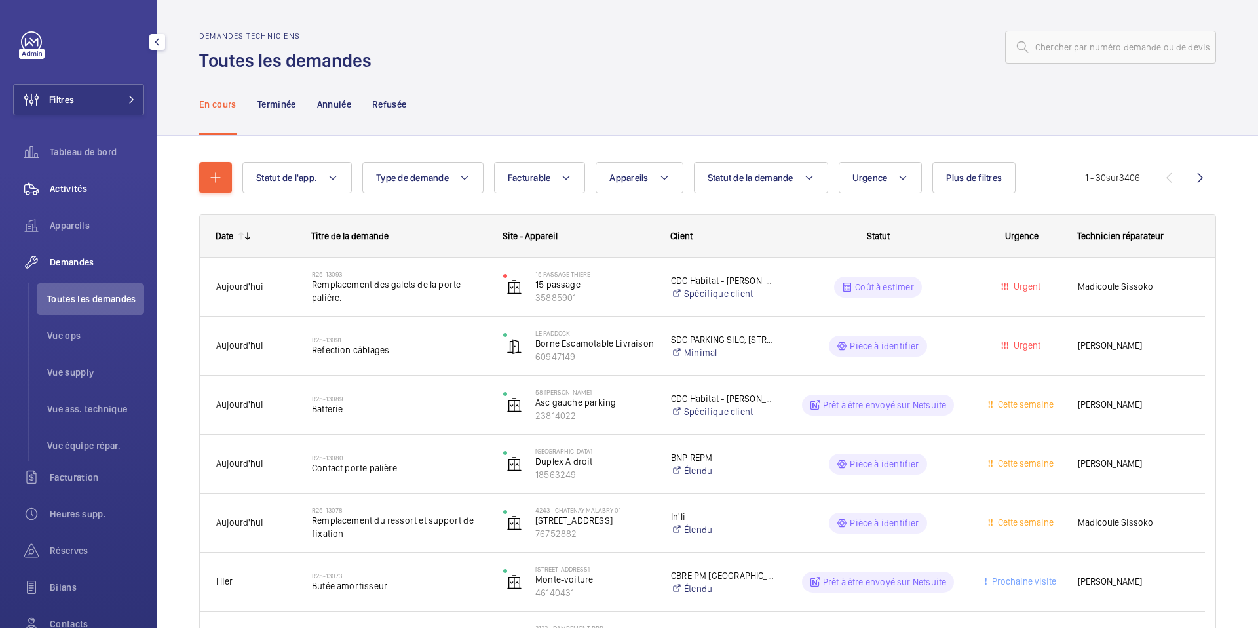
click at [78, 202] on div "Activités" at bounding box center [78, 188] width 131 height 31
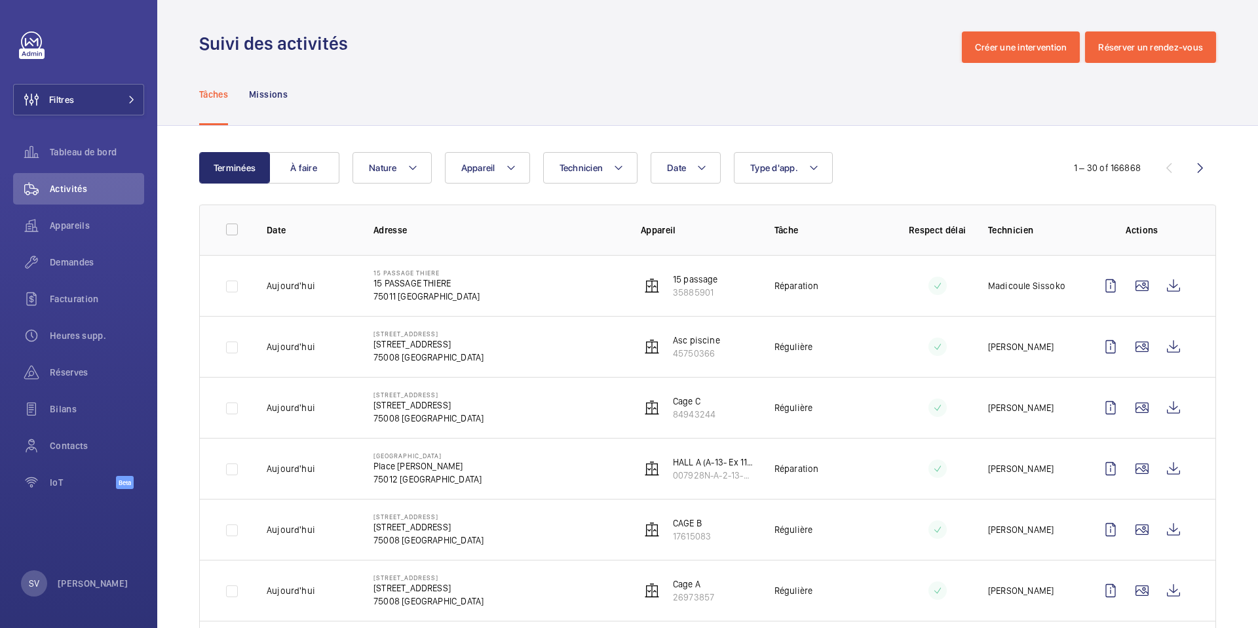
scroll to position [34, 0]
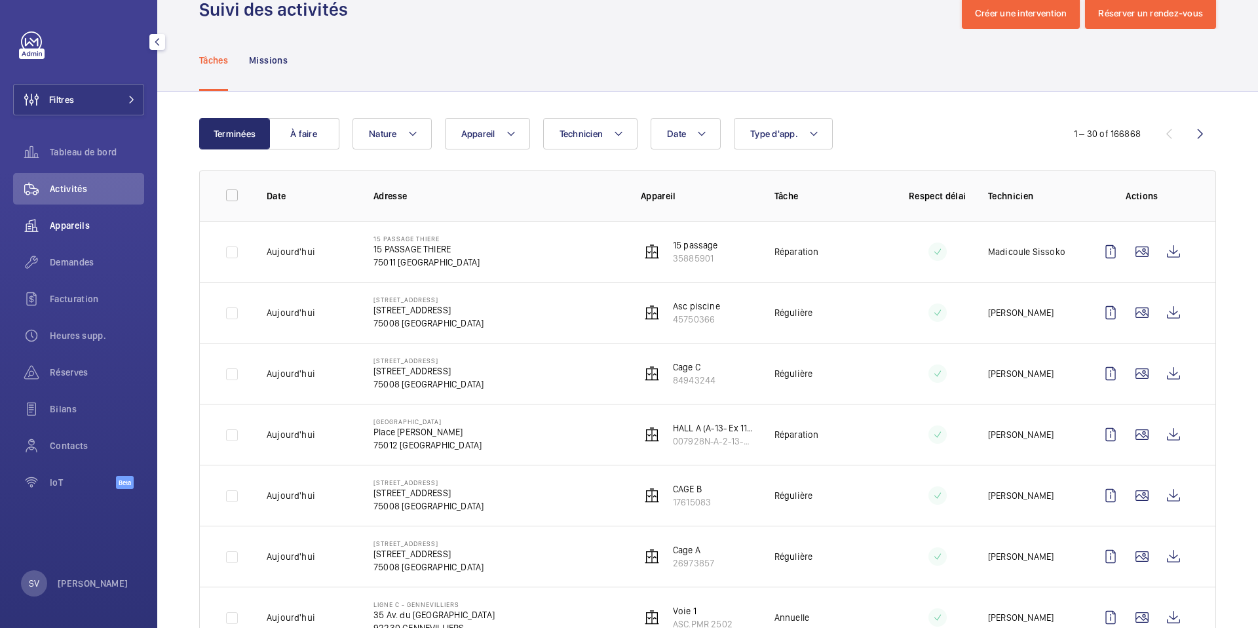
click at [101, 230] on span "Appareils" at bounding box center [97, 225] width 94 height 13
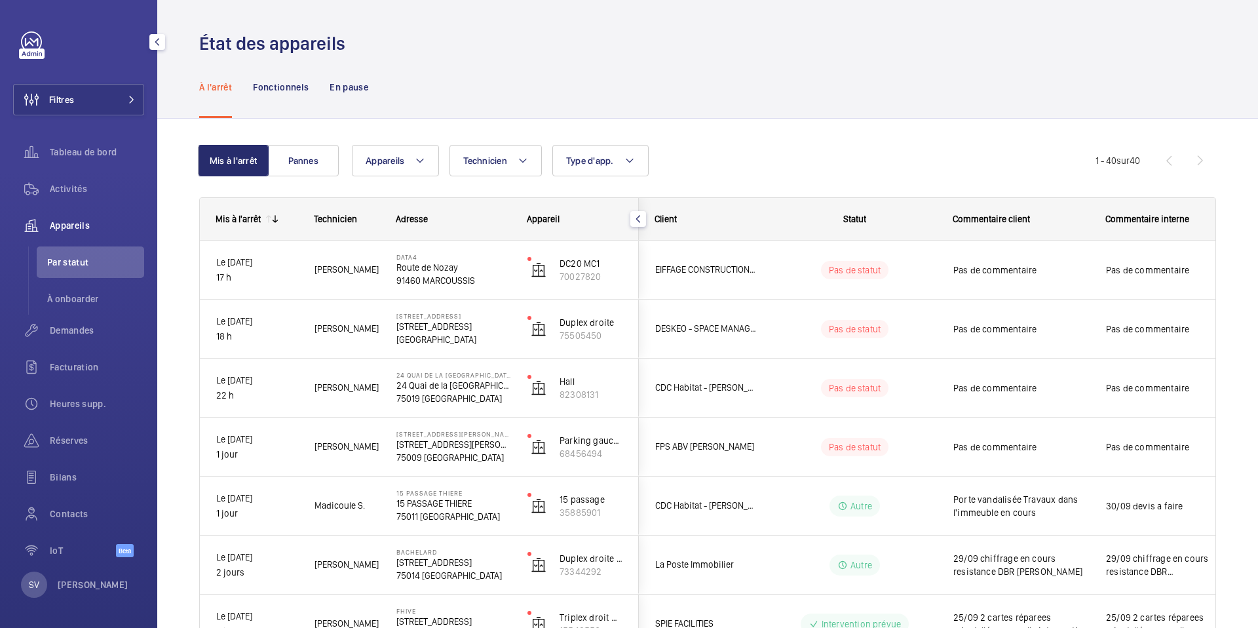
click at [85, 221] on span "Appareils" at bounding box center [97, 225] width 94 height 13
click at [94, 191] on span "Activités" at bounding box center [97, 188] width 94 height 13
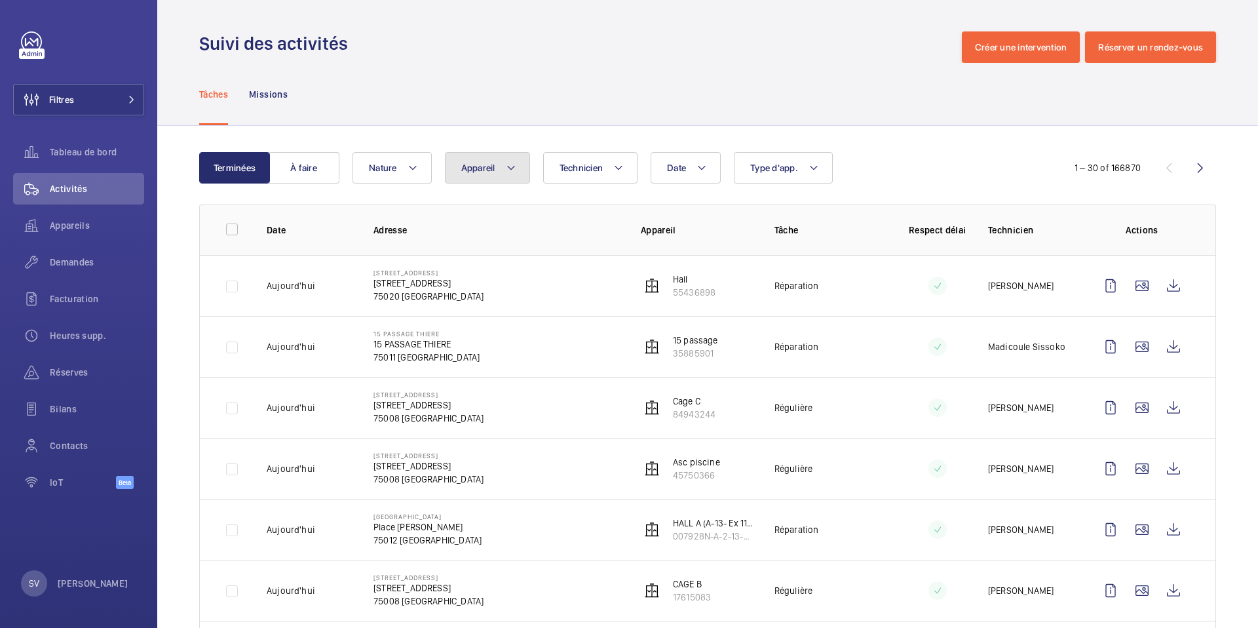
click at [497, 178] on button "Appareil" at bounding box center [487, 167] width 85 height 31
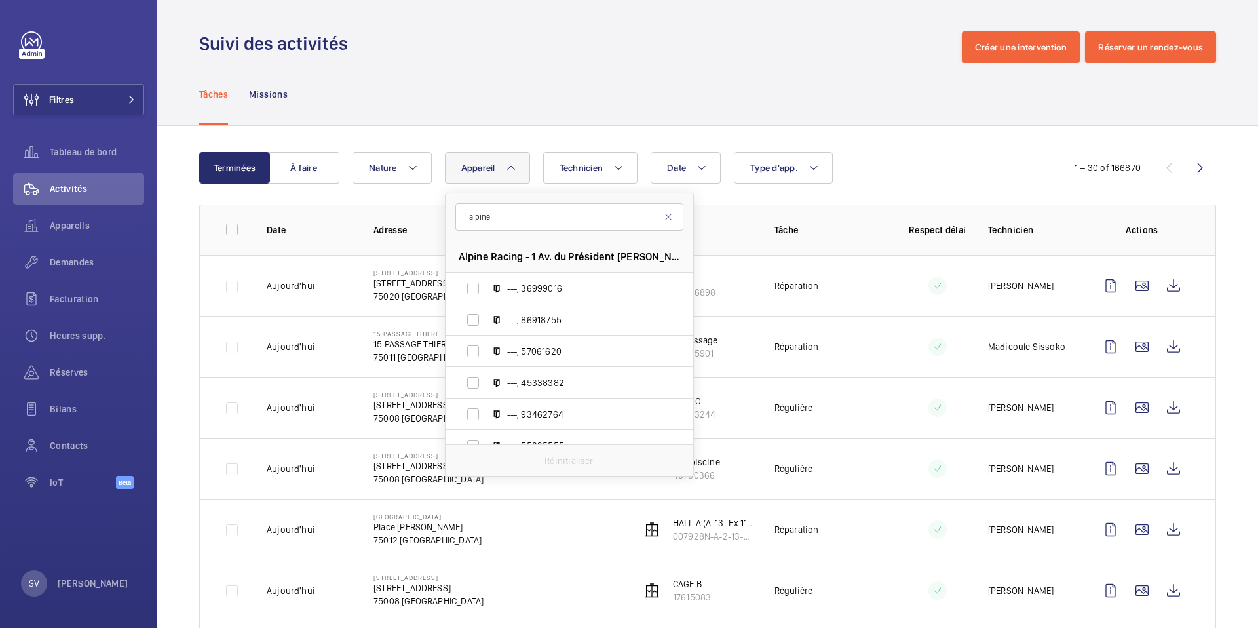
type input "alpine"
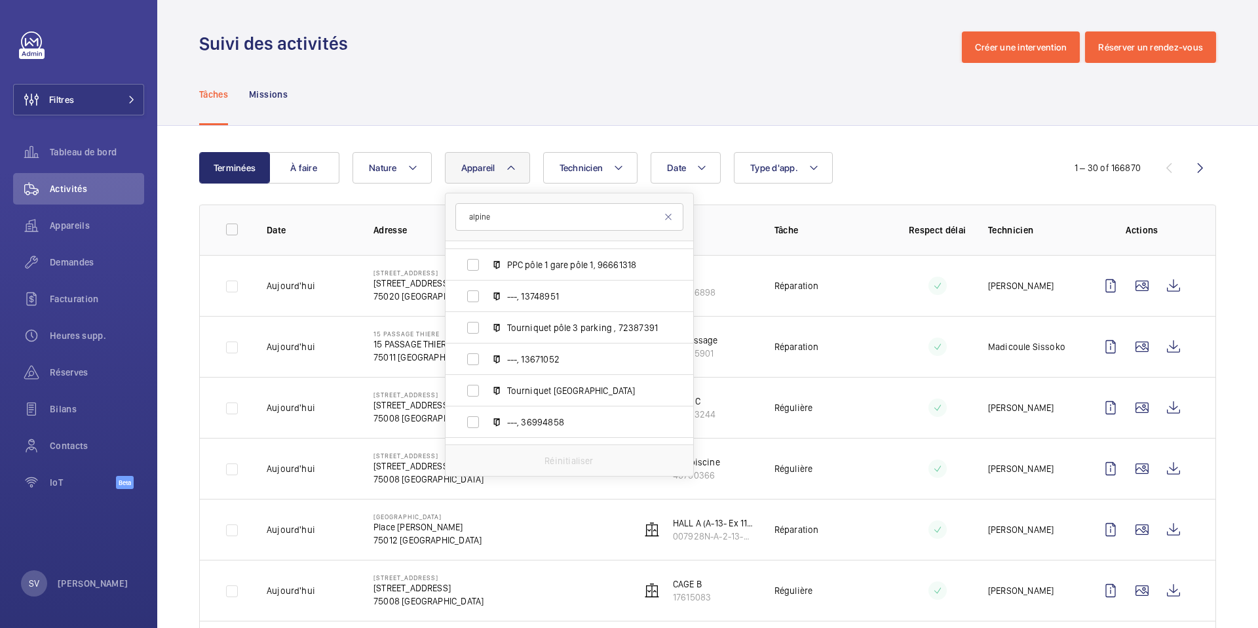
click at [546, 218] on input "alpine" at bounding box center [569, 217] width 228 height 28
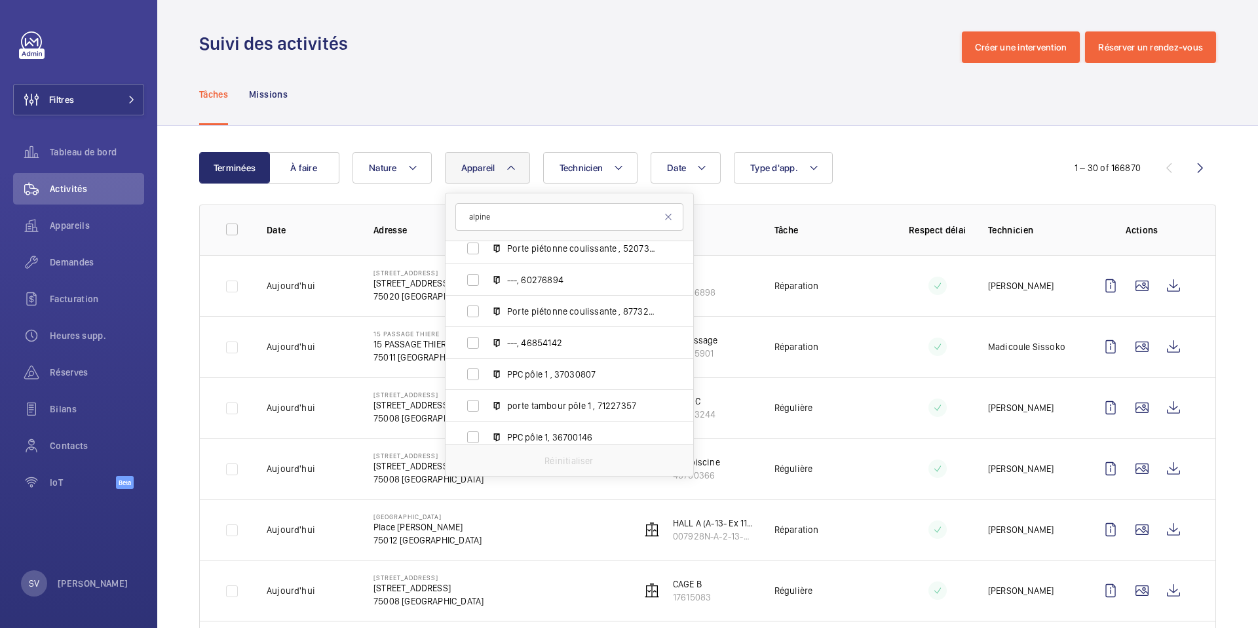
scroll to position [803, 0]
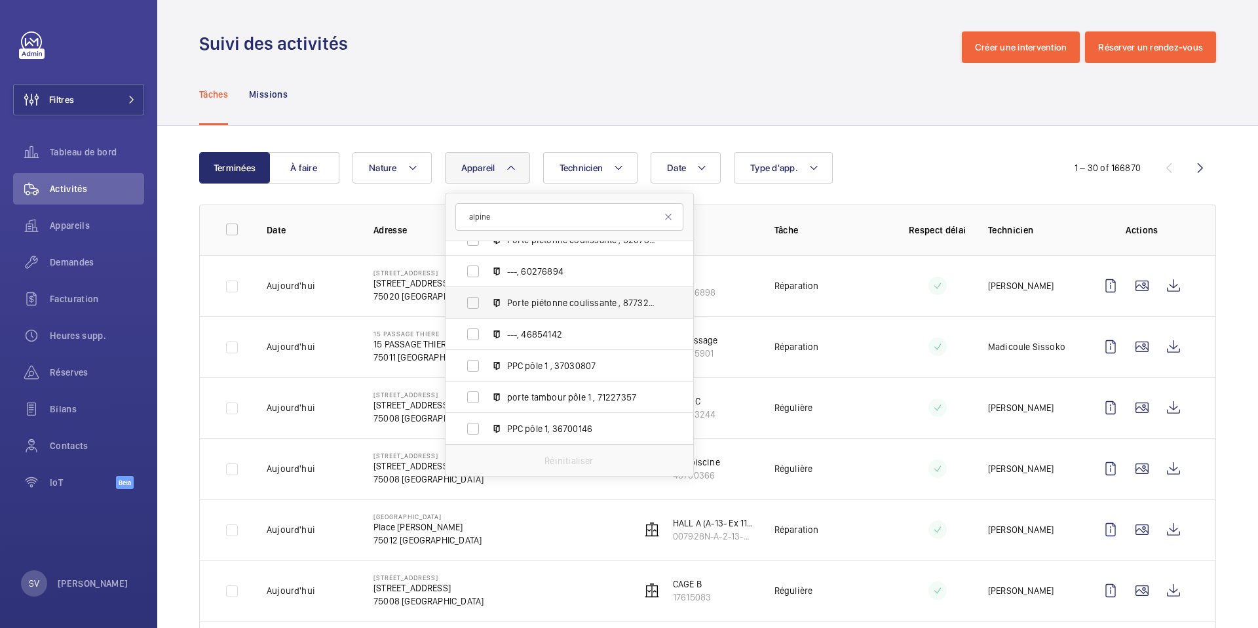
click at [613, 299] on span "Porte piétonne coulissante , 87732422" at bounding box center [583, 302] width 152 height 13
click at [486, 299] on input "Porte piétonne coulissante , 87732422" at bounding box center [473, 303] width 26 height 26
checkbox input "true"
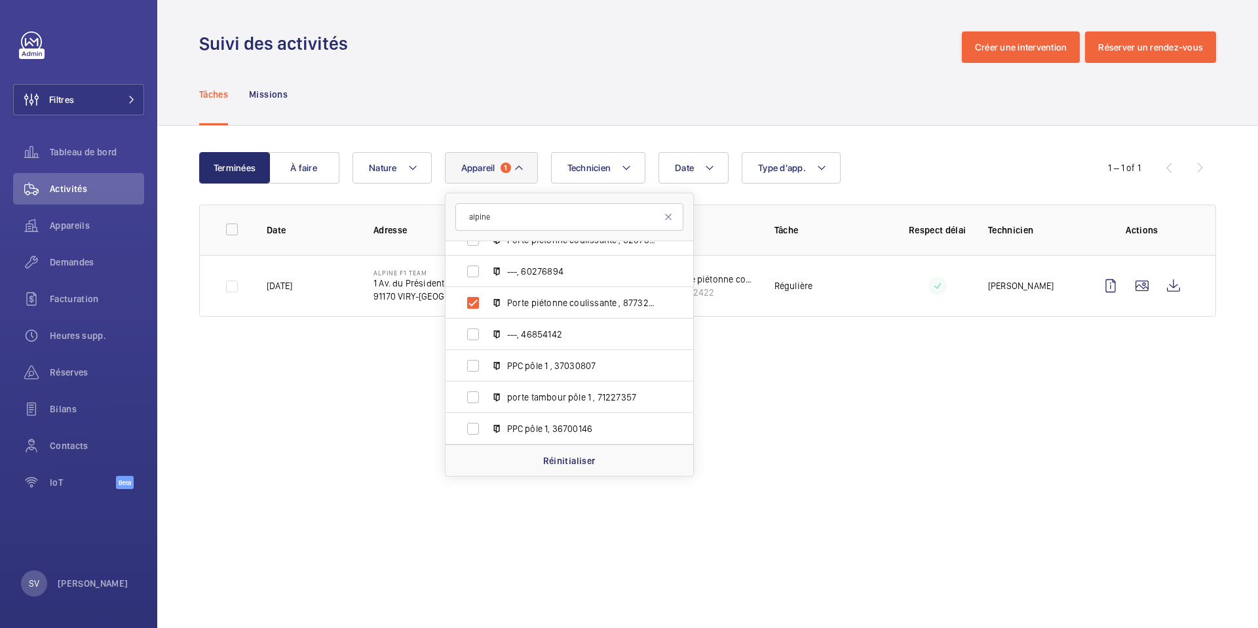
click at [526, 109] on div "Tâches Missions" at bounding box center [707, 94] width 1017 height 62
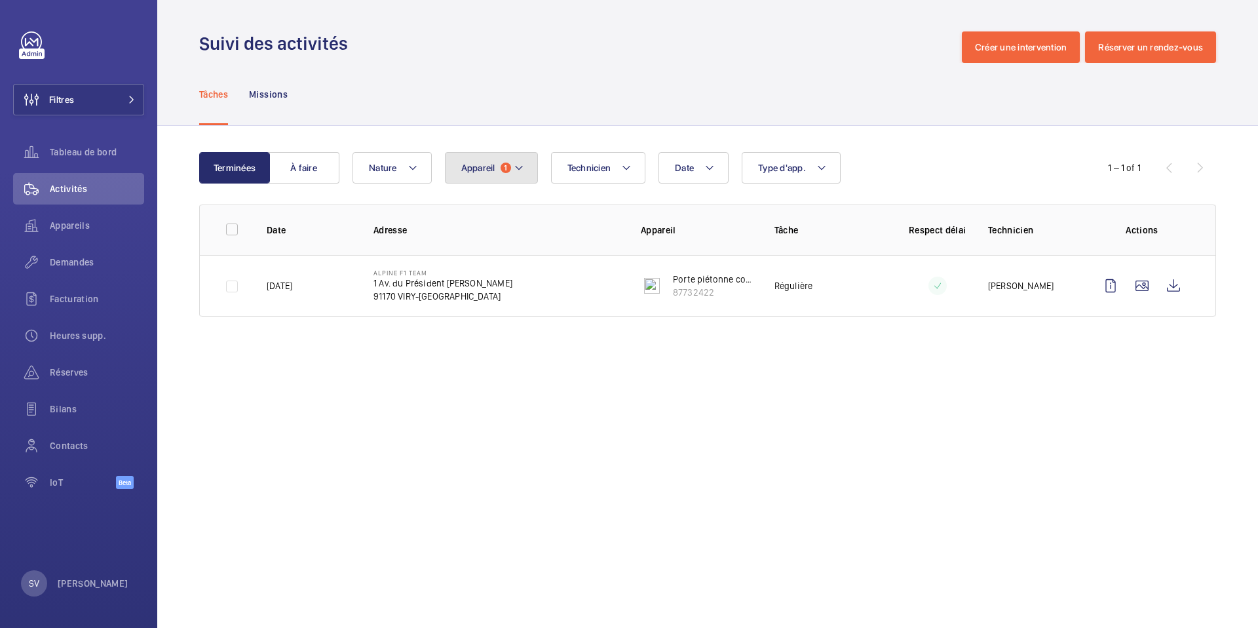
click at [522, 168] on mat-icon at bounding box center [519, 168] width 10 height 16
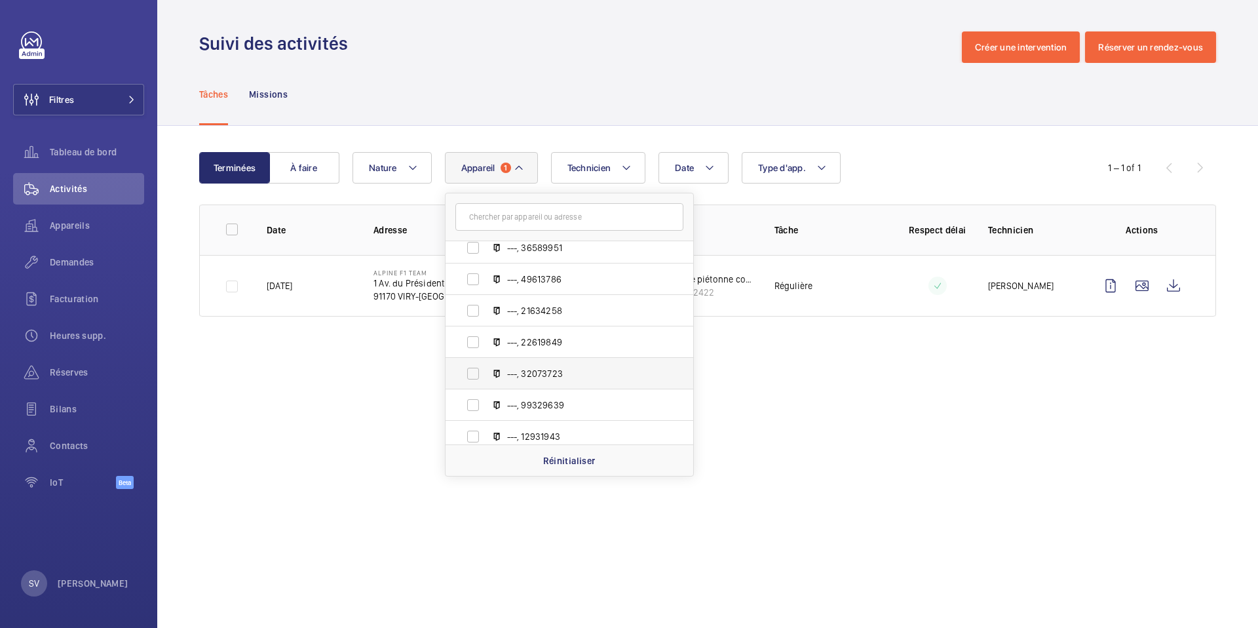
scroll to position [5913, 0]
click at [794, 163] on span "Type d'app." at bounding box center [782, 168] width 48 height 10
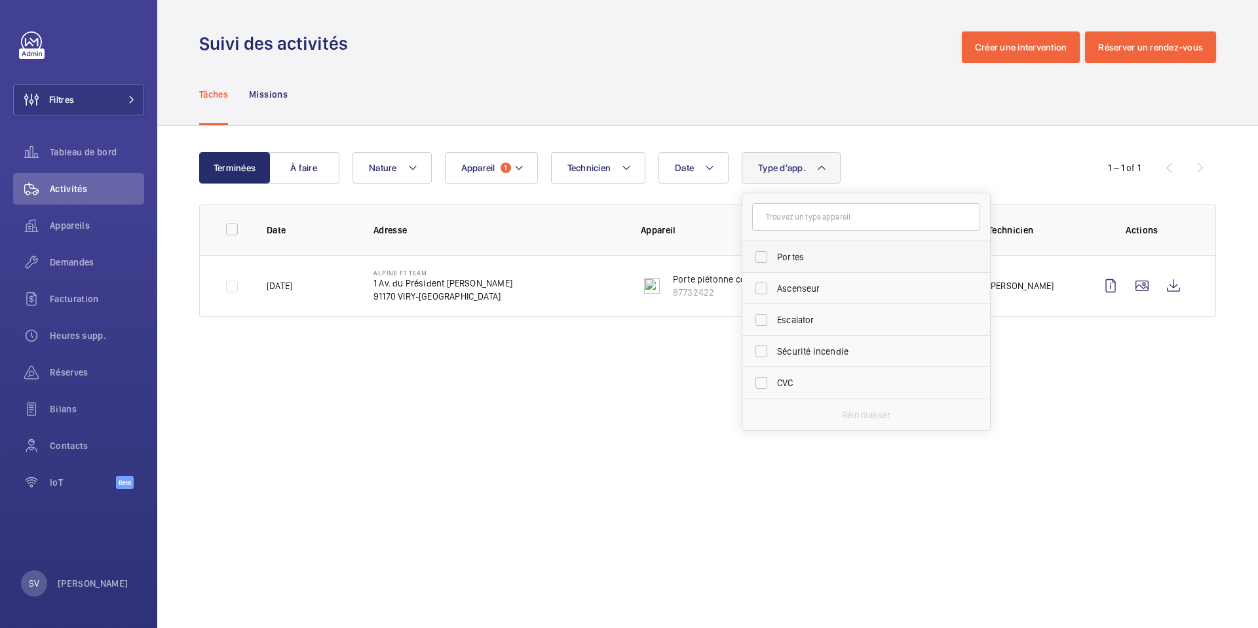
click at [803, 258] on span "Portes" at bounding box center [867, 256] width 180 height 13
click at [775, 258] on input "Portes" at bounding box center [761, 257] width 26 height 26
checkbox input "true"
click at [557, 374] on wm-front-admin-operations-monitoring "Suivi des activités Créer une intervention Réserver un rendez-vous Tâches Missi…" at bounding box center [707, 314] width 1101 height 628
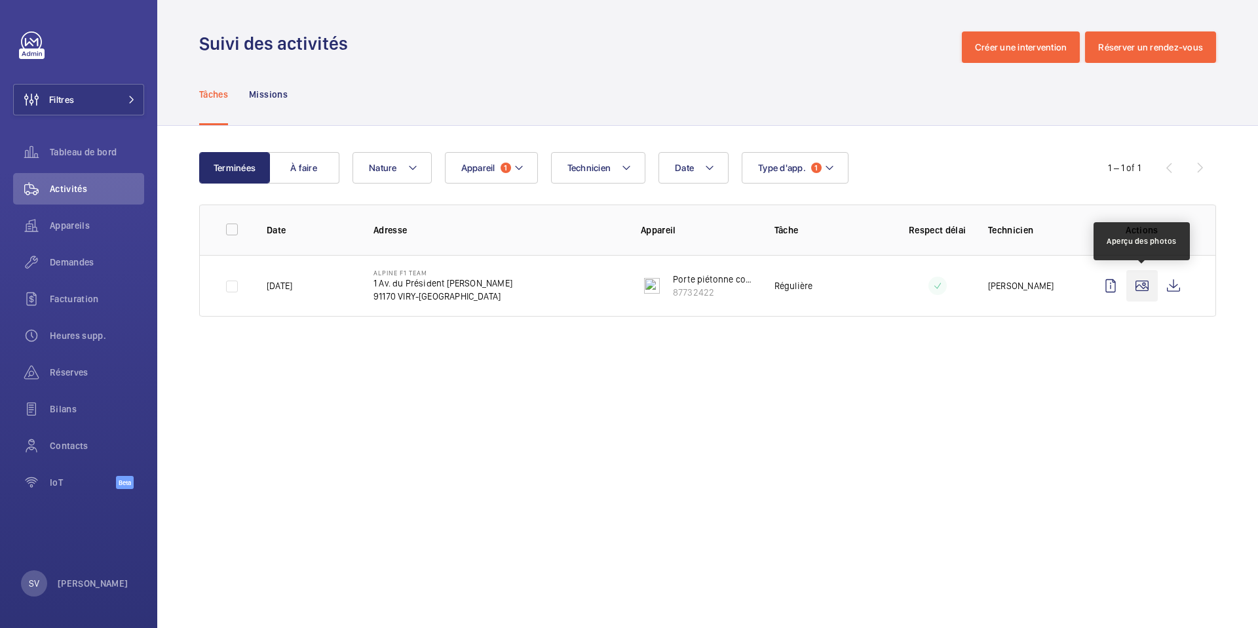
click at [1147, 289] on wm-front-icon-button at bounding box center [1141, 285] width 31 height 31
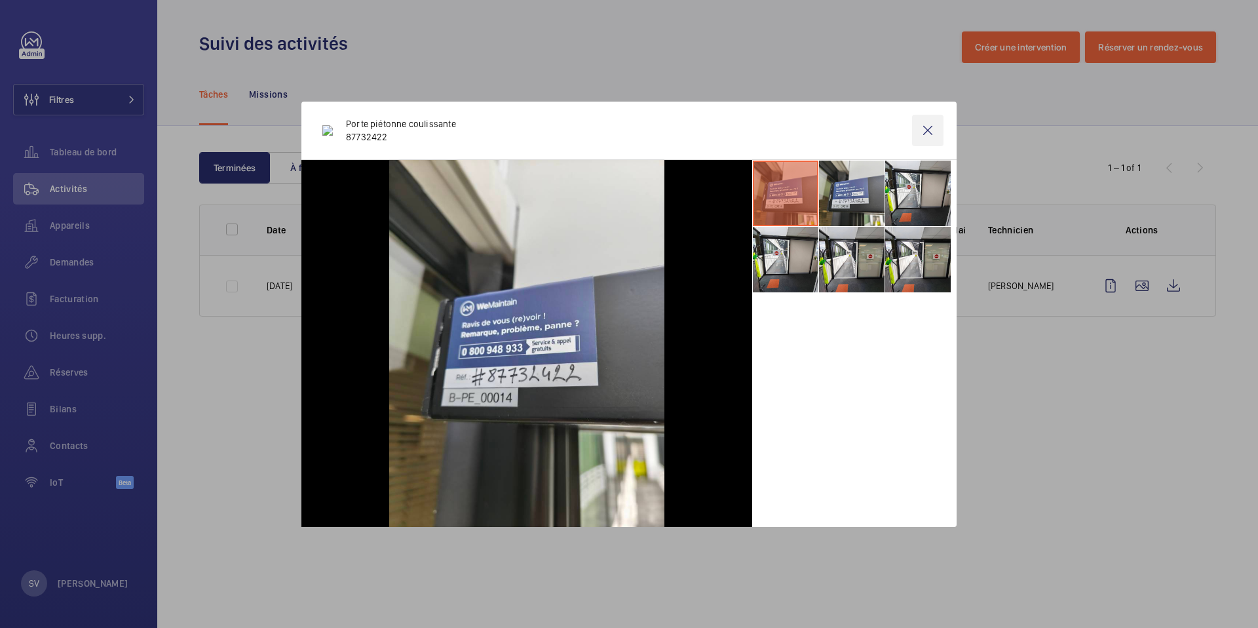
click at [915, 132] on wm-front-icon-button at bounding box center [927, 130] width 31 height 31
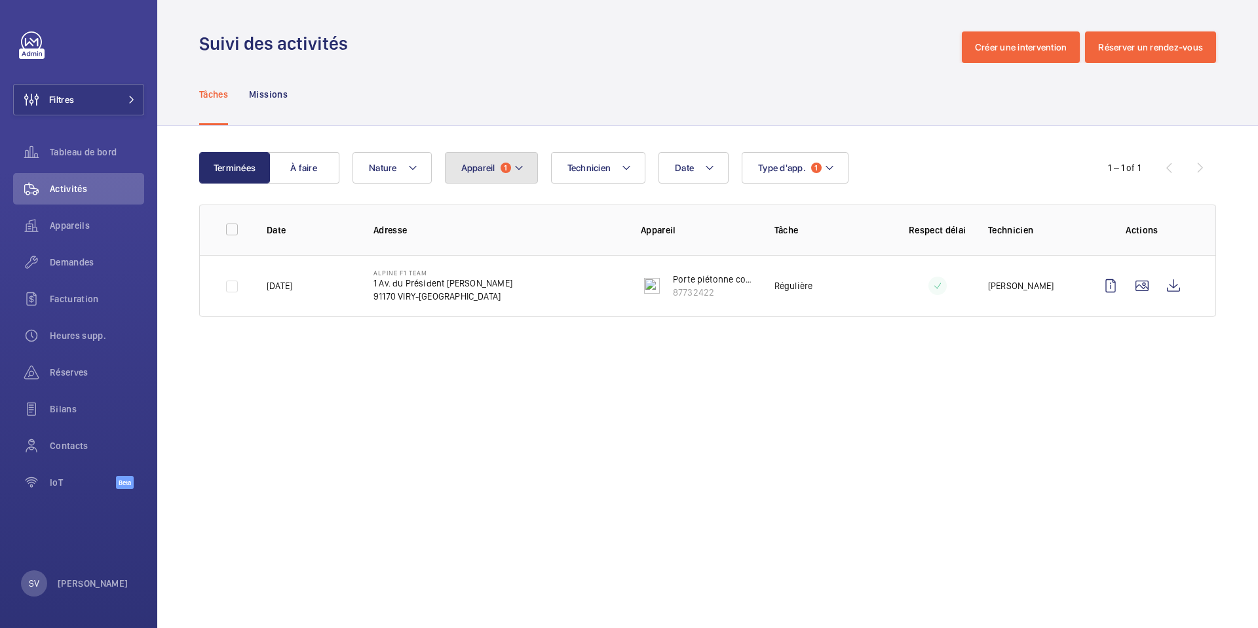
click at [523, 170] on mat-icon at bounding box center [519, 168] width 10 height 16
click at [518, 170] on mat-icon at bounding box center [519, 168] width 10 height 16
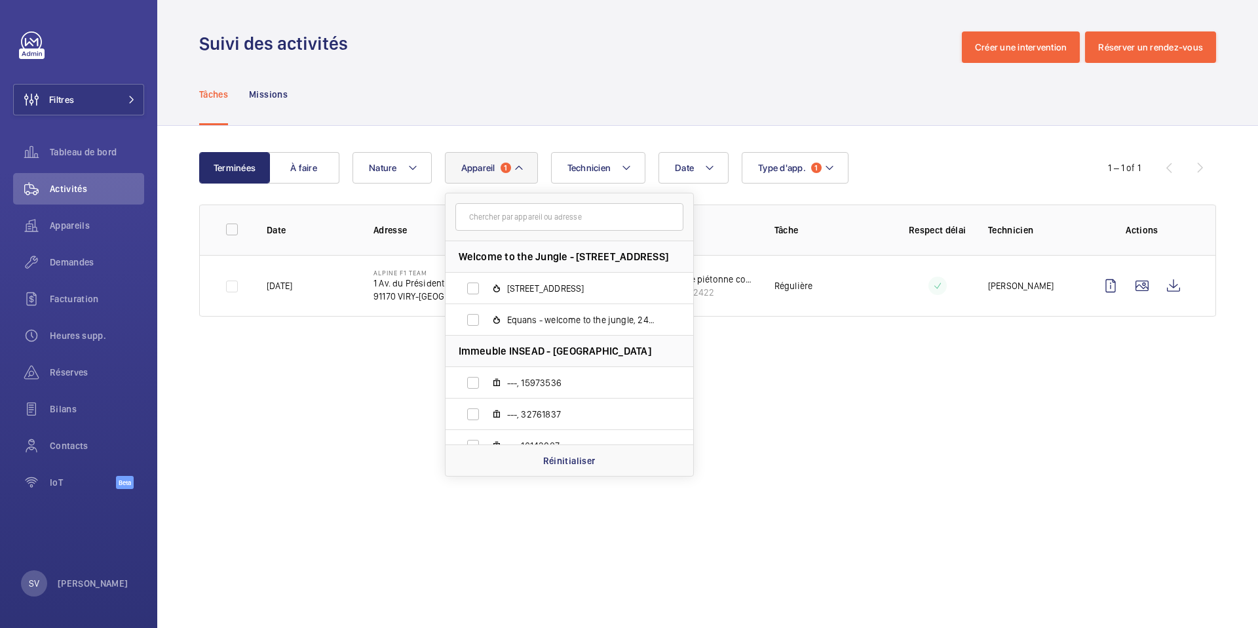
click at [518, 170] on mat-icon at bounding box center [519, 168] width 10 height 16
